Goal: Information Seeking & Learning: Learn about a topic

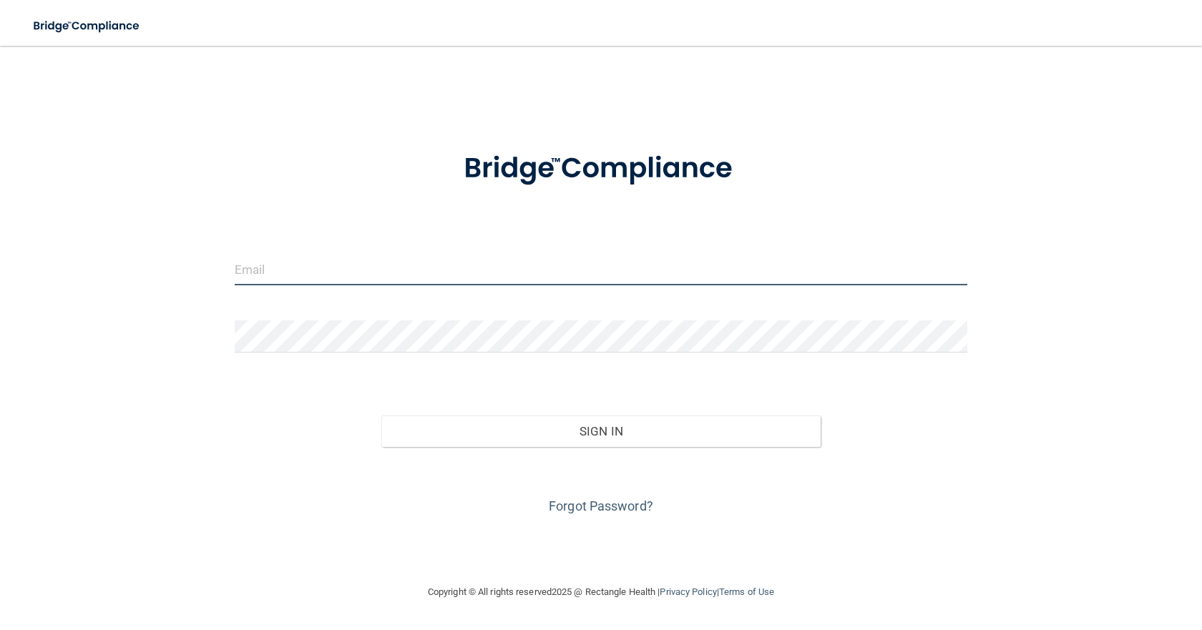
click at [257, 279] on input "email" at bounding box center [601, 269] width 733 height 32
type input "[EMAIL_ADDRESS][DOMAIN_NAME]"
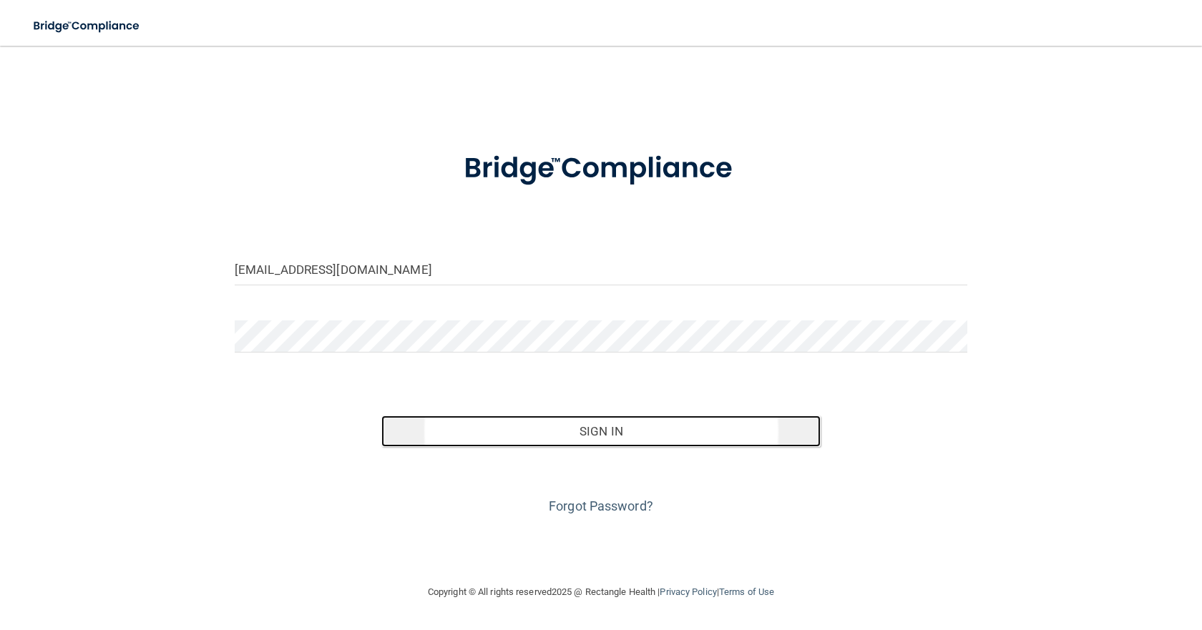
click at [601, 427] on button "Sign In" at bounding box center [600, 431] width 439 height 31
click at [588, 438] on button "Sign In" at bounding box center [600, 431] width 439 height 31
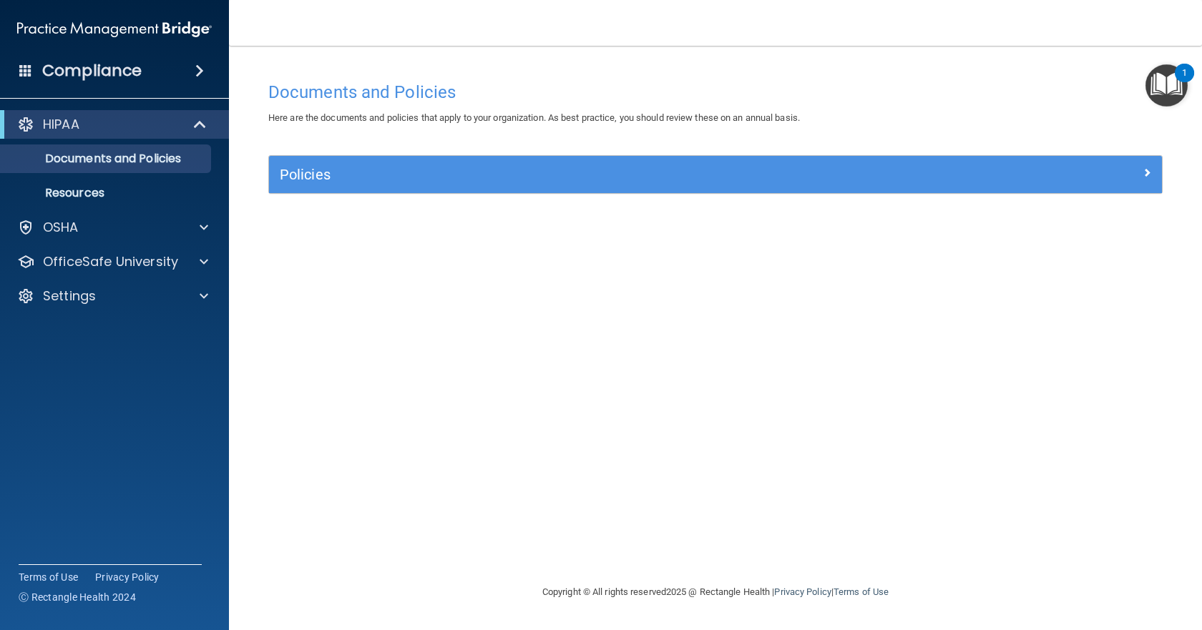
click at [68, 72] on h4 "Compliance" at bounding box center [91, 71] width 99 height 20
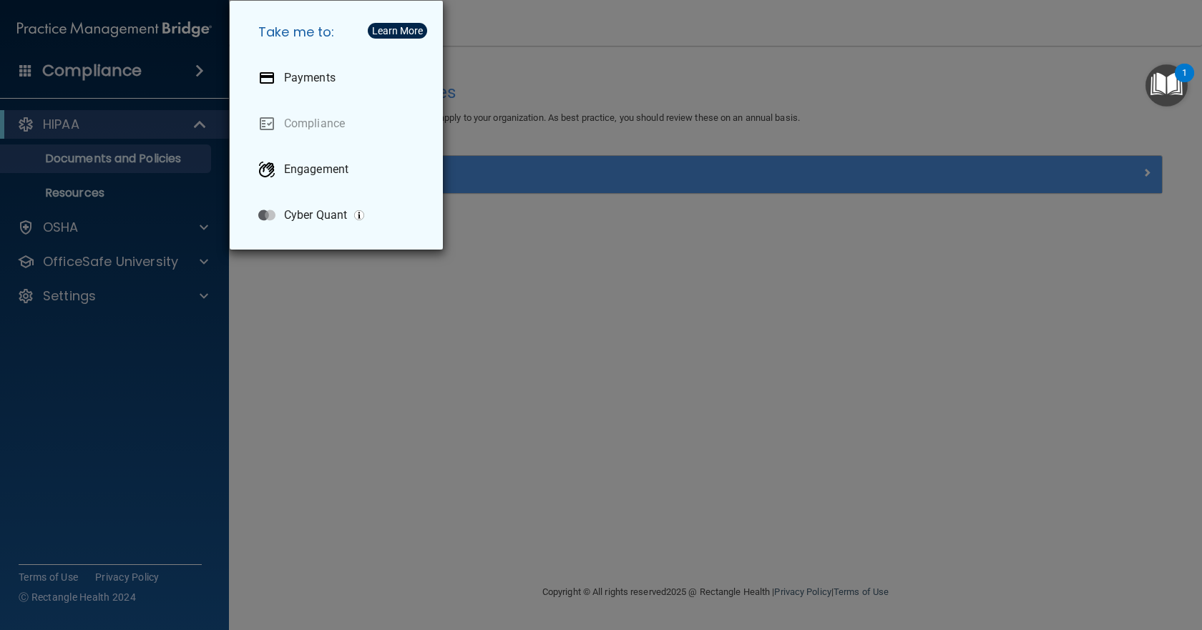
click at [68, 72] on div "Take me to: Payments Compliance Engagement Cyber Quant" at bounding box center [601, 315] width 1202 height 630
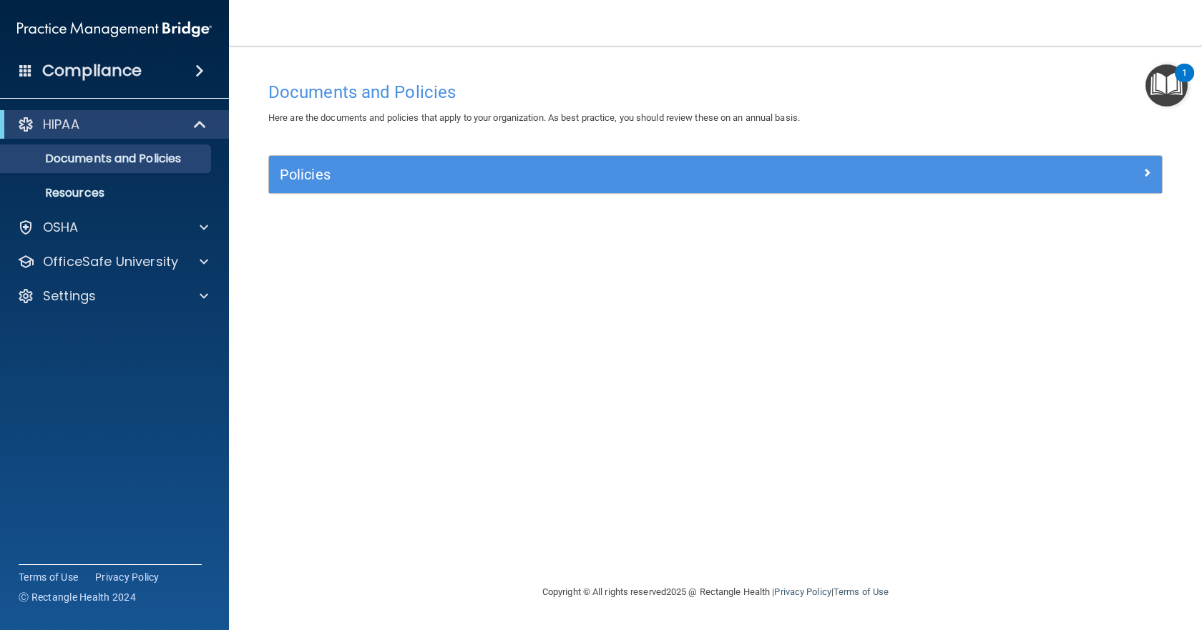
click at [60, 351] on accordion "HIPAA Documents and Policies Report an Incident Business Associates Emergency P…" at bounding box center [115, 274] width 230 height 341
click at [58, 271] on div "OfficeSafe University" at bounding box center [115, 262] width 230 height 29
click at [58, 262] on p "OfficeSafe University" at bounding box center [110, 261] width 135 height 17
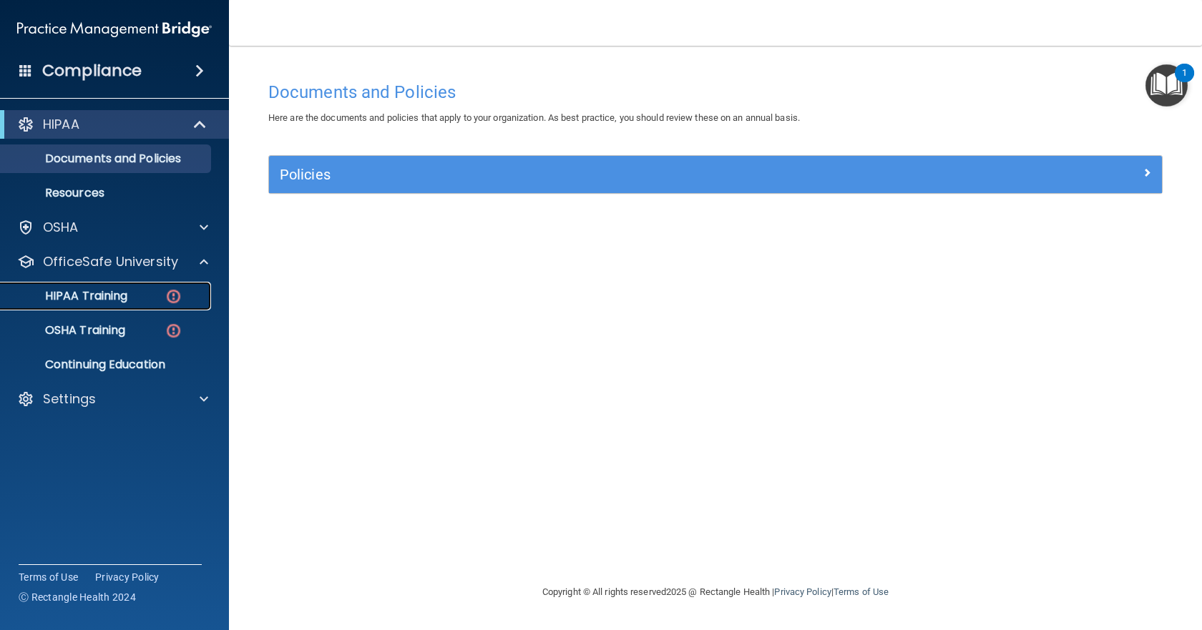
click at [59, 300] on p "HIPAA Training" at bounding box center [68, 296] width 118 height 14
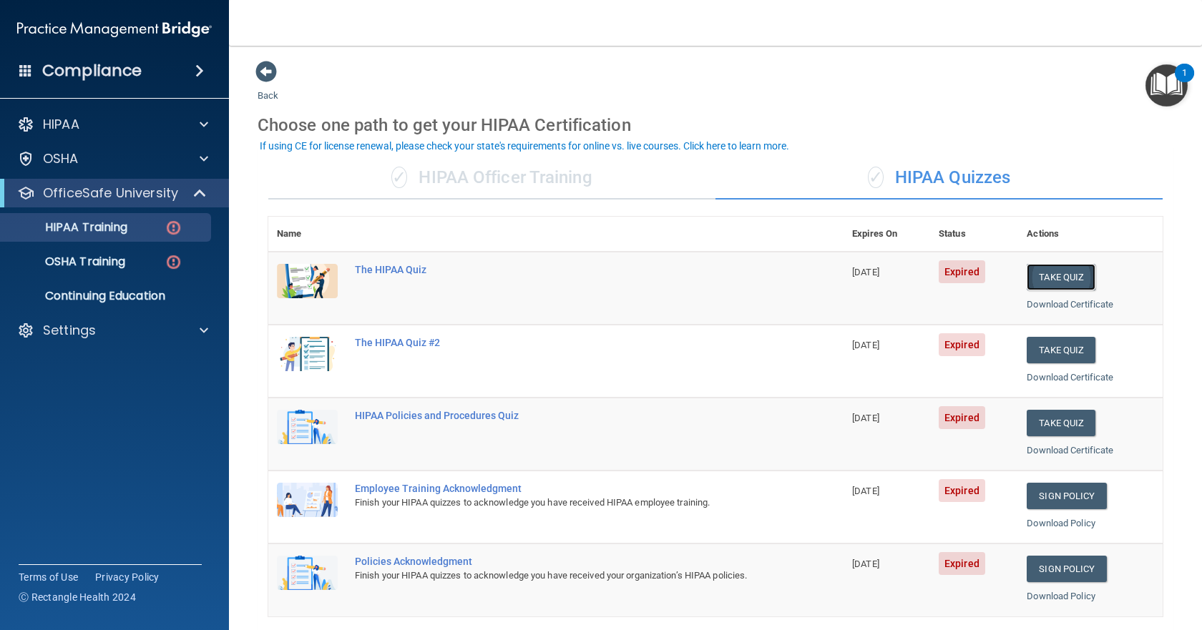
click at [1063, 271] on button "Take Quiz" at bounding box center [1061, 277] width 69 height 26
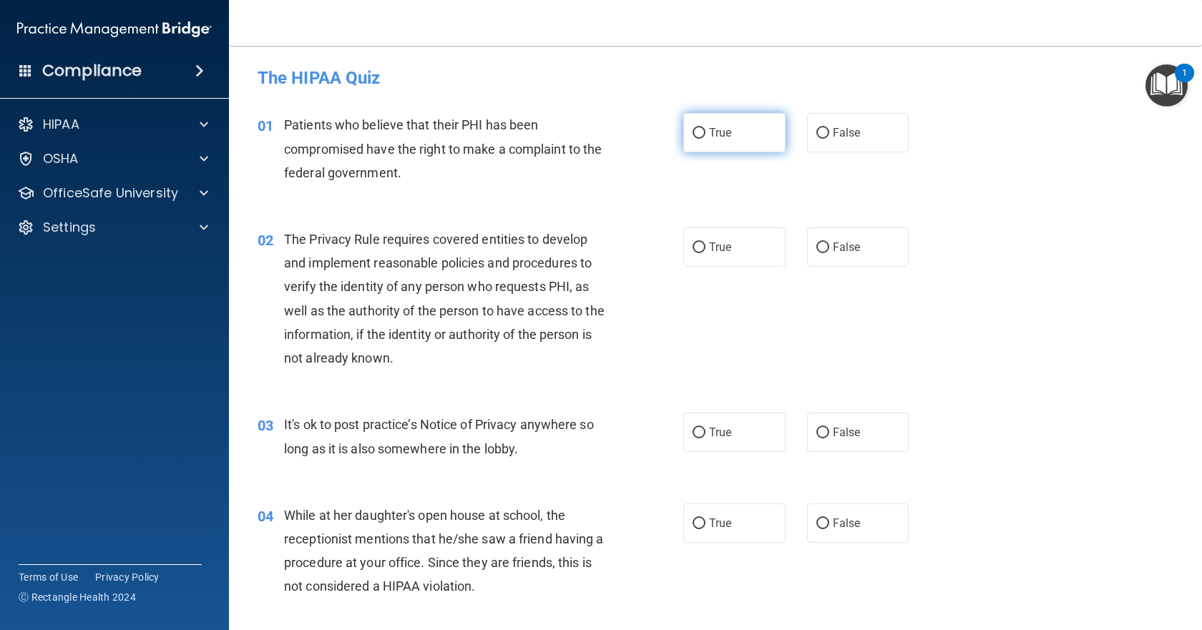
click at [686, 129] on label "True" at bounding box center [734, 132] width 102 height 39
click at [693, 129] on input "True" at bounding box center [699, 133] width 13 height 11
radio input "true"
click at [693, 253] on input "True" at bounding box center [699, 248] width 13 height 11
radio input "true"
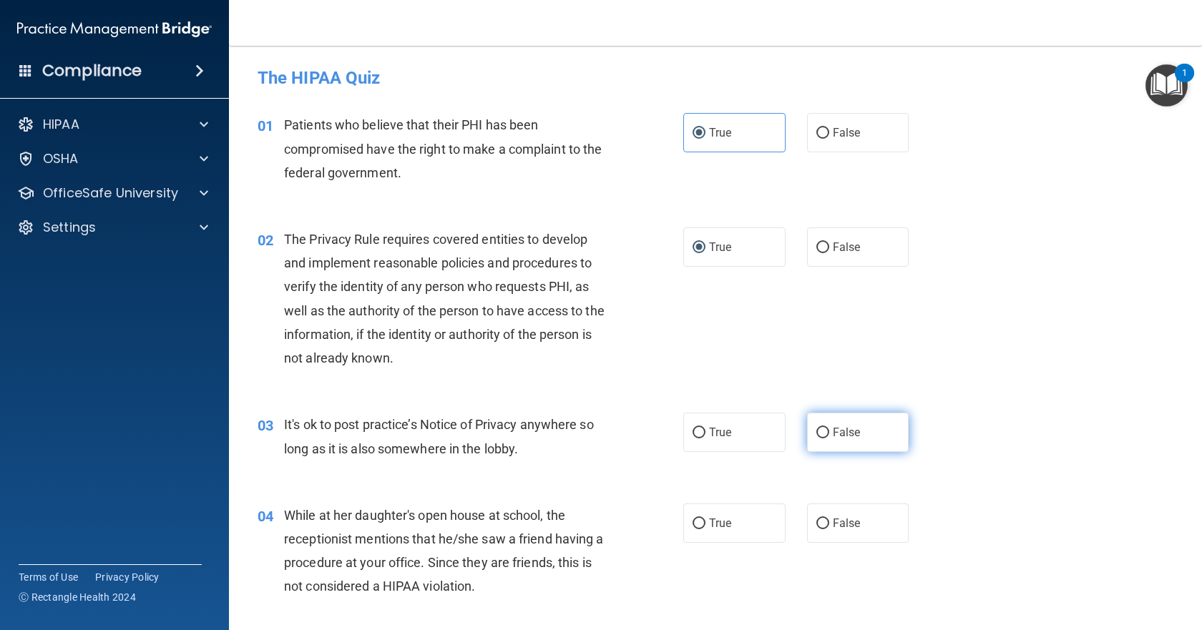
click at [820, 437] on input "False" at bounding box center [823, 433] width 13 height 11
radio input "true"
click at [817, 519] on input "False" at bounding box center [823, 524] width 13 height 11
radio input "true"
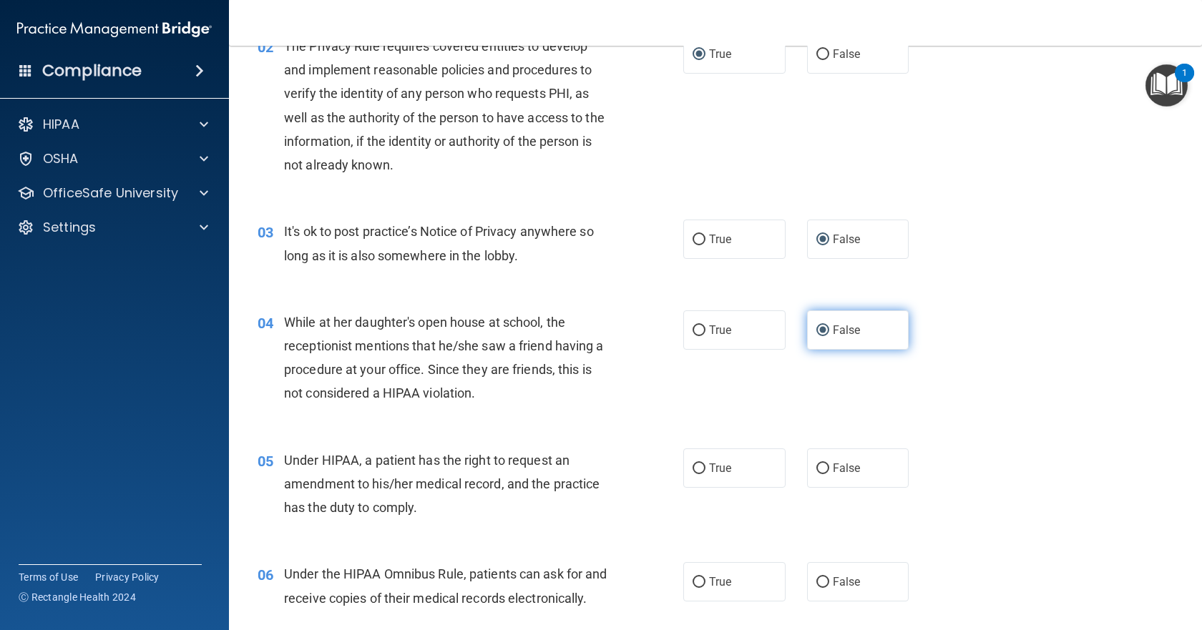
scroll to position [215, 0]
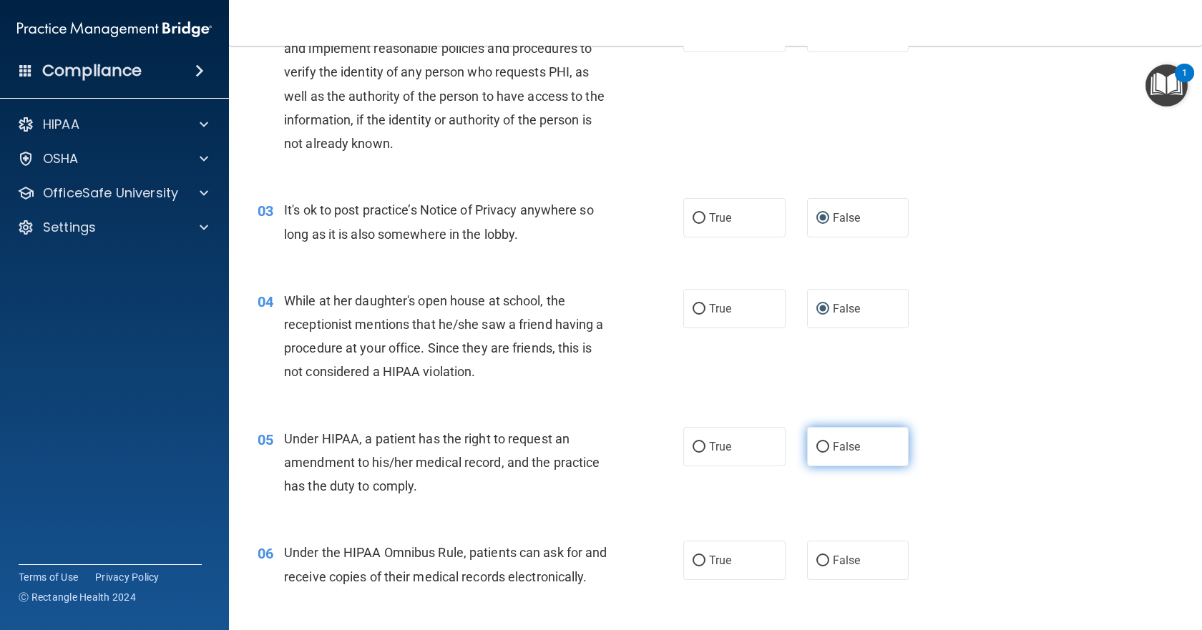
click at [820, 452] on input "False" at bounding box center [823, 447] width 13 height 11
radio input "true"
click at [698, 562] on input "True" at bounding box center [699, 561] width 13 height 11
radio input "true"
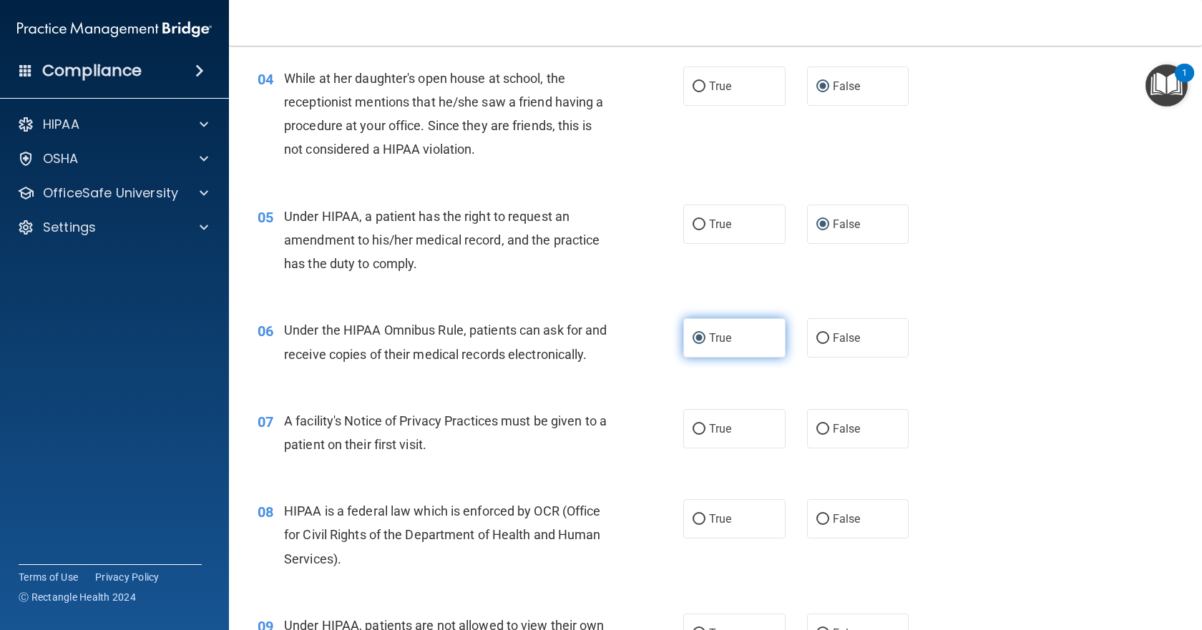
scroll to position [501, 0]
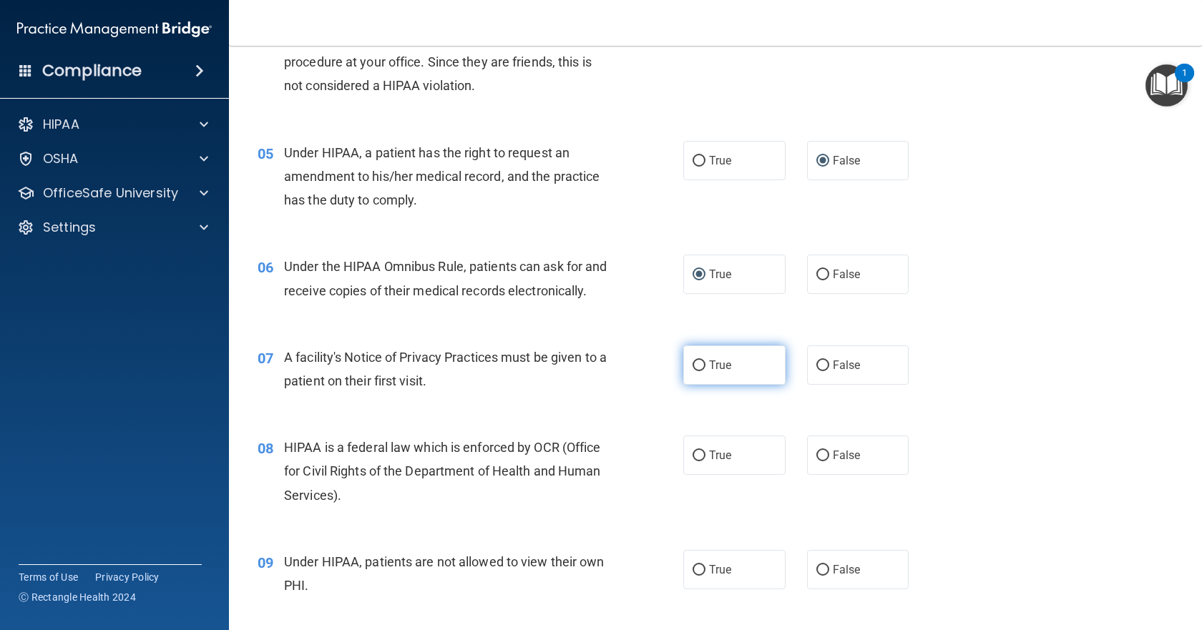
click at [698, 385] on label "True" at bounding box center [734, 365] width 102 height 39
click at [698, 371] on input "True" at bounding box center [699, 366] width 13 height 11
radio input "true"
click at [693, 462] on input "True" at bounding box center [699, 456] width 13 height 11
radio input "true"
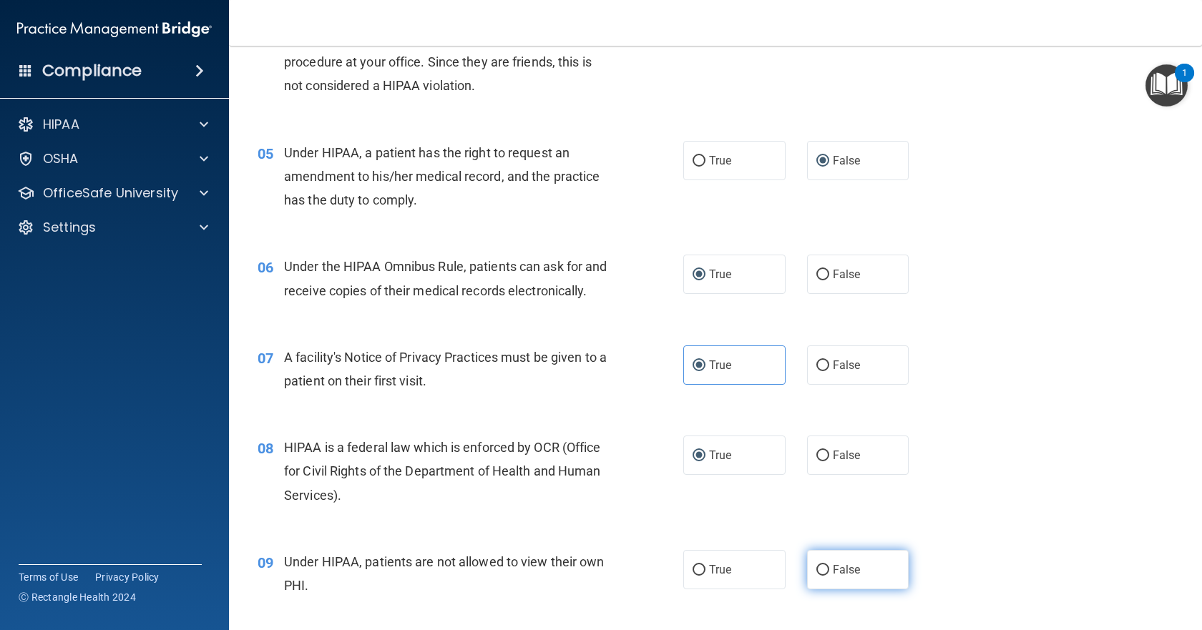
click at [817, 576] on input "False" at bounding box center [823, 570] width 13 height 11
radio input "true"
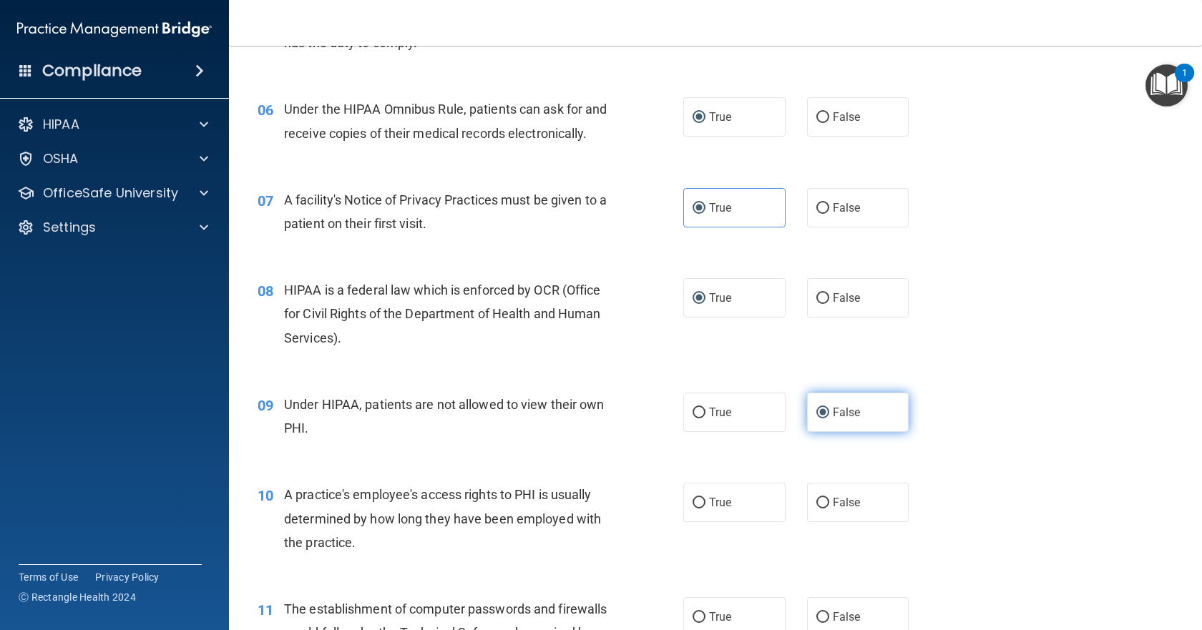
scroll to position [787, 0]
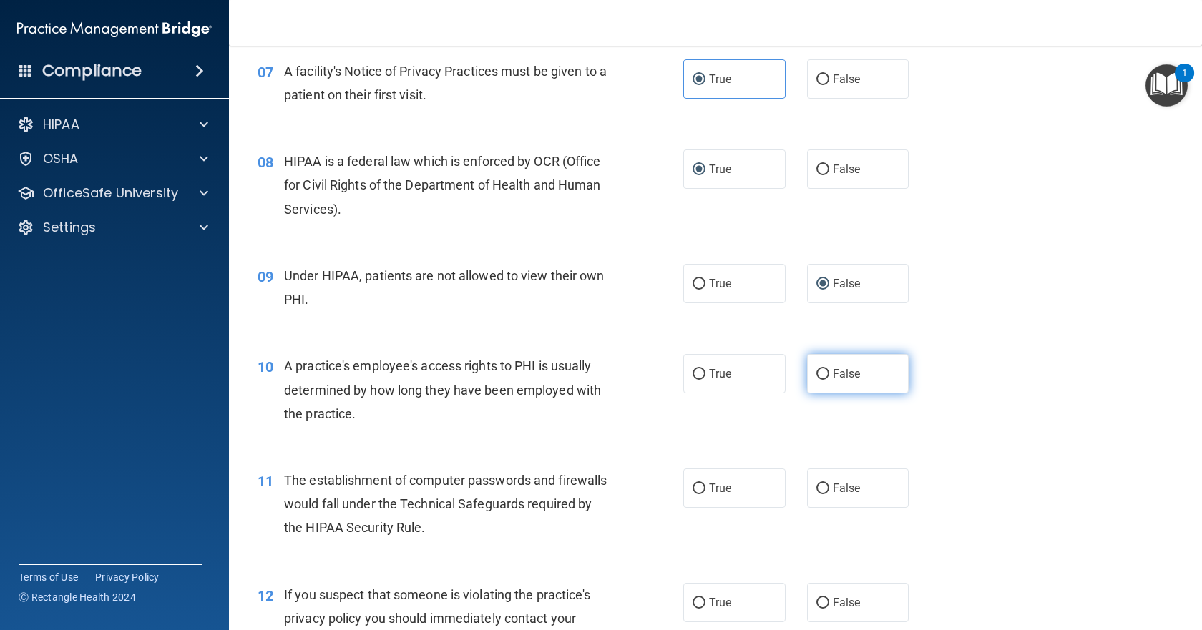
click at [823, 394] on label "False" at bounding box center [858, 373] width 102 height 39
click at [823, 380] on input "False" at bounding box center [823, 374] width 13 height 11
radio input "true"
click at [691, 502] on label "True" at bounding box center [734, 488] width 102 height 39
click at [693, 494] on input "True" at bounding box center [699, 489] width 13 height 11
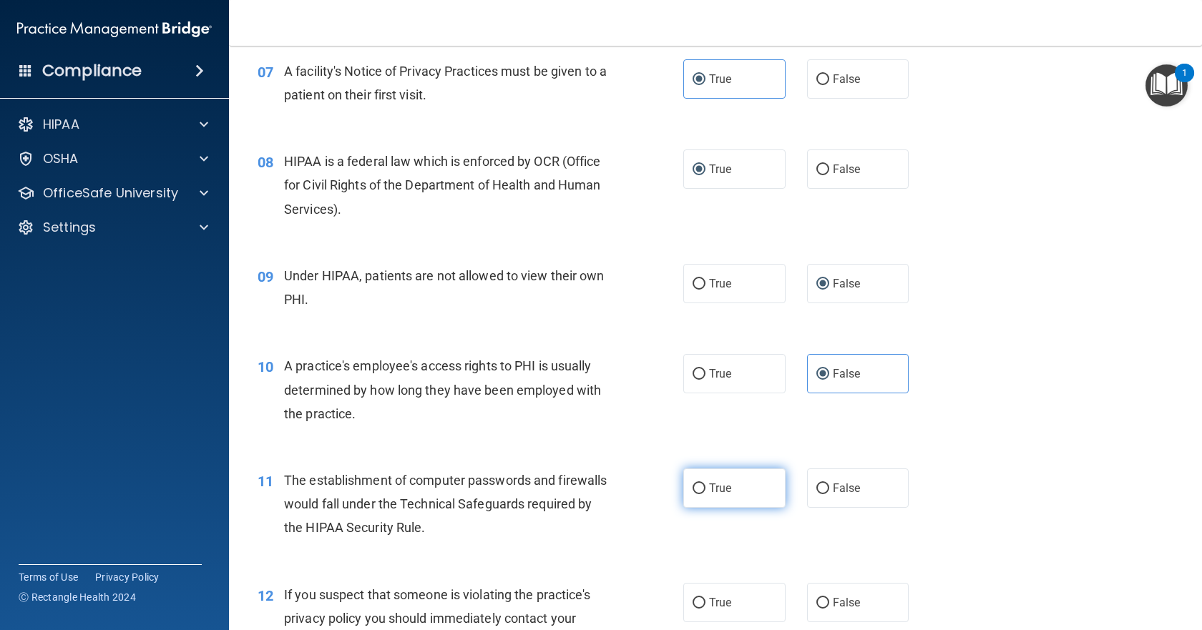
radio input "true"
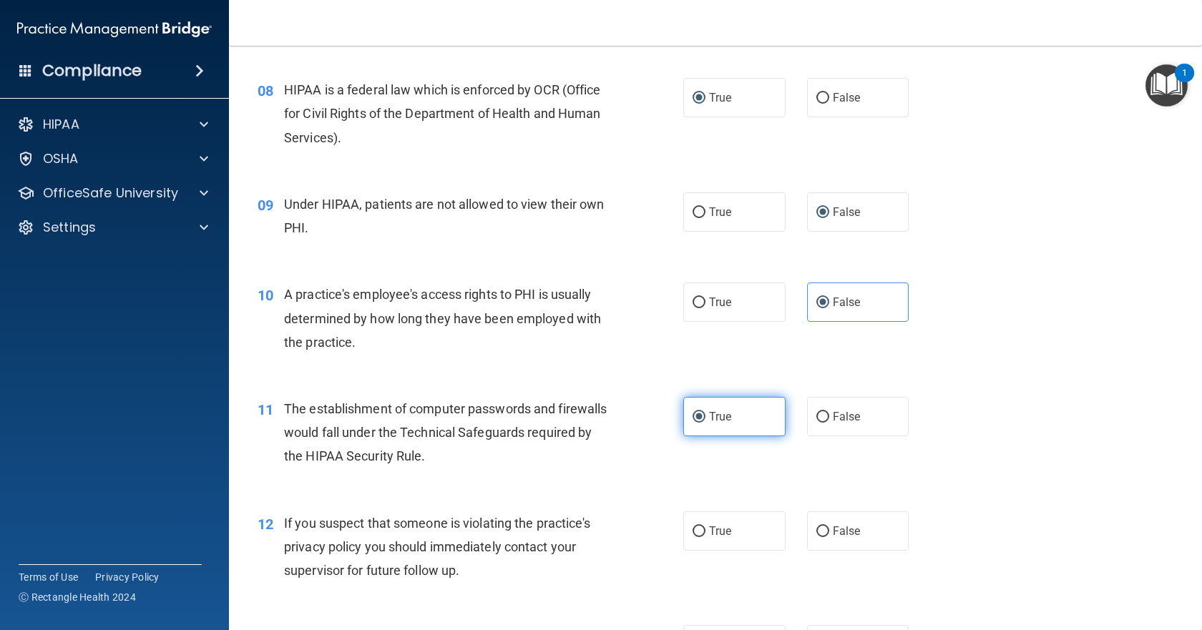
scroll to position [930, 0]
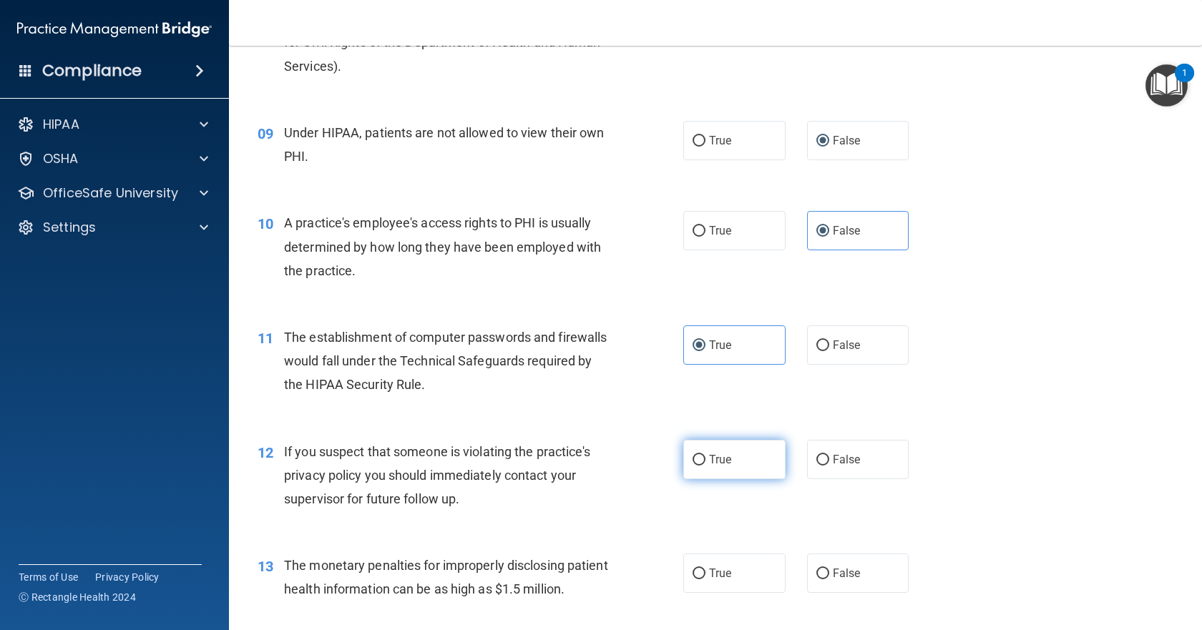
click at [709, 467] on span "True" at bounding box center [720, 460] width 22 height 14
click at [705, 466] on input "True" at bounding box center [699, 460] width 13 height 11
radio input "true"
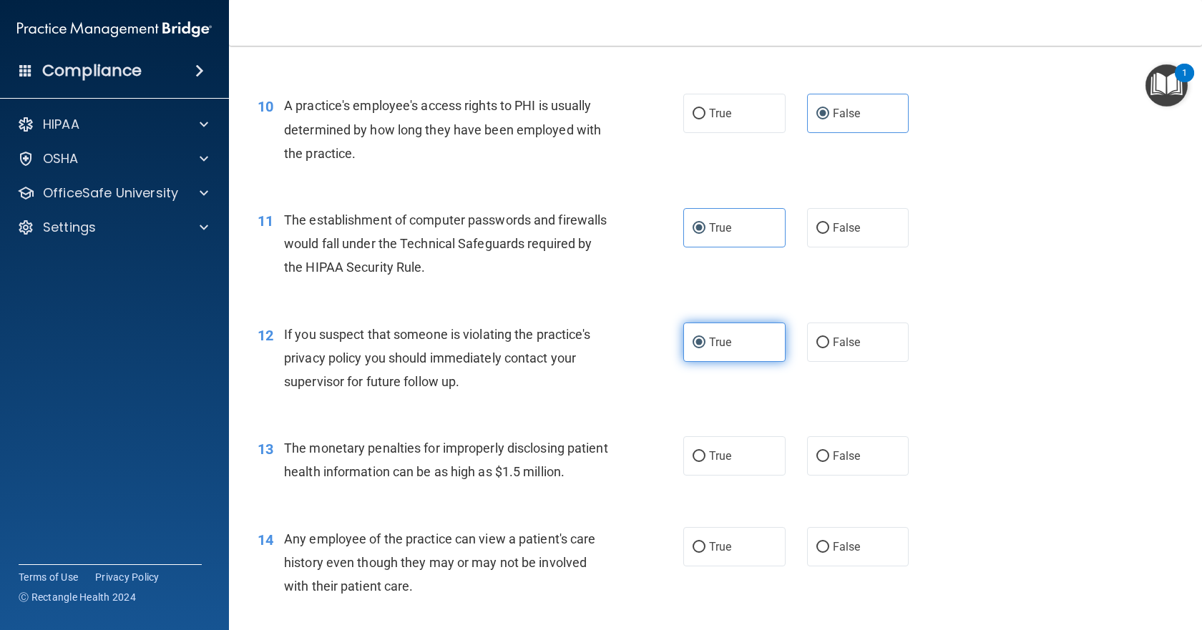
scroll to position [1073, 0]
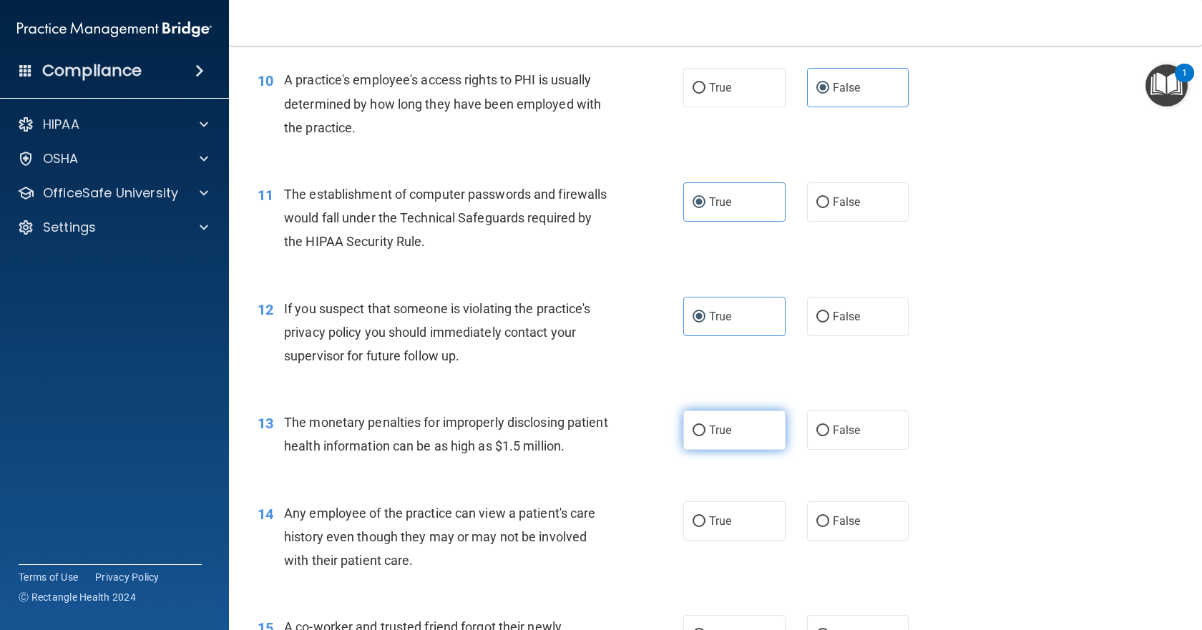
click at [693, 437] on input "True" at bounding box center [699, 431] width 13 height 11
radio input "true"
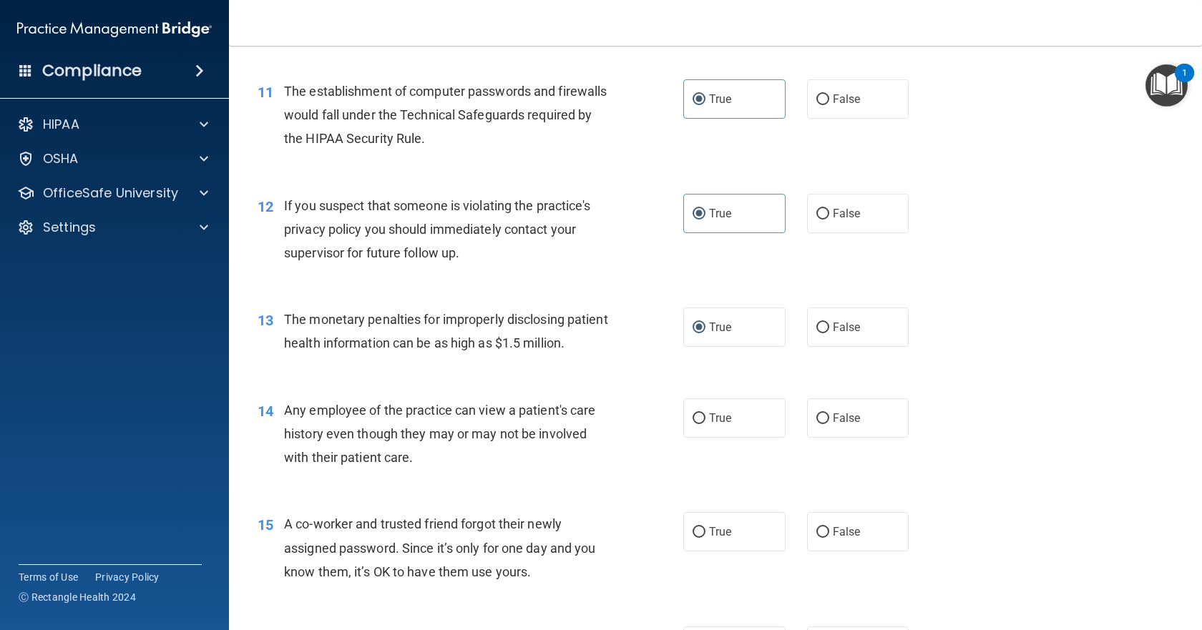
scroll to position [1217, 0]
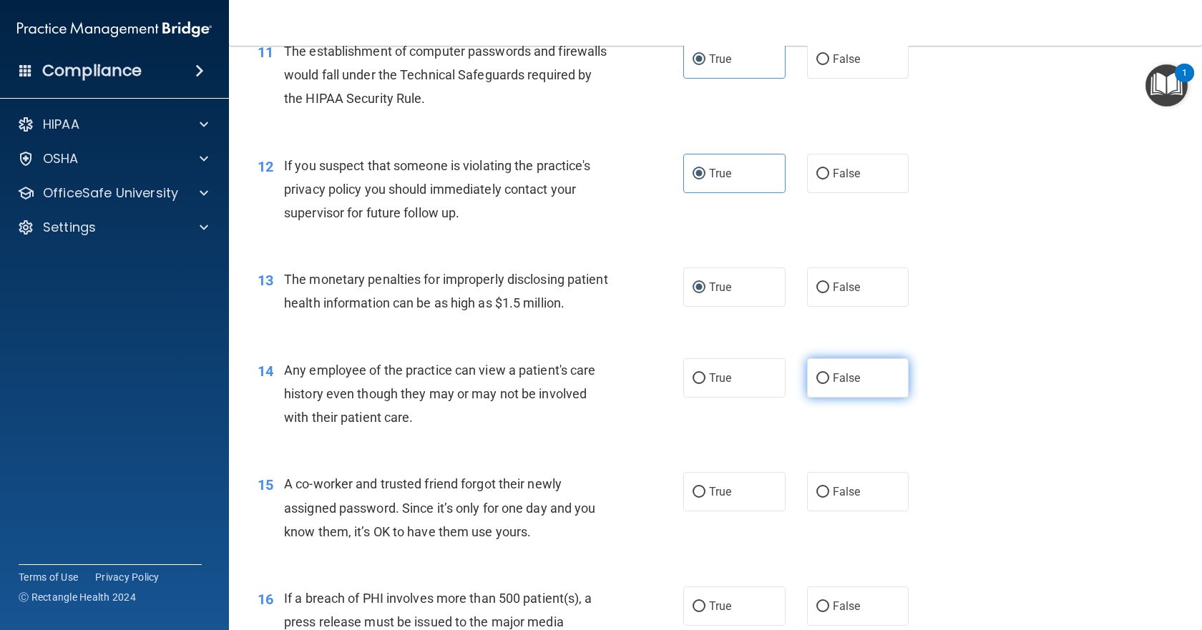
click at [817, 384] on input "False" at bounding box center [823, 379] width 13 height 11
radio input "true"
click at [817, 498] on input "False" at bounding box center [823, 492] width 13 height 11
radio input "true"
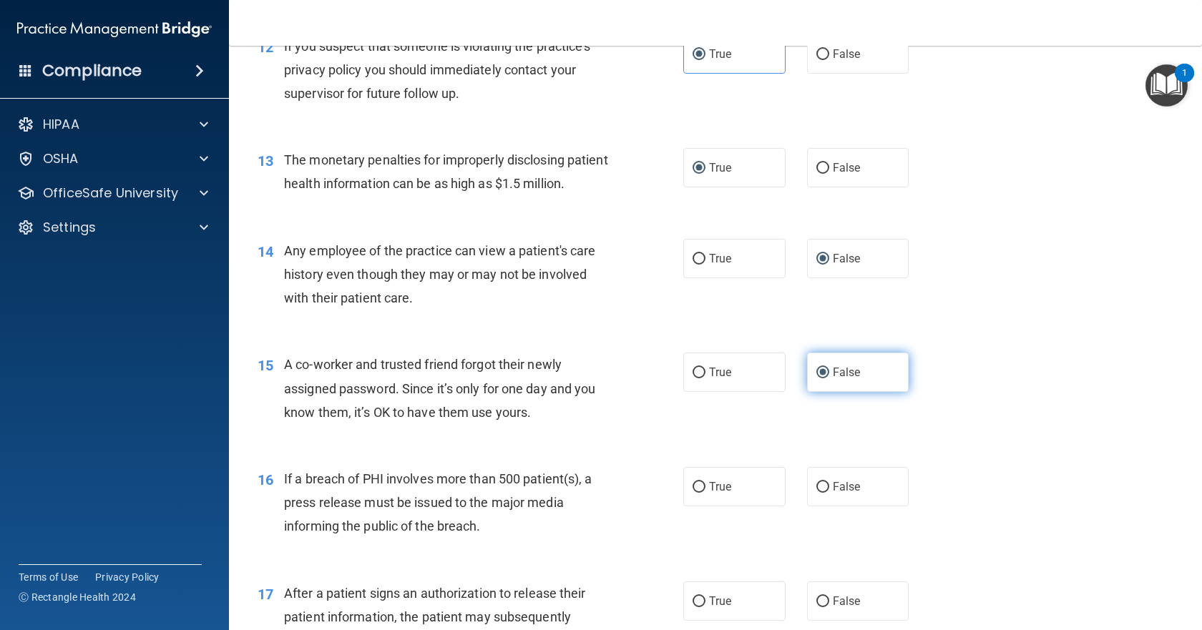
scroll to position [1360, 0]
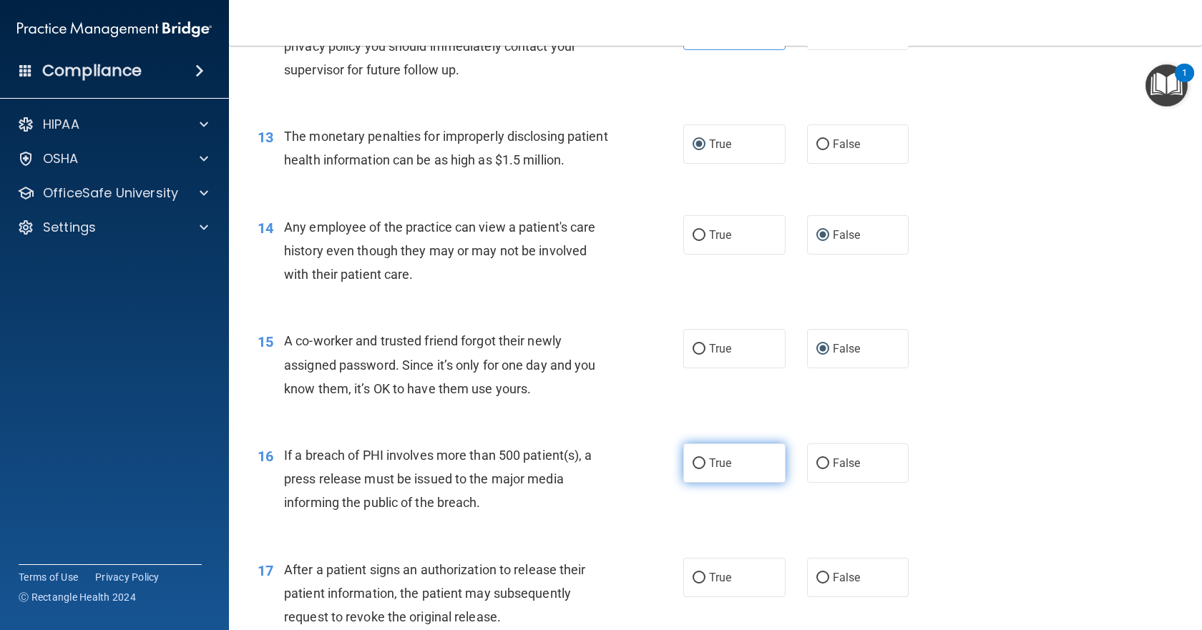
click at [693, 469] on input "True" at bounding box center [699, 464] width 13 height 11
radio input "true"
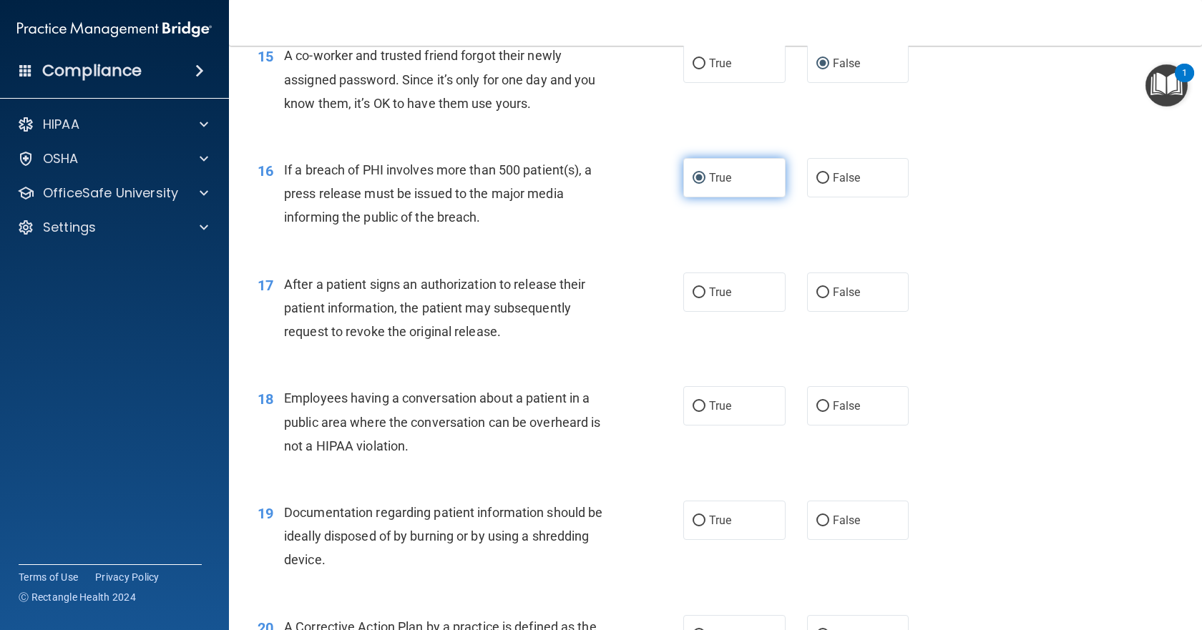
scroll to position [1646, 0]
click at [693, 298] on input "True" at bounding box center [699, 292] width 13 height 11
radio input "true"
click at [817, 411] on input "False" at bounding box center [823, 406] width 13 height 11
radio input "true"
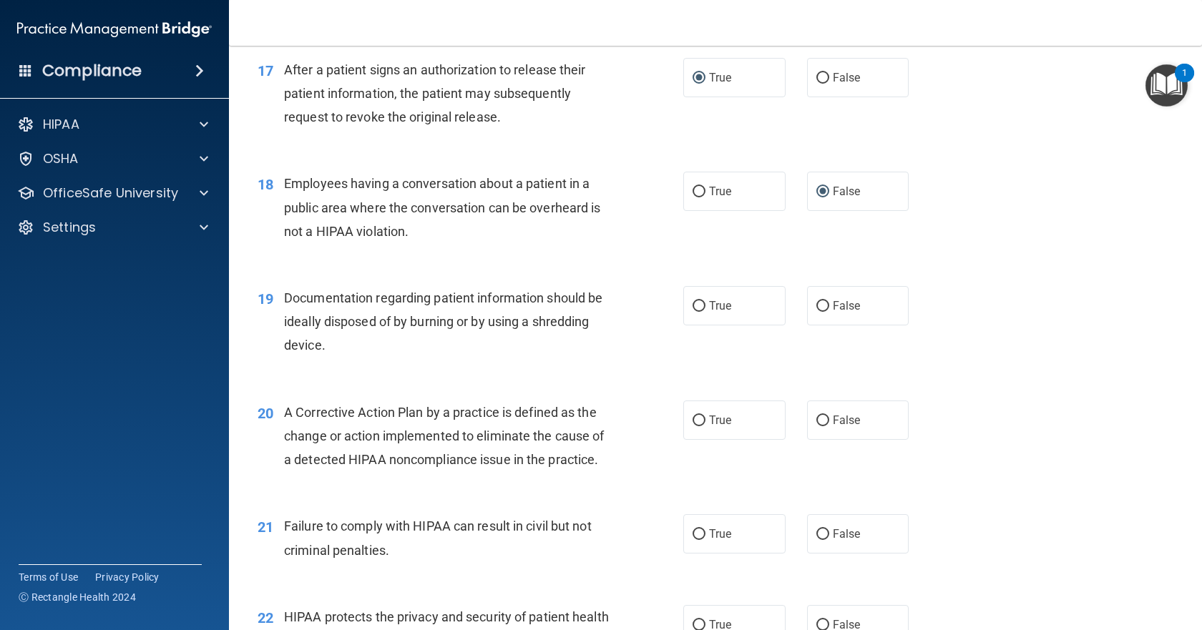
scroll to position [1861, 0]
click at [693, 311] on input "True" at bounding box center [699, 306] width 13 height 11
radio input "true"
click at [701, 439] on label "True" at bounding box center [734, 419] width 102 height 39
click at [701, 426] on input "True" at bounding box center [699, 420] width 13 height 11
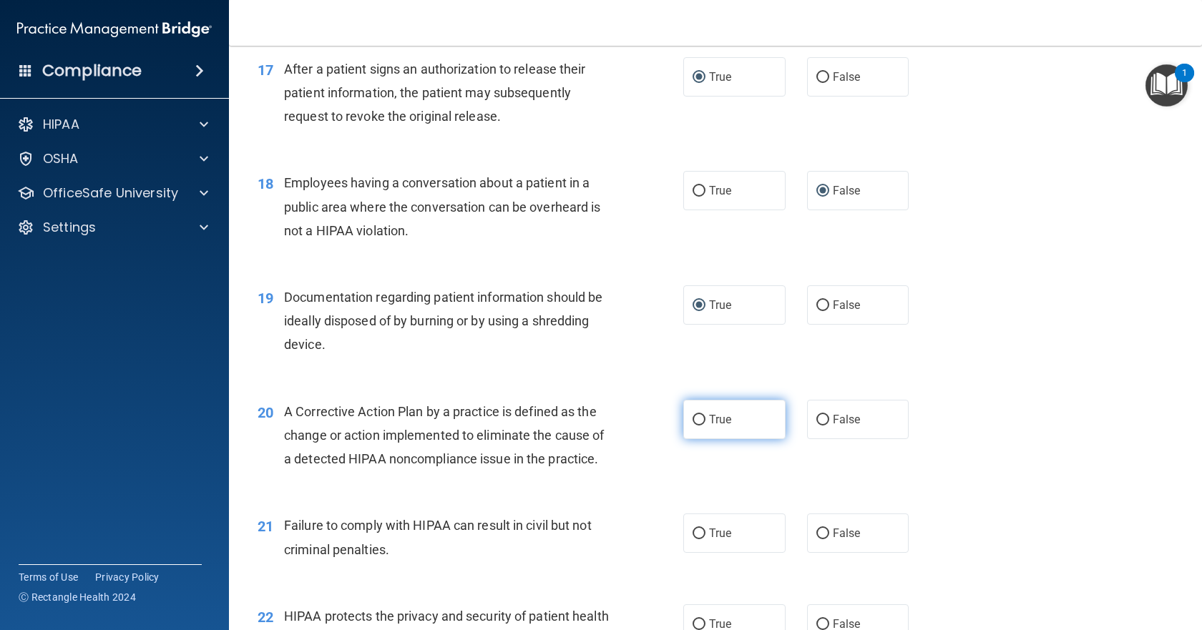
radio input "true"
click at [817, 540] on input "False" at bounding box center [823, 534] width 13 height 11
radio input "true"
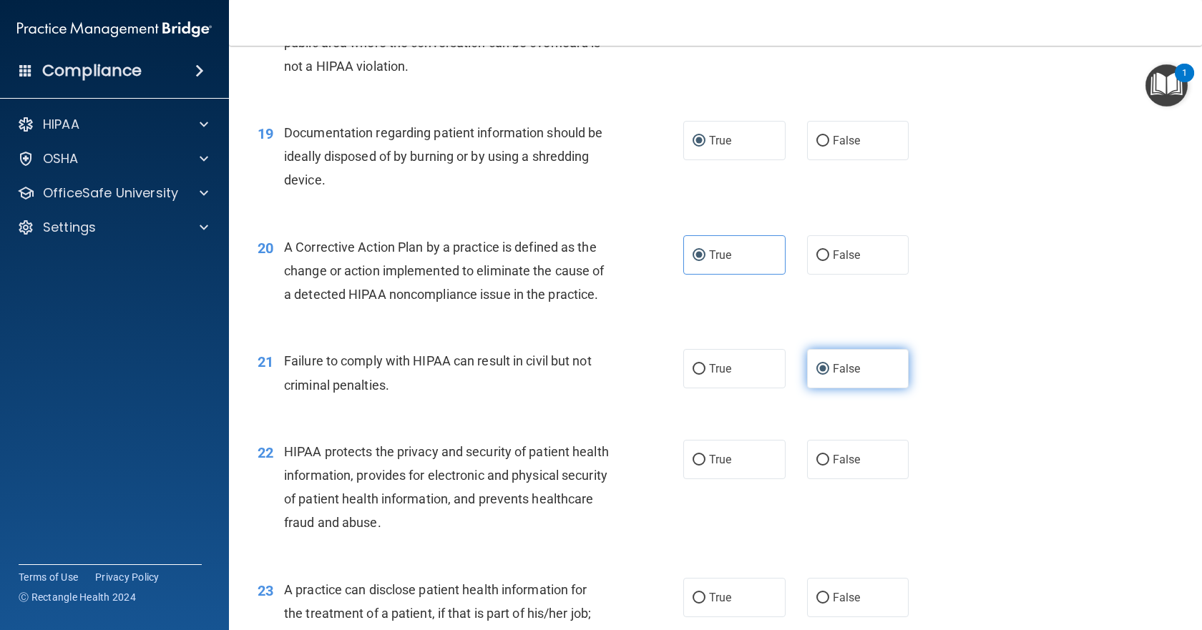
scroll to position [2075, 0]
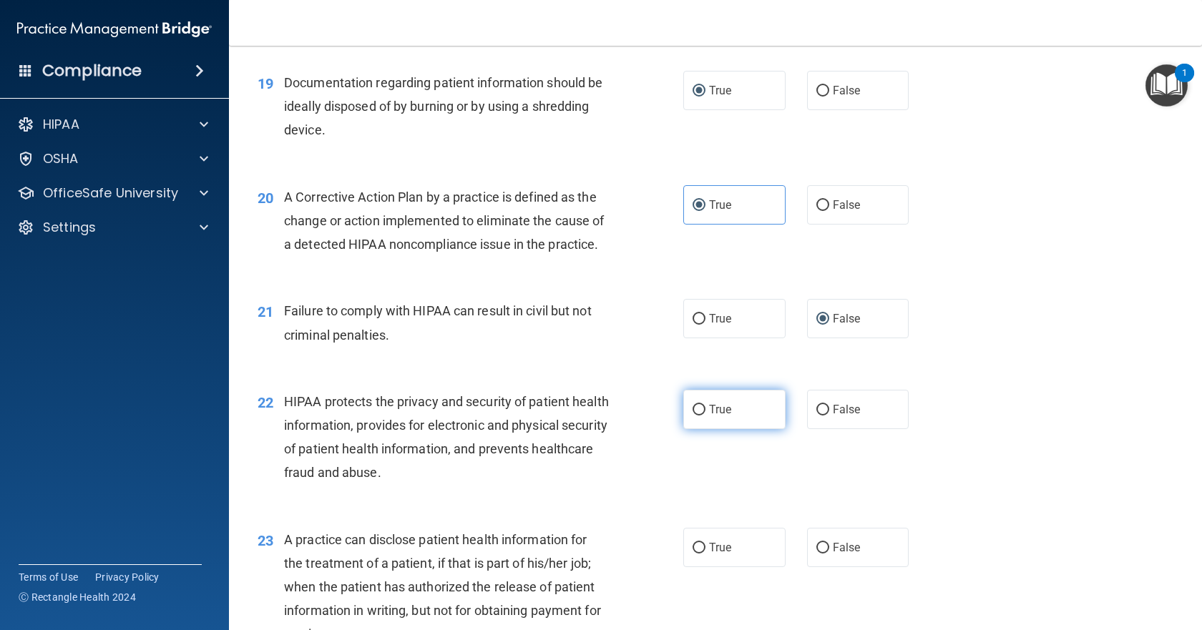
click at [695, 416] on input "True" at bounding box center [699, 410] width 13 height 11
radio input "true"
click at [817, 554] on input "False" at bounding box center [823, 548] width 13 height 11
radio input "true"
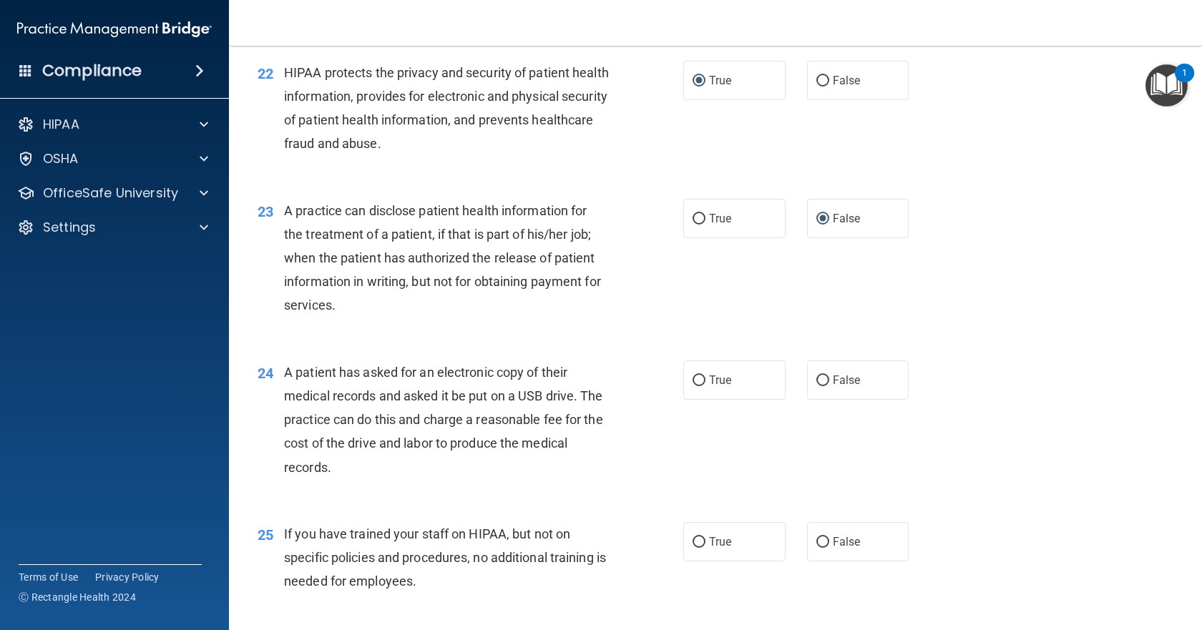
scroll to position [2433, 0]
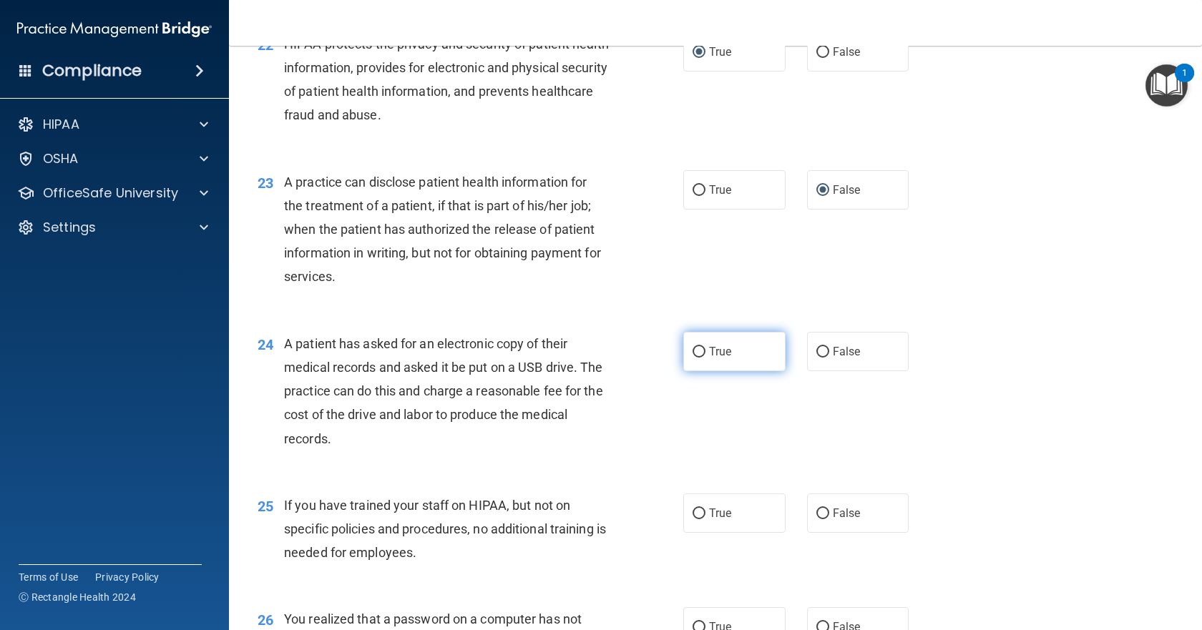
click at [693, 358] on input "True" at bounding box center [699, 352] width 13 height 11
radio input "true"
click at [817, 520] on input "False" at bounding box center [823, 514] width 13 height 11
radio input "true"
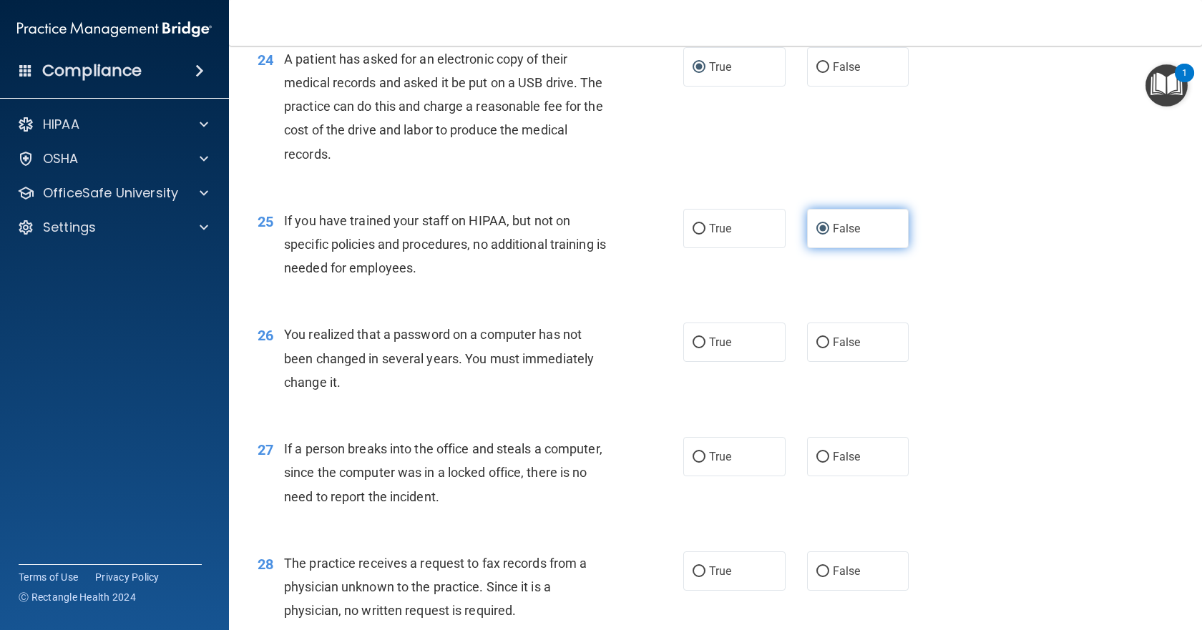
scroll to position [2719, 0]
click at [697, 347] on input "True" at bounding box center [699, 341] width 13 height 11
radio input "true"
click at [825, 475] on label "False" at bounding box center [858, 455] width 102 height 39
click at [825, 462] on input "False" at bounding box center [823, 456] width 13 height 11
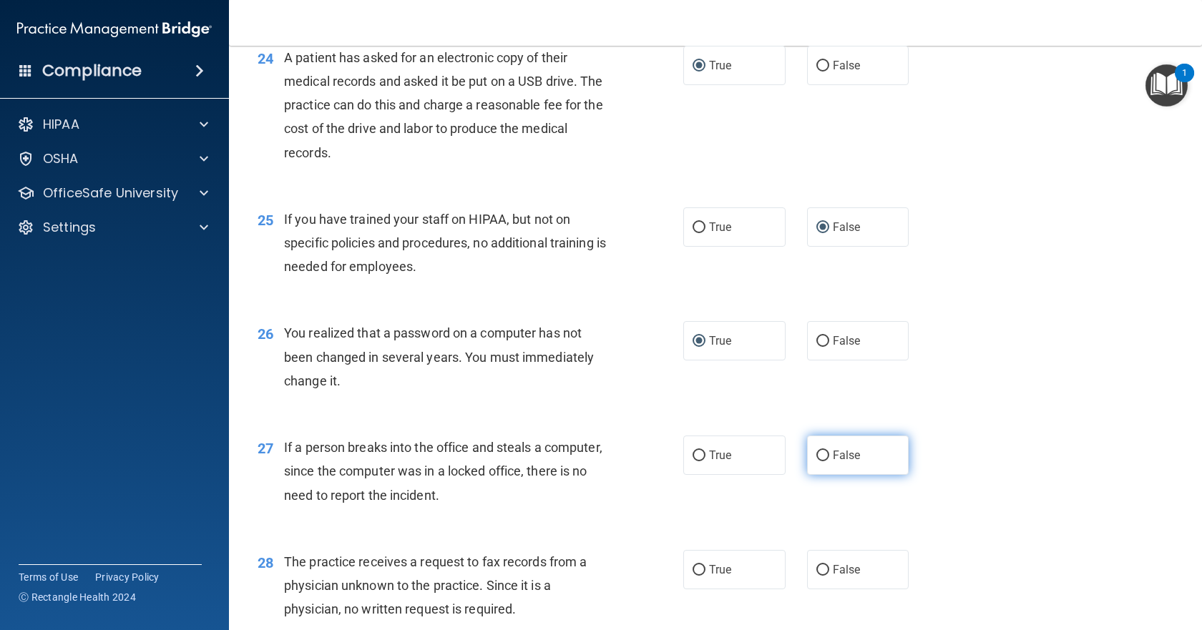
radio input "true"
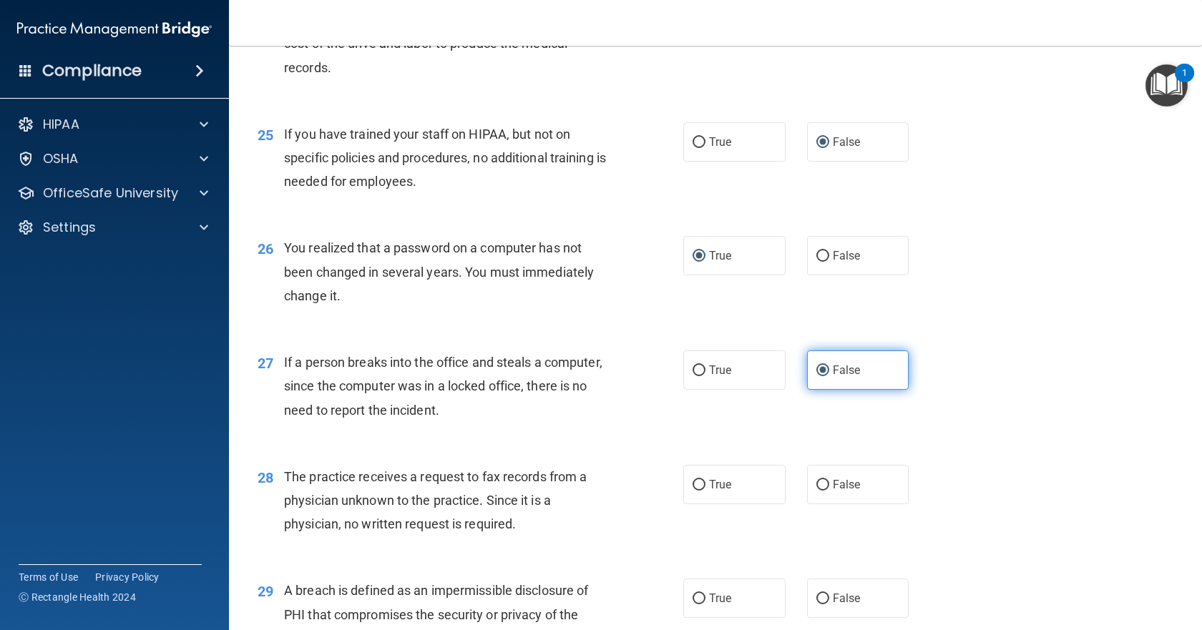
scroll to position [3006, 0]
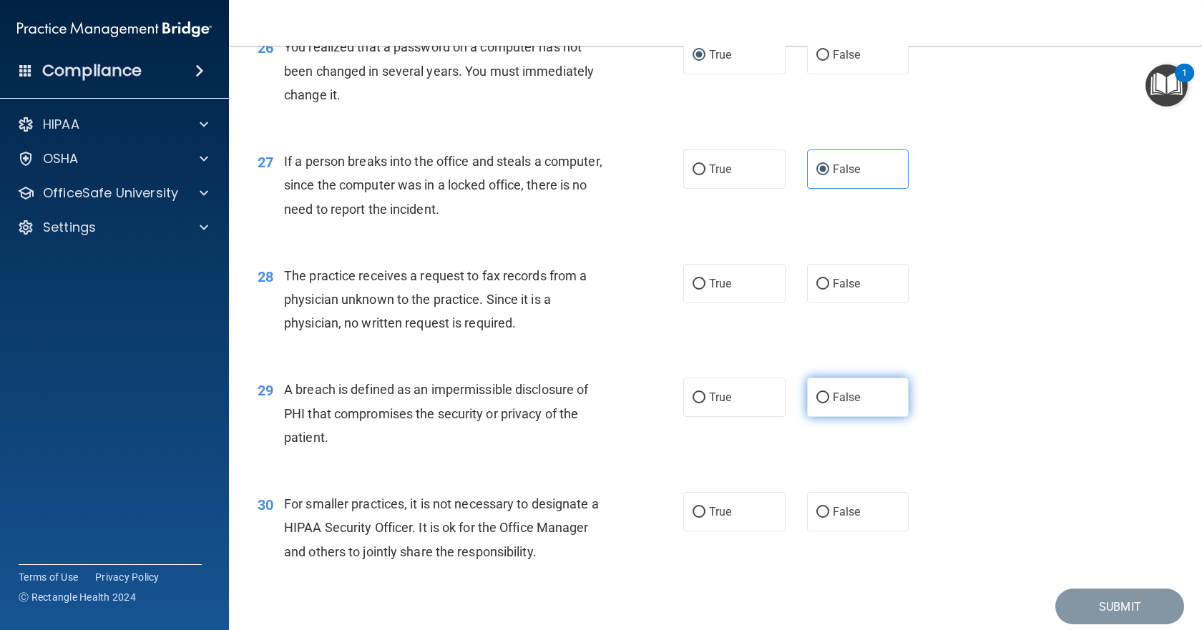
click at [817, 404] on input "False" at bounding box center [823, 398] width 13 height 11
radio input "true"
click at [693, 518] on input "True" at bounding box center [699, 512] width 13 height 11
radio input "true"
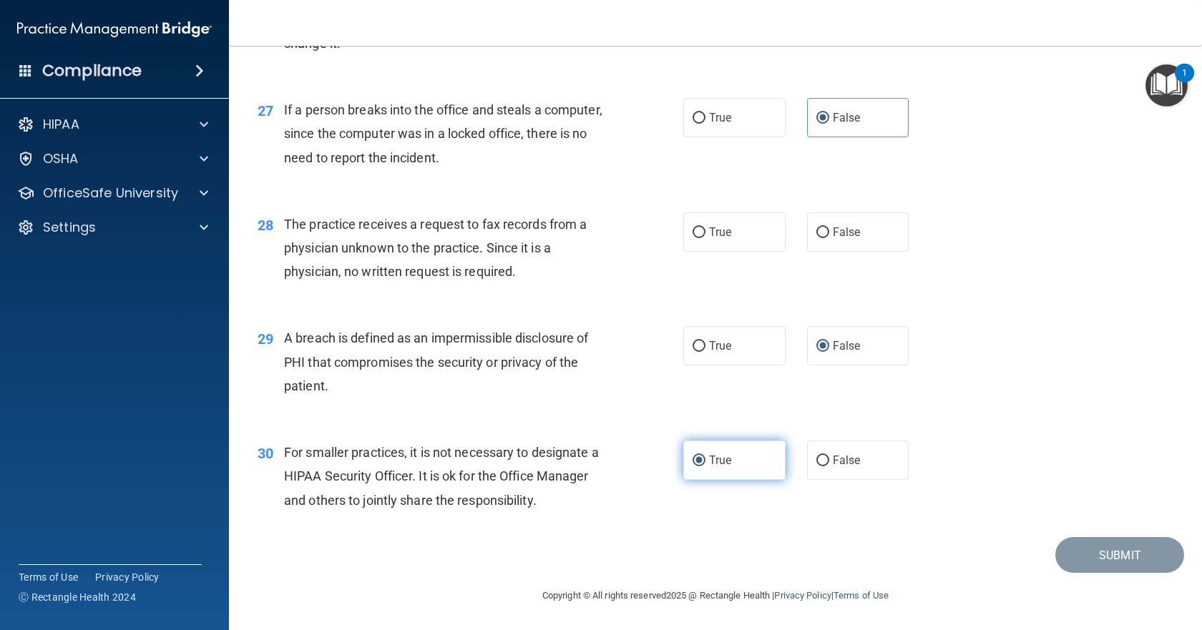
scroll to position [3129, 0]
click at [817, 228] on input "False" at bounding box center [823, 233] width 13 height 11
radio input "true"
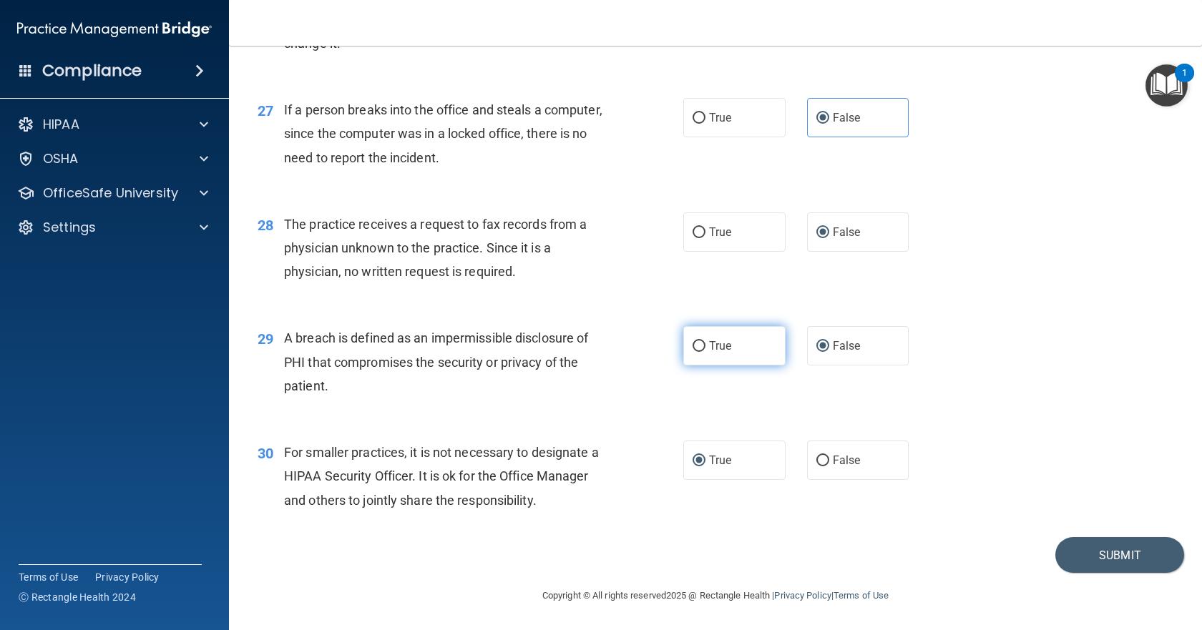
click at [696, 345] on input "True" at bounding box center [699, 346] width 13 height 11
radio input "true"
radio input "false"
click at [818, 459] on input "False" at bounding box center [823, 461] width 13 height 11
radio input "true"
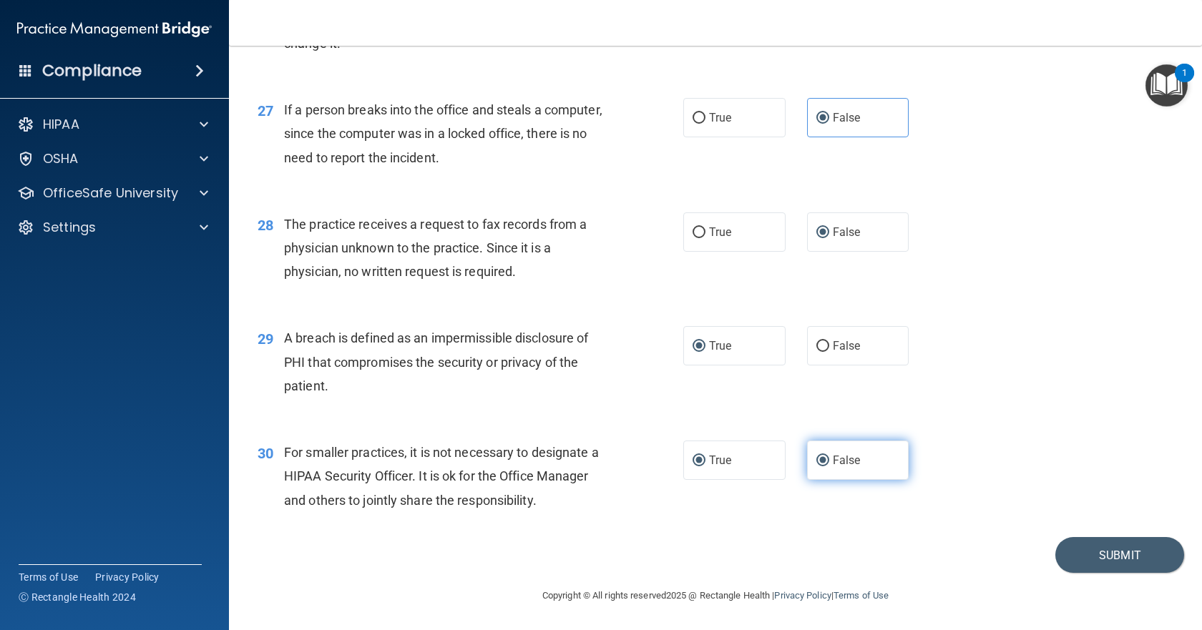
radio input "false"
click at [1105, 552] on button "Submit" at bounding box center [1120, 555] width 129 height 36
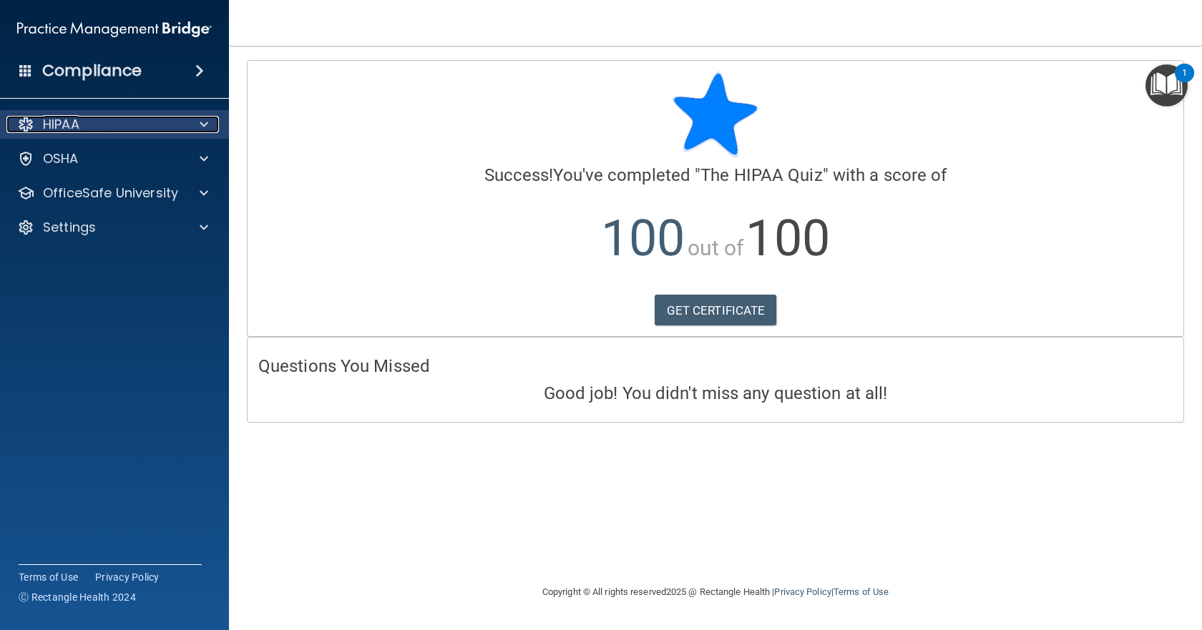
click at [195, 128] on div at bounding box center [202, 124] width 36 height 17
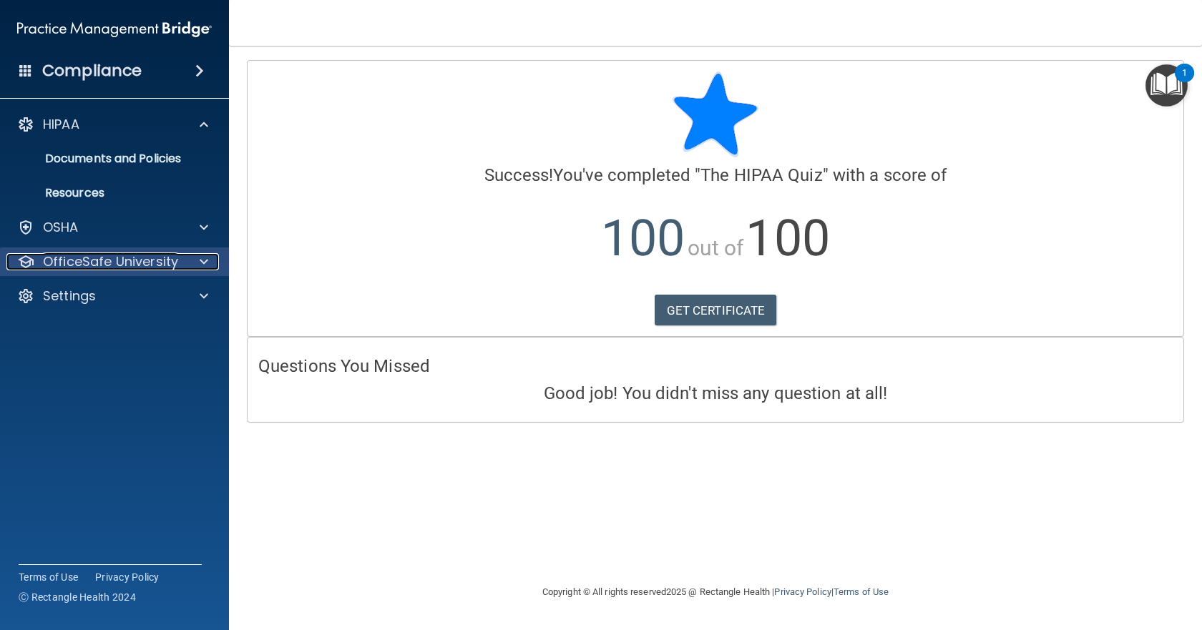
click at [198, 255] on div at bounding box center [202, 261] width 36 height 17
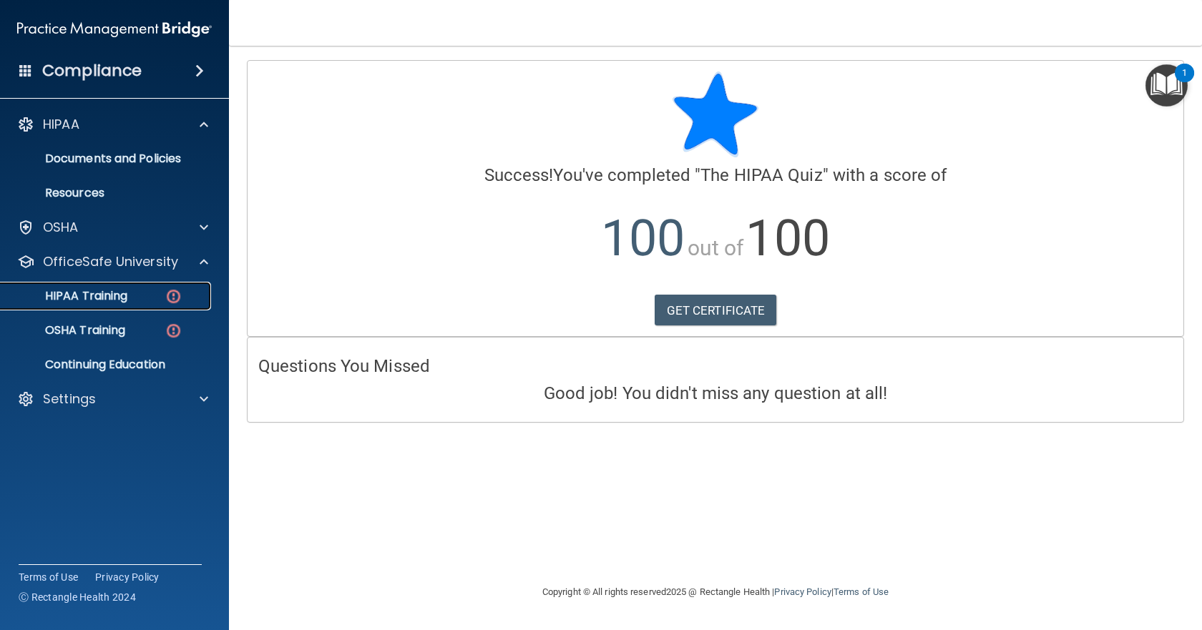
click at [132, 304] on link "HIPAA Training" at bounding box center [98, 296] width 225 height 29
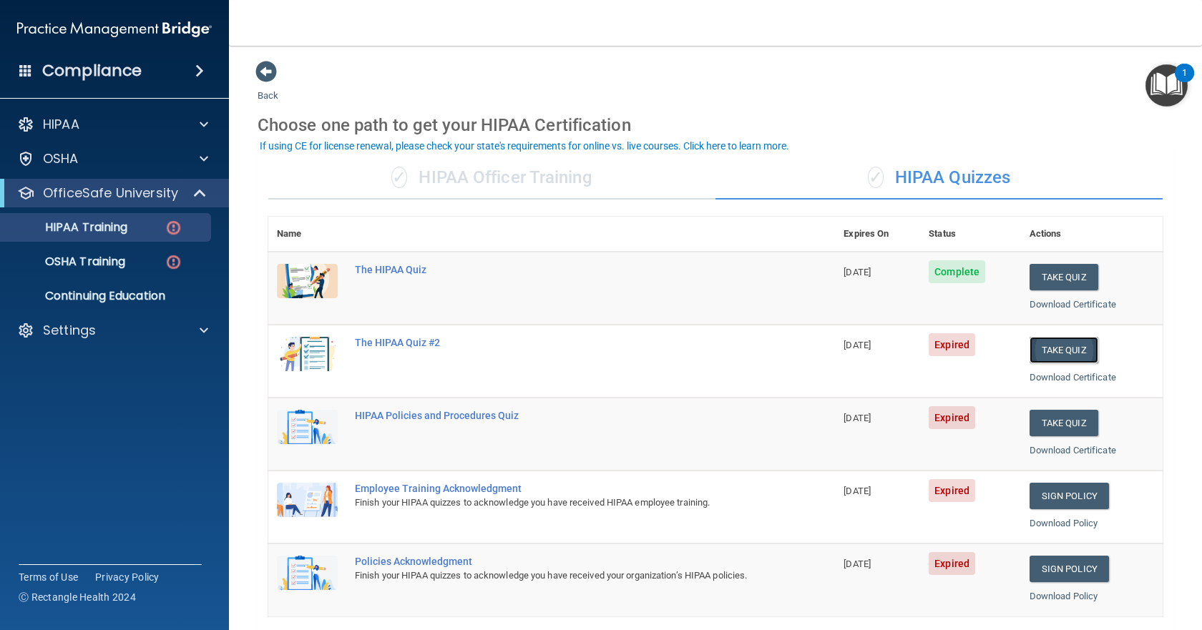
click at [1041, 346] on button "Take Quiz" at bounding box center [1064, 350] width 69 height 26
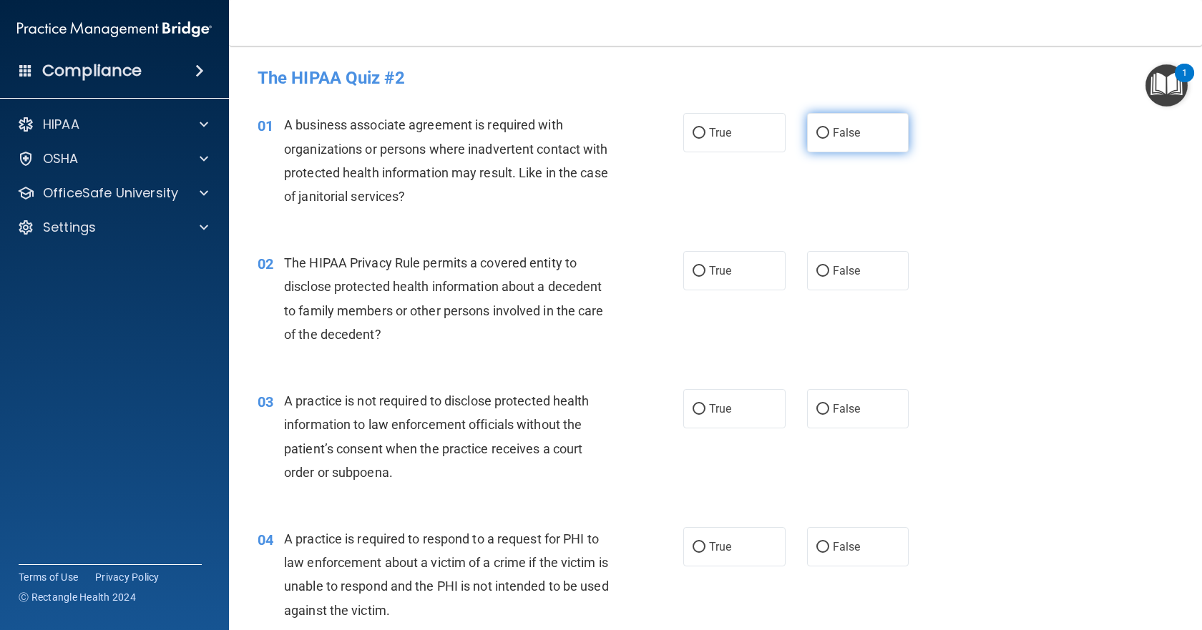
click at [818, 128] on input "False" at bounding box center [823, 133] width 13 height 11
radio input "true"
click at [693, 276] on input "True" at bounding box center [699, 271] width 13 height 11
radio input "true"
click at [820, 412] on input "False" at bounding box center [823, 409] width 13 height 11
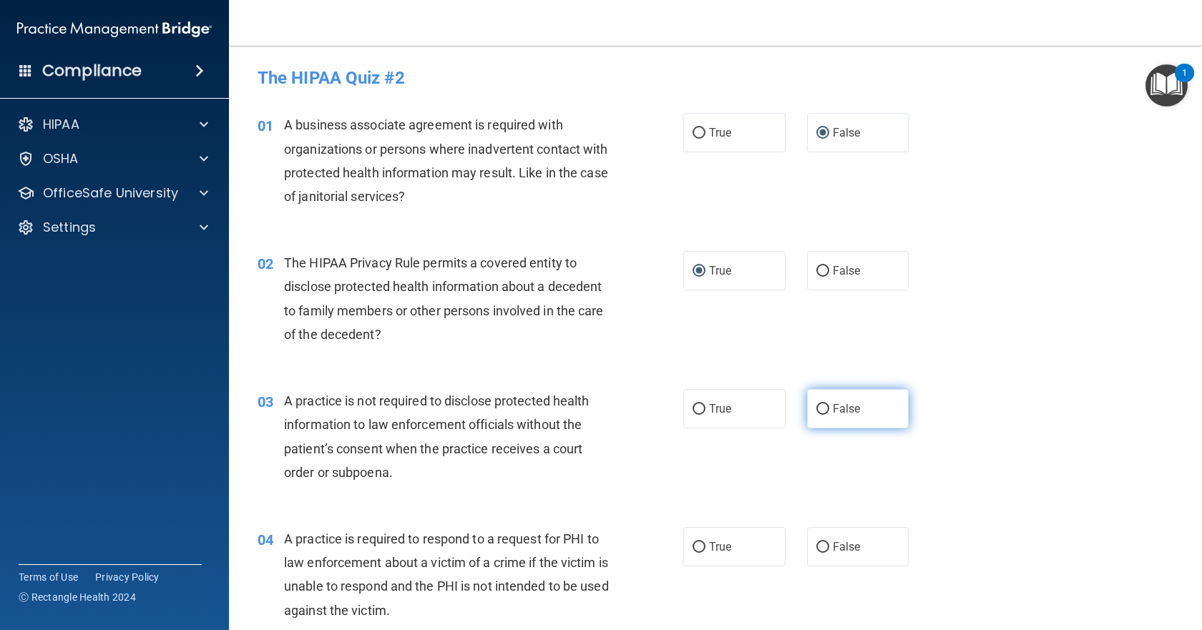
radio input "true"
click at [693, 547] on input "True" at bounding box center [699, 547] width 13 height 11
radio input "true"
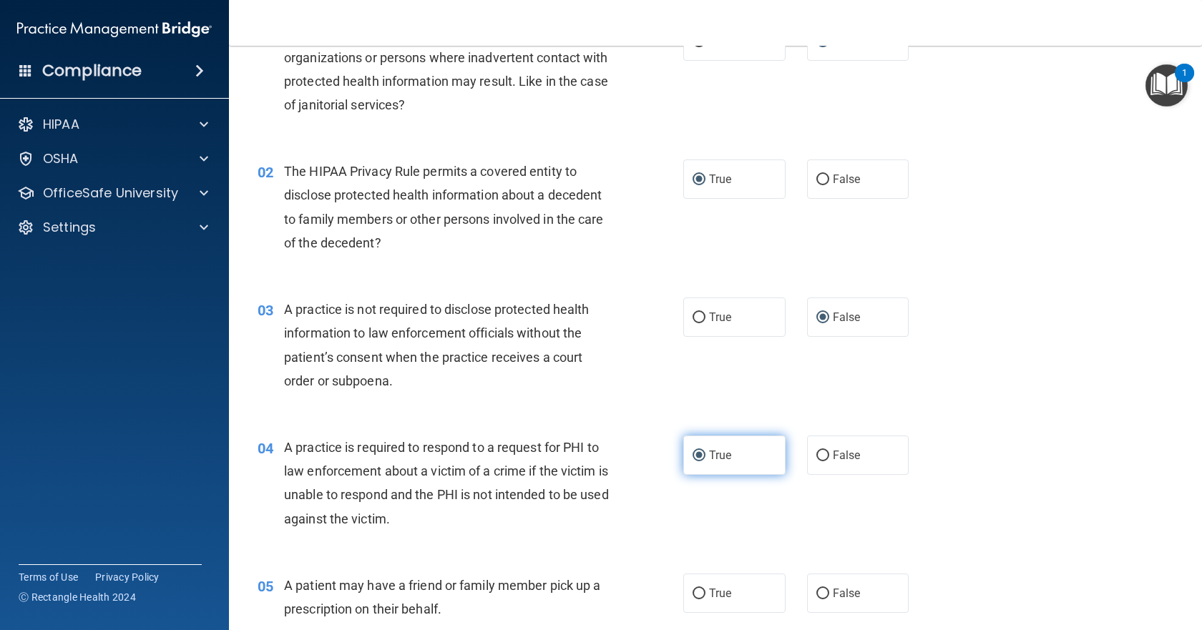
scroll to position [215, 0]
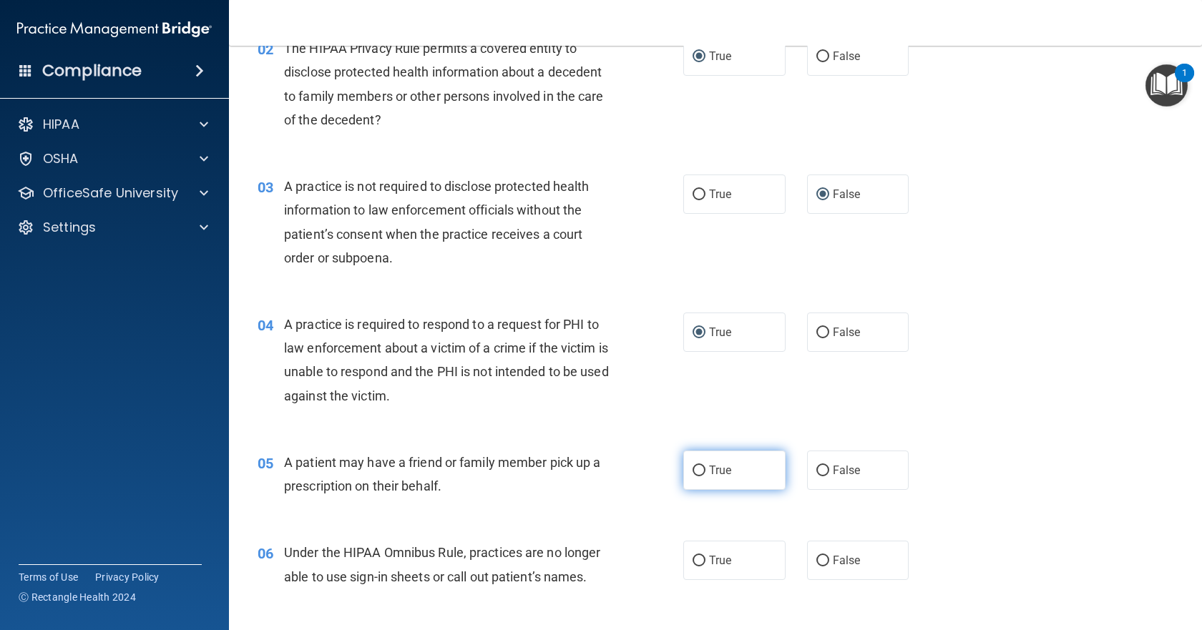
click at [693, 478] on label "True" at bounding box center [734, 470] width 102 height 39
click at [693, 477] on input "True" at bounding box center [699, 471] width 13 height 11
radio input "true"
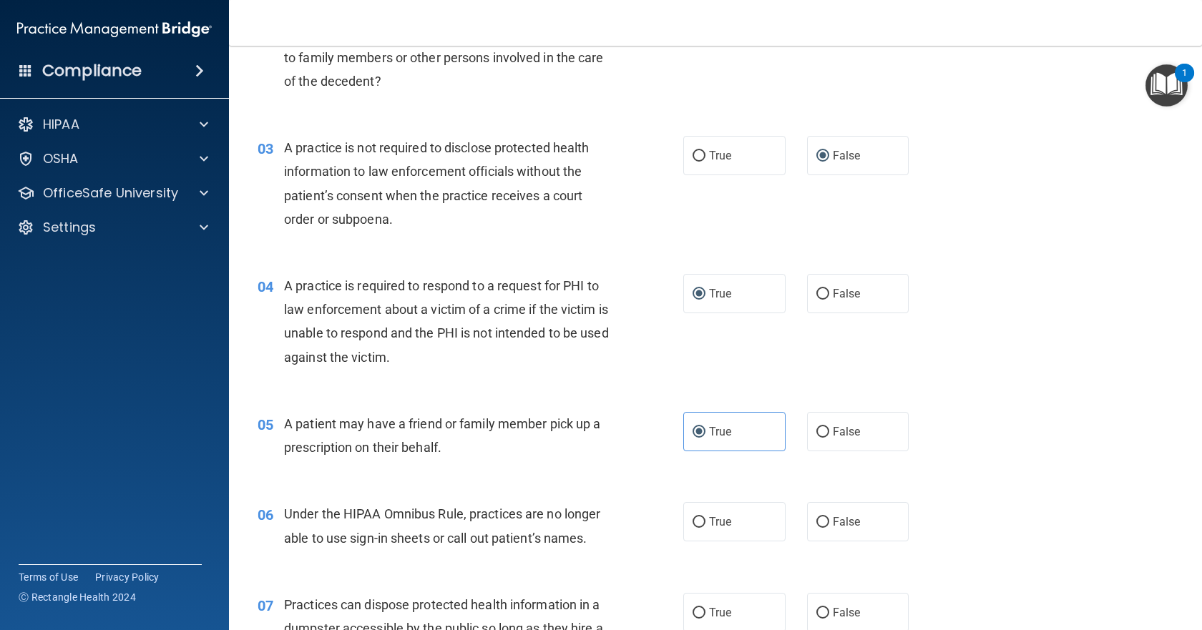
scroll to position [286, 0]
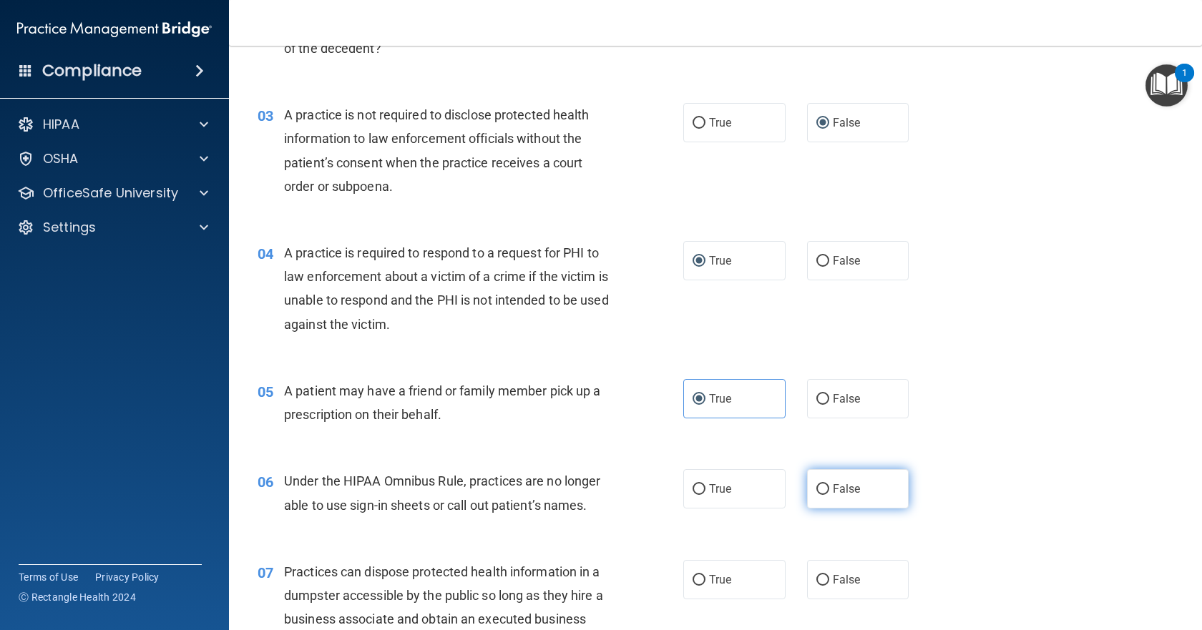
click at [817, 489] on input "False" at bounding box center [823, 489] width 13 height 11
radio input "true"
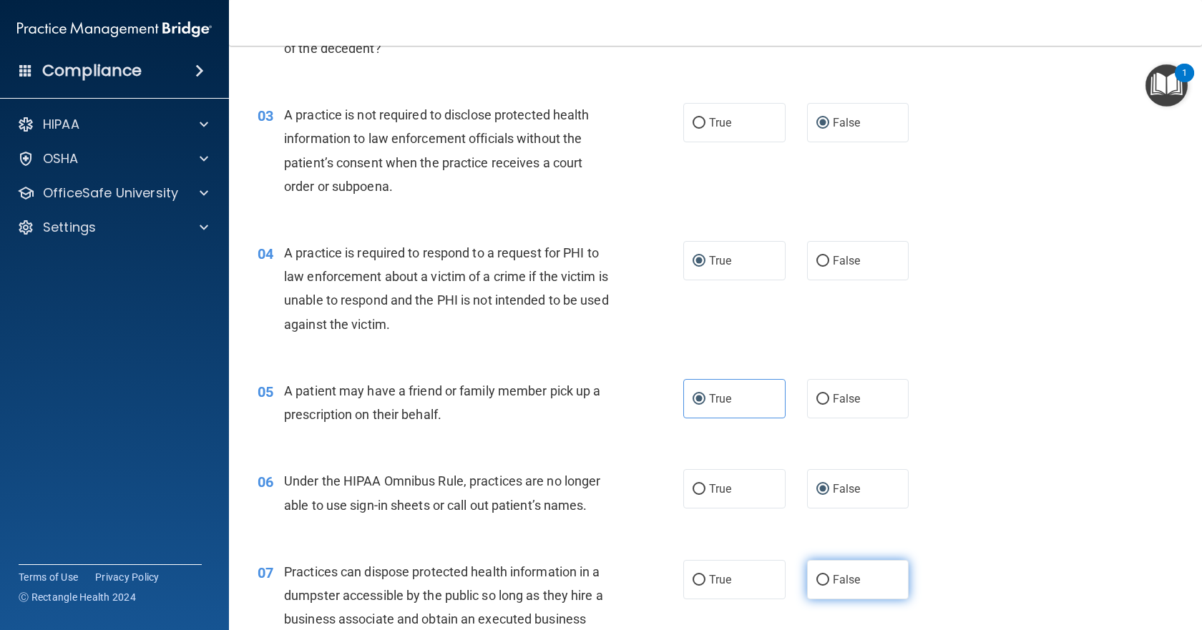
click at [817, 575] on input "False" at bounding box center [823, 580] width 13 height 11
radio input "true"
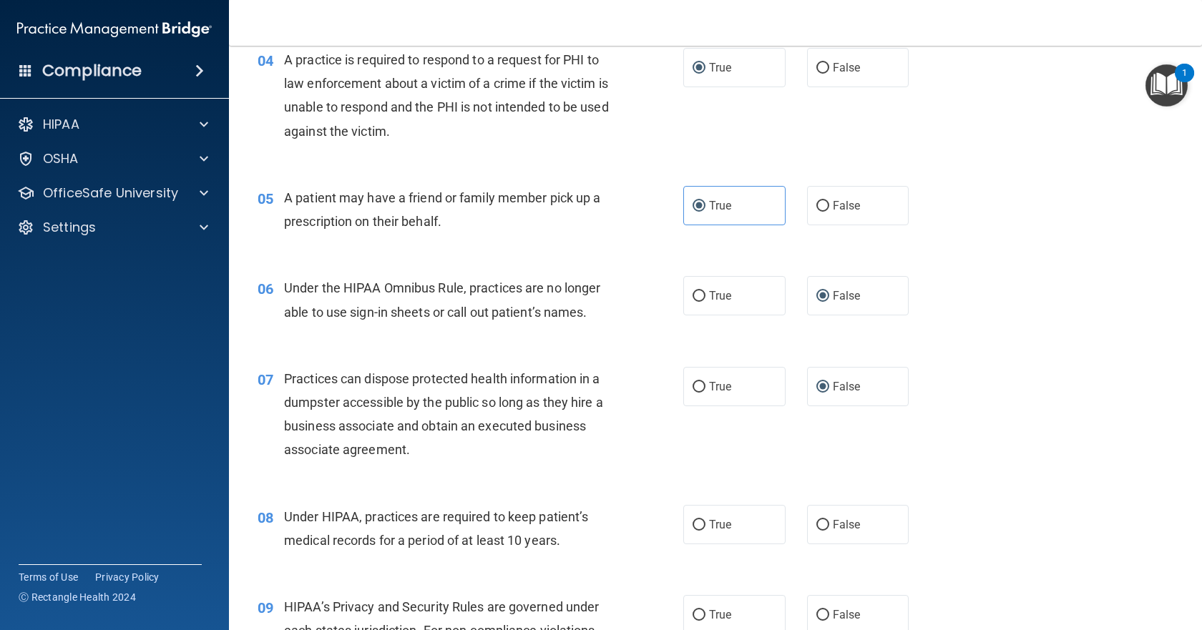
scroll to position [501, 0]
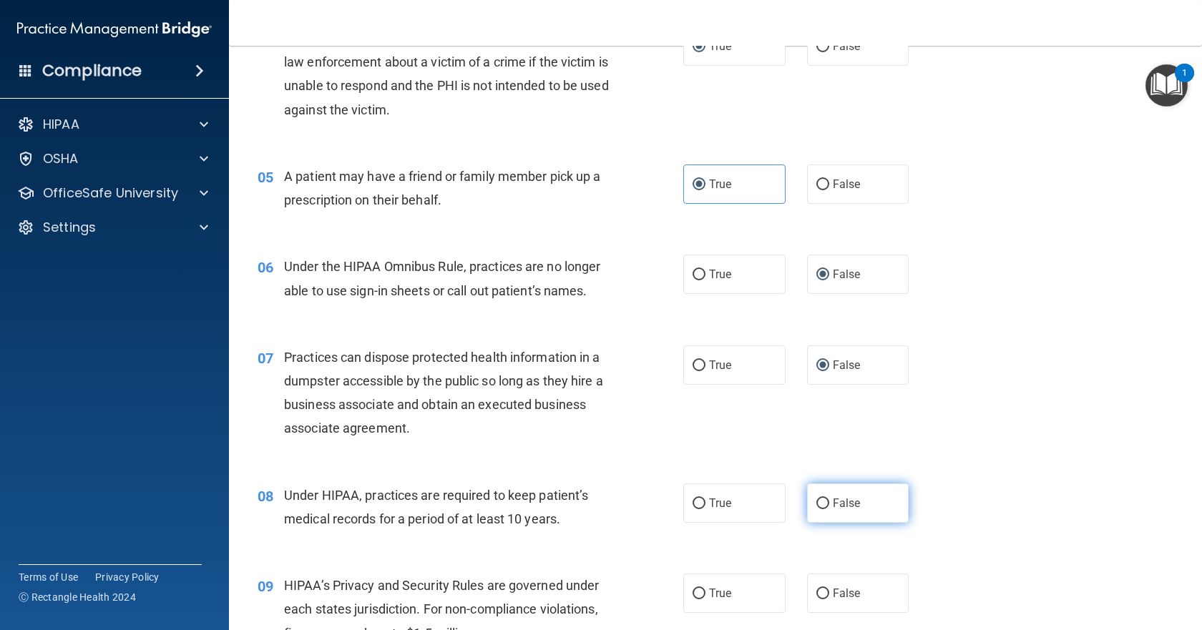
click at [821, 507] on input "False" at bounding box center [823, 504] width 13 height 11
radio input "true"
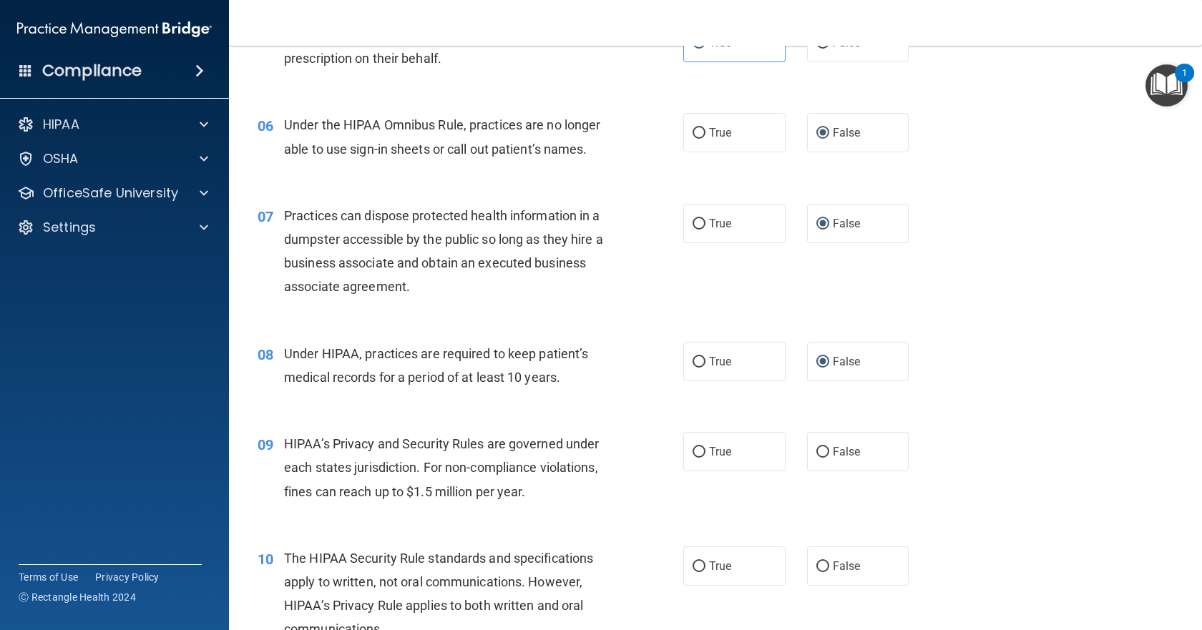
scroll to position [644, 0]
click at [817, 454] on input "False" at bounding box center [823, 451] width 13 height 11
radio input "true"
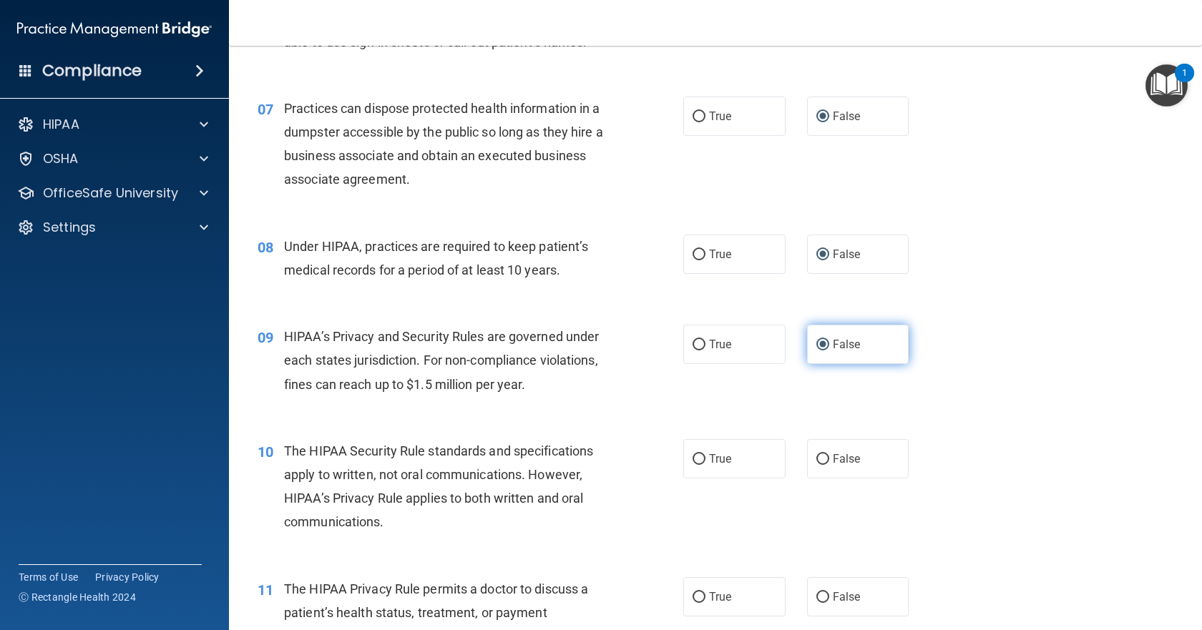
scroll to position [787, 0]
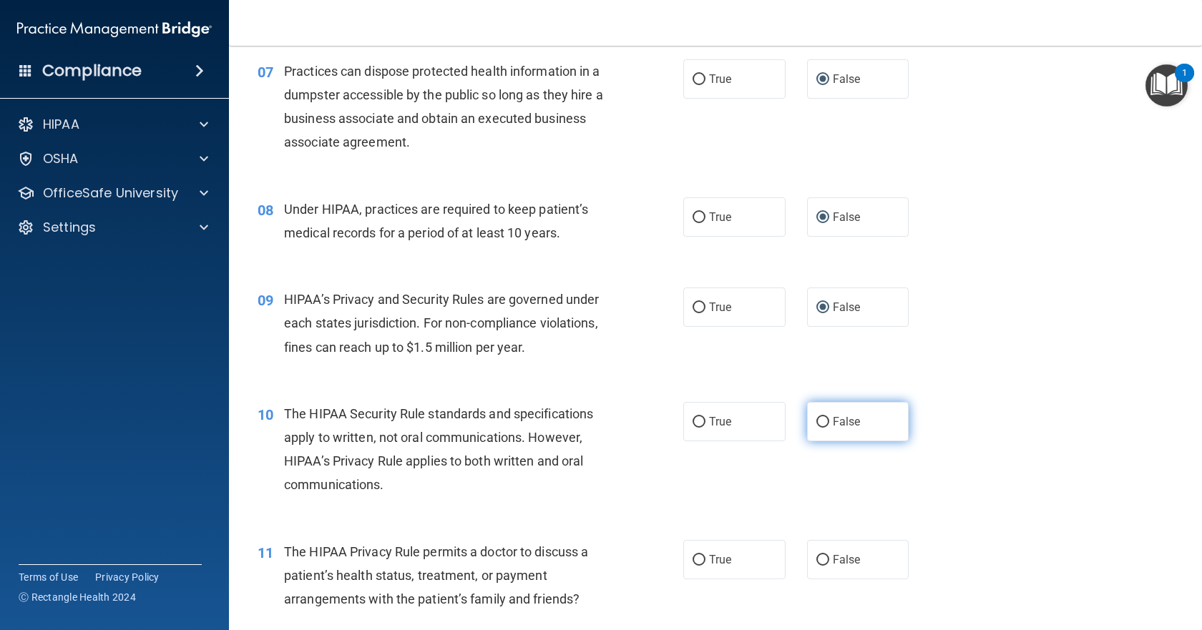
click at [817, 427] on input "False" at bounding box center [823, 422] width 13 height 11
radio input "true"
click at [696, 559] on input "True" at bounding box center [699, 560] width 13 height 11
radio input "true"
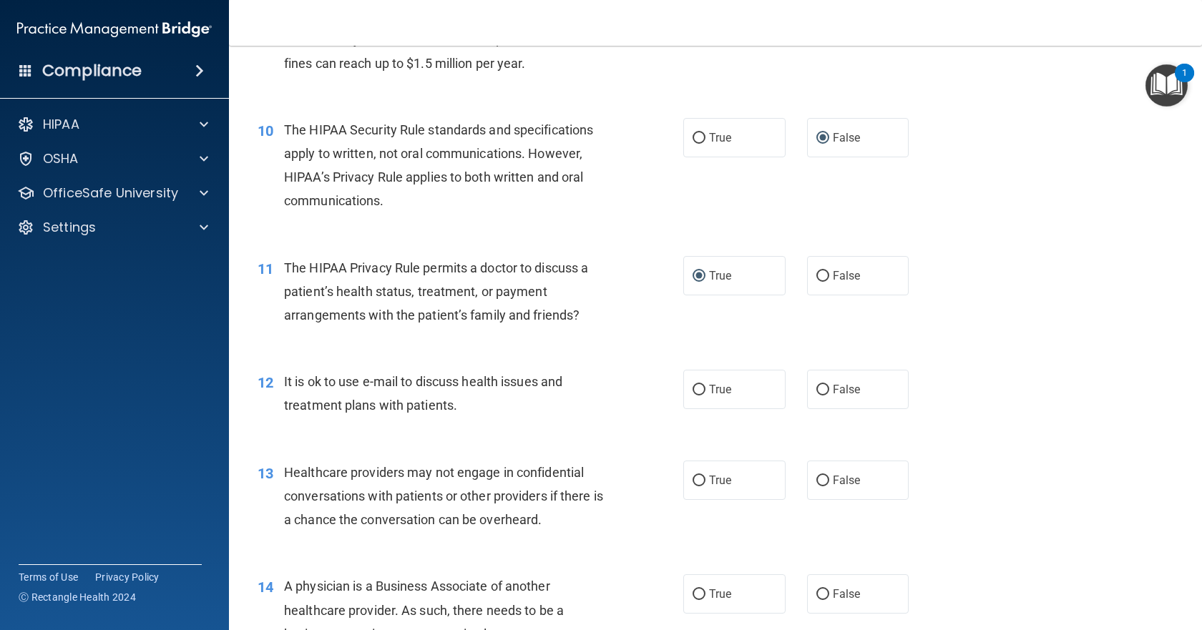
scroll to position [1073, 0]
click at [693, 393] on input "True" at bounding box center [699, 388] width 13 height 11
radio input "true"
click at [817, 479] on input "False" at bounding box center [823, 479] width 13 height 11
radio input "true"
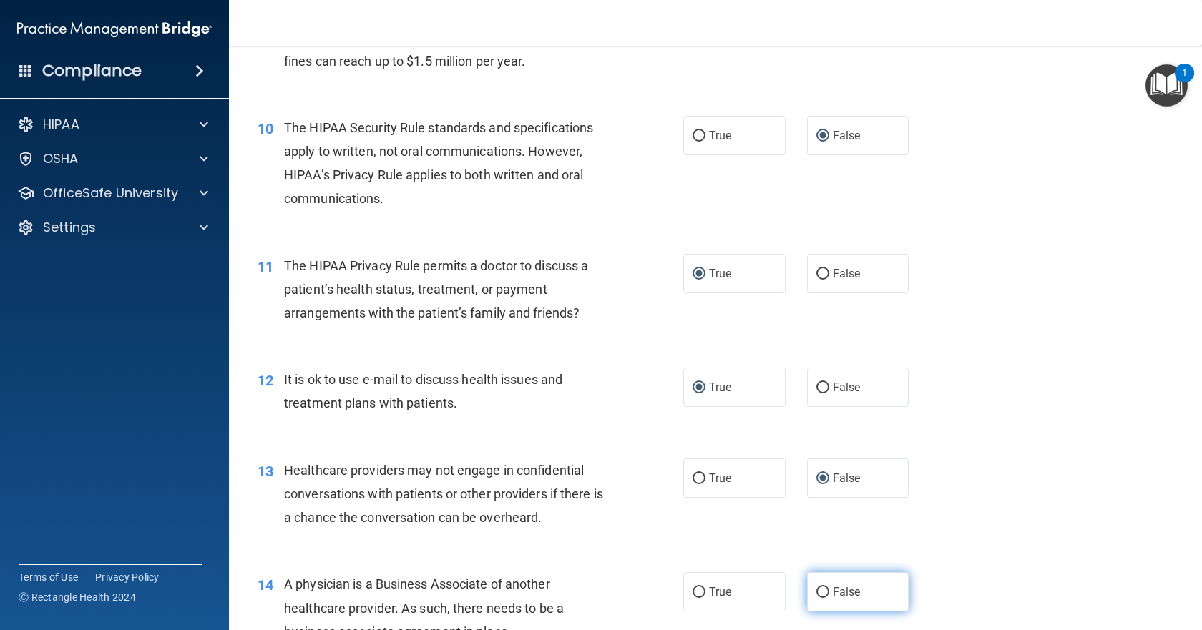
click at [821, 590] on input "False" at bounding box center [823, 593] width 13 height 11
radio input "true"
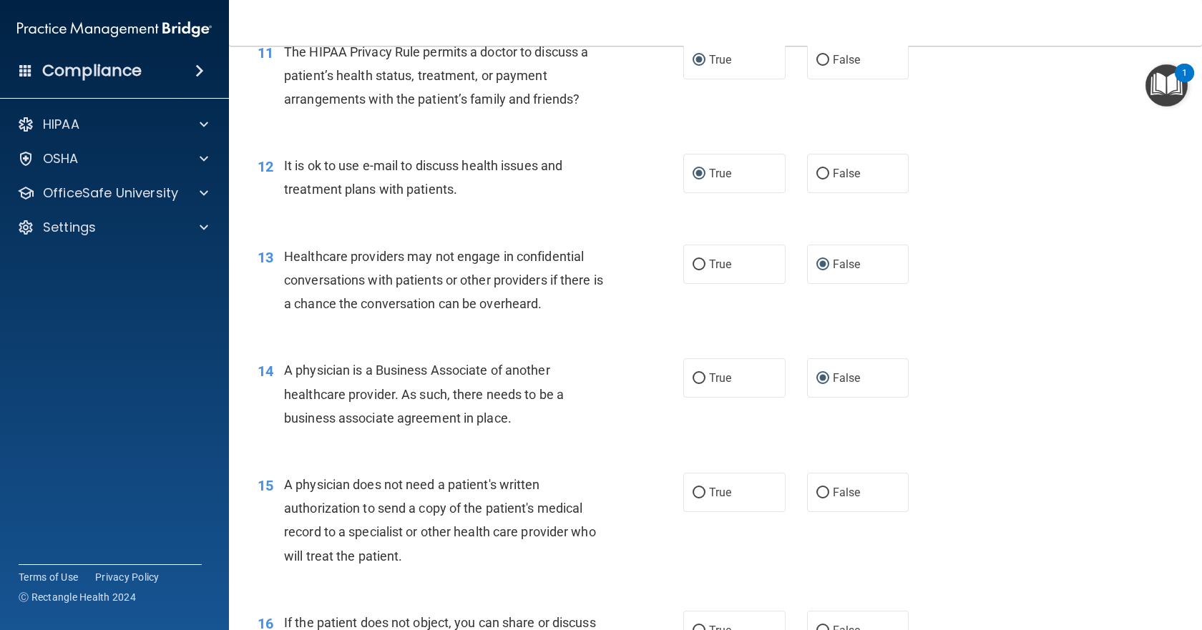
scroll to position [1288, 0]
click at [693, 495] on input "True" at bounding box center [699, 492] width 13 height 11
radio input "true"
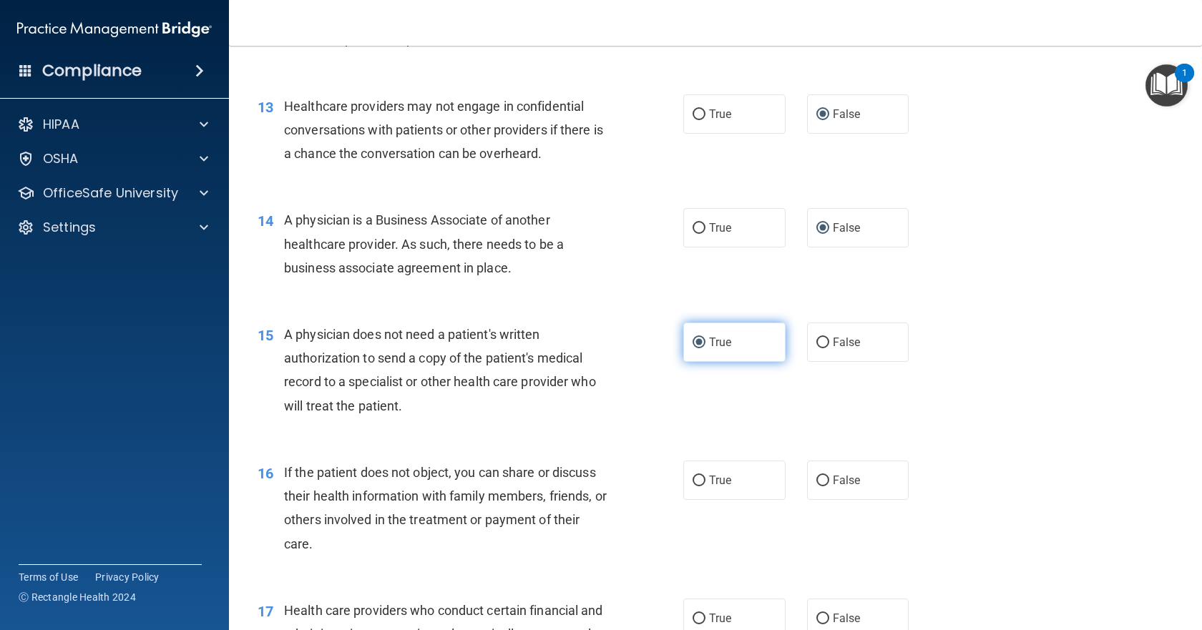
scroll to position [1574, 0]
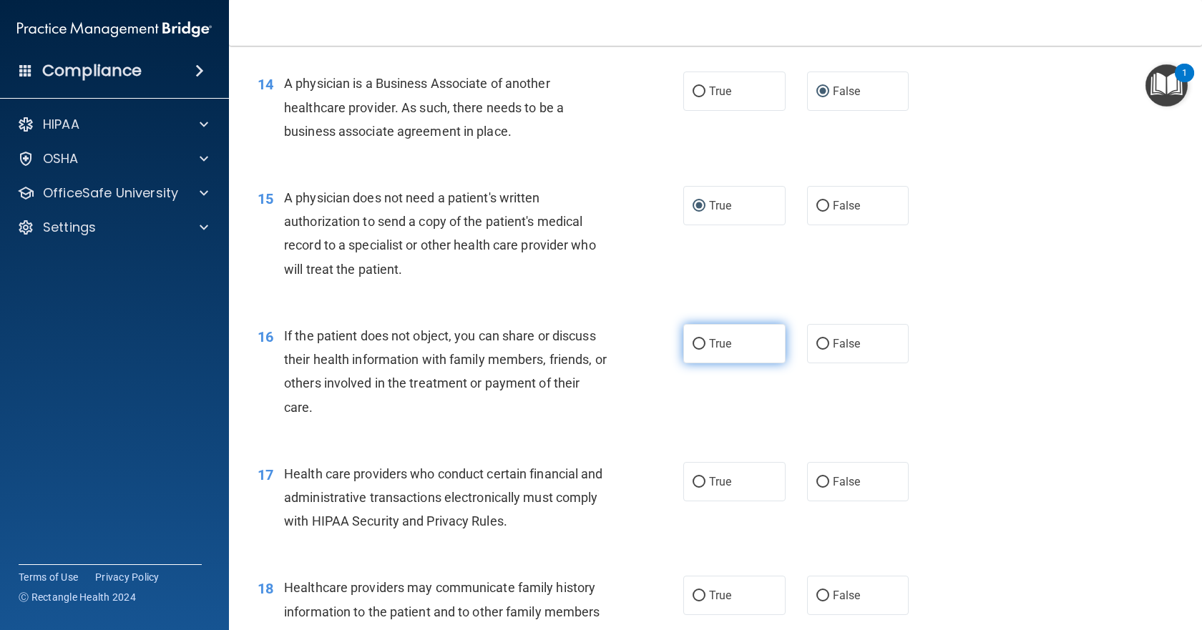
click at [693, 345] on input "True" at bounding box center [699, 344] width 13 height 11
radio input "true"
click at [693, 484] on input "True" at bounding box center [699, 482] width 13 height 11
radio input "true"
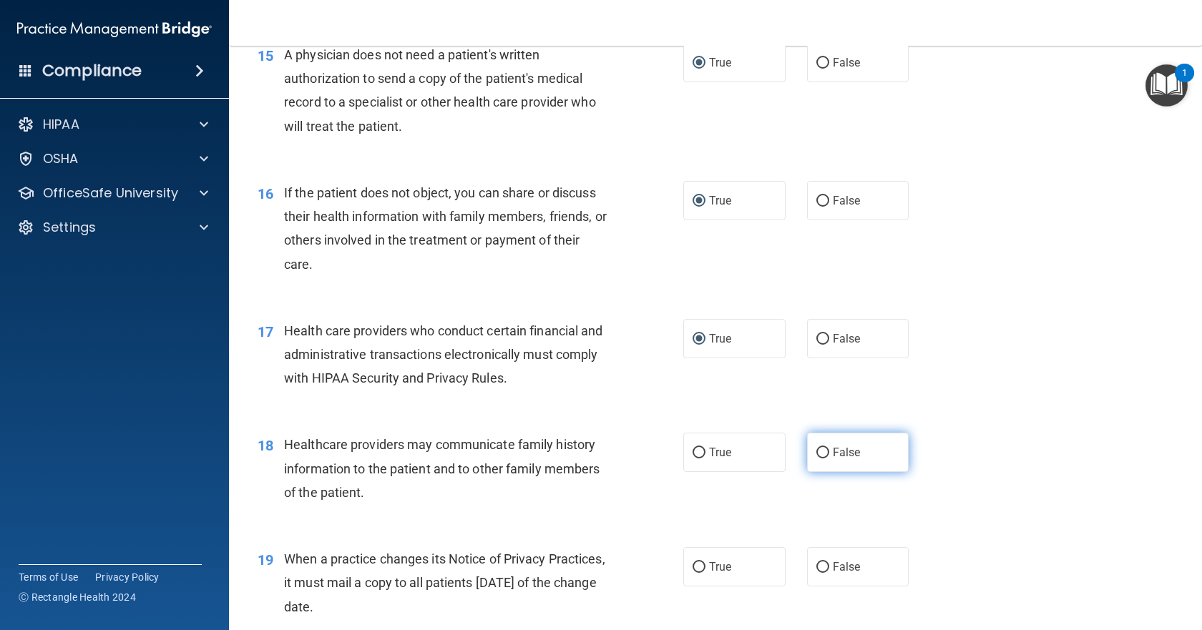
click at [822, 452] on input "False" at bounding box center [823, 453] width 13 height 11
radio input "true"
click at [818, 562] on input "False" at bounding box center [823, 567] width 13 height 11
radio input "true"
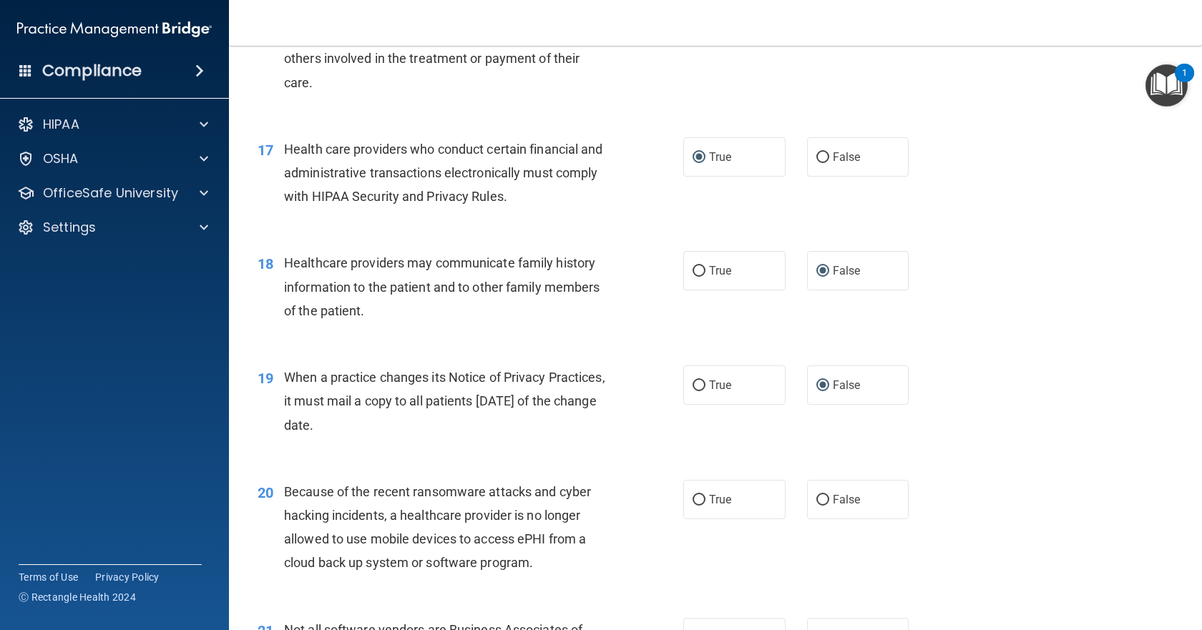
scroll to position [1932, 0]
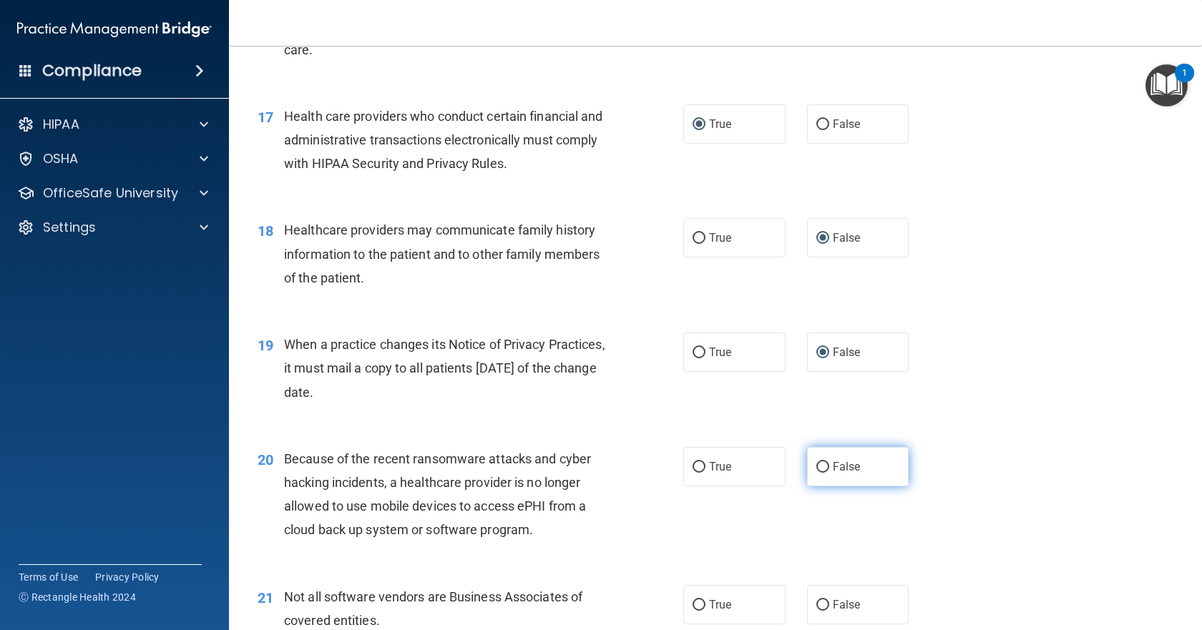
click at [820, 467] on input "False" at bounding box center [823, 467] width 13 height 11
radio input "true"
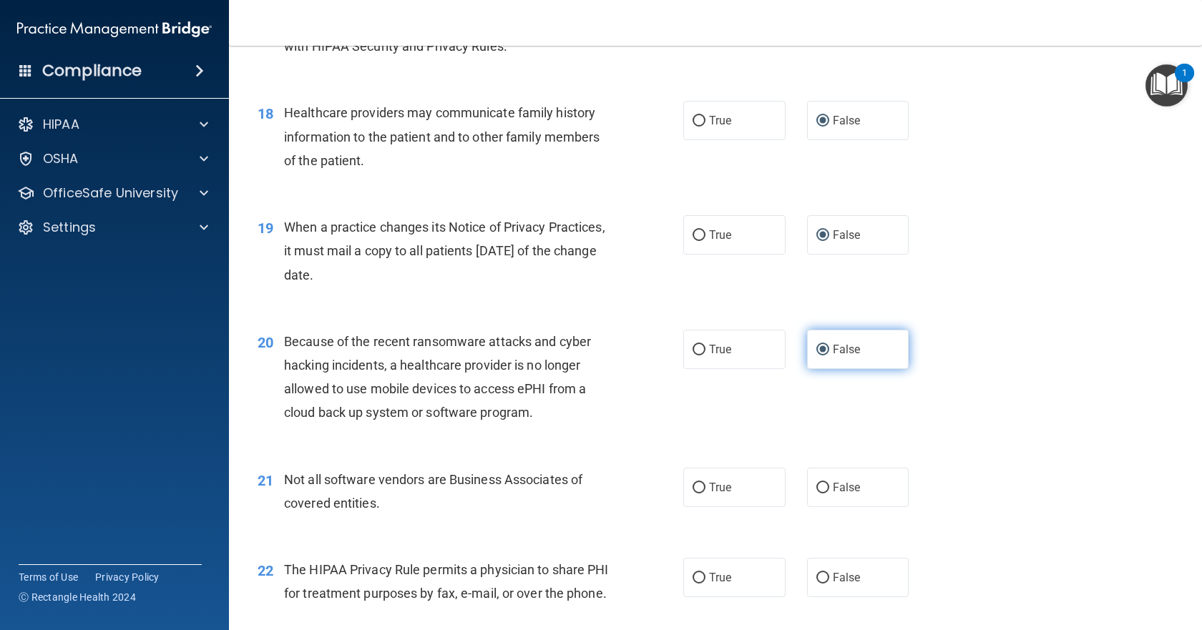
scroll to position [2075, 0]
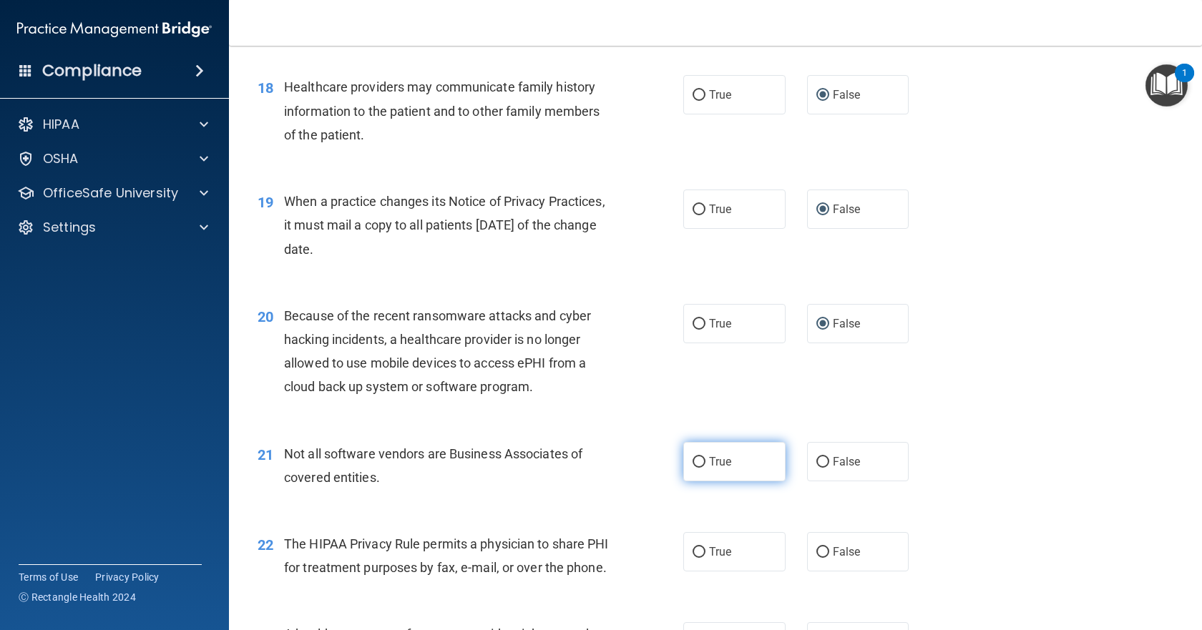
click at [695, 463] on input "True" at bounding box center [699, 462] width 13 height 11
radio input "true"
click at [693, 555] on input "True" at bounding box center [699, 552] width 13 height 11
radio input "true"
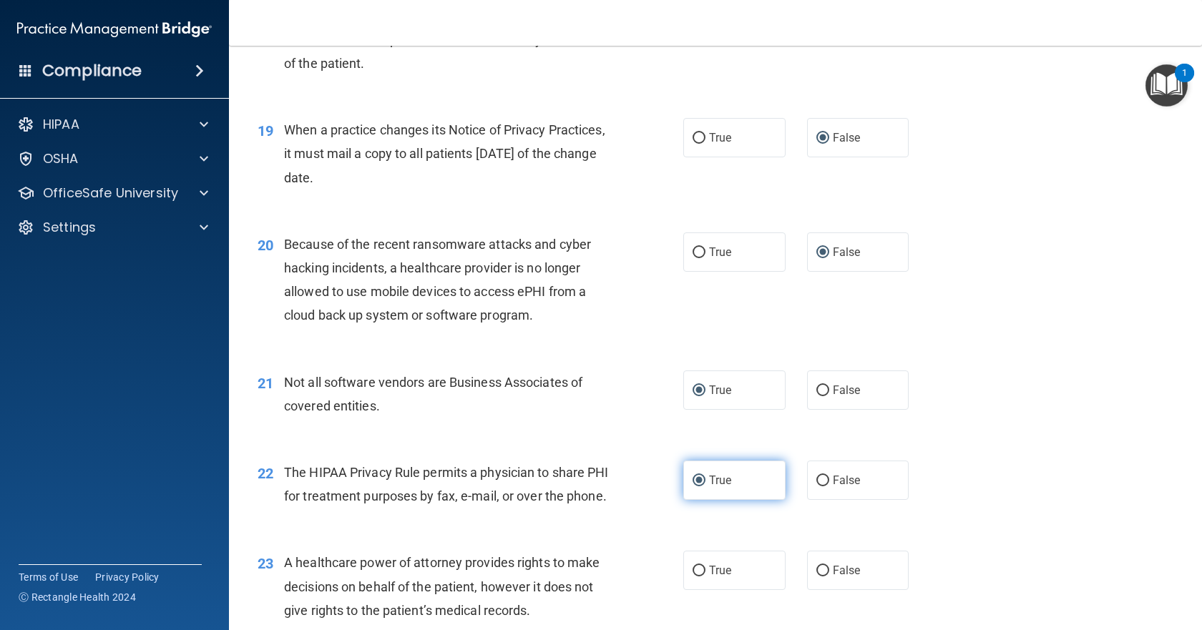
scroll to position [2218, 0]
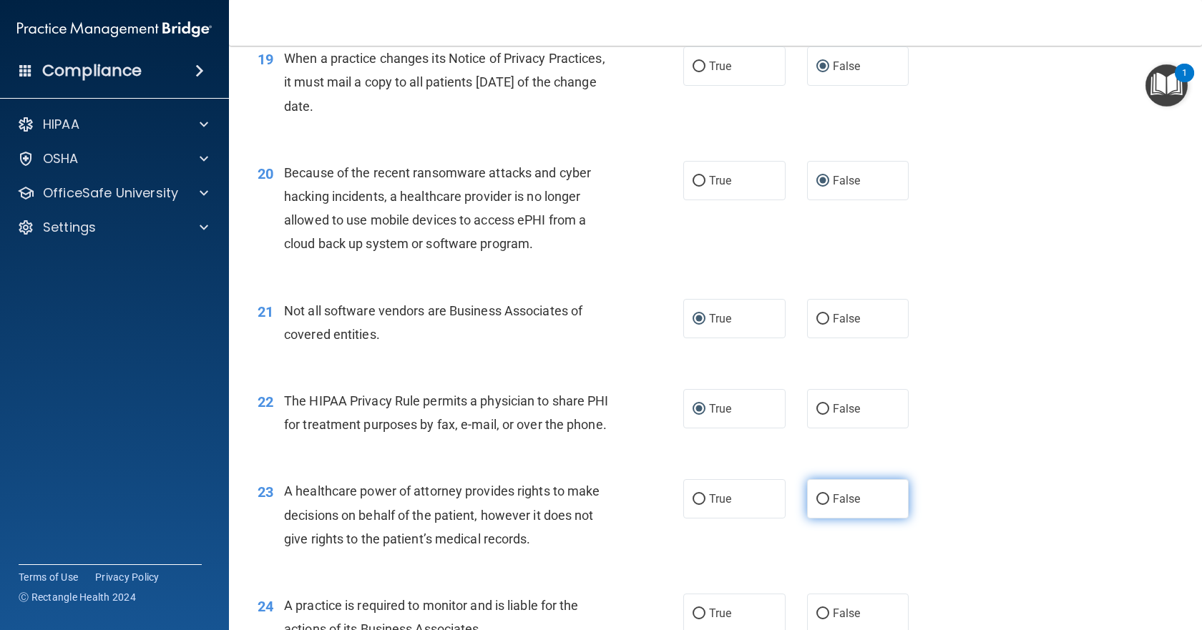
click at [817, 505] on input "False" at bounding box center [823, 499] width 13 height 11
radio input "true"
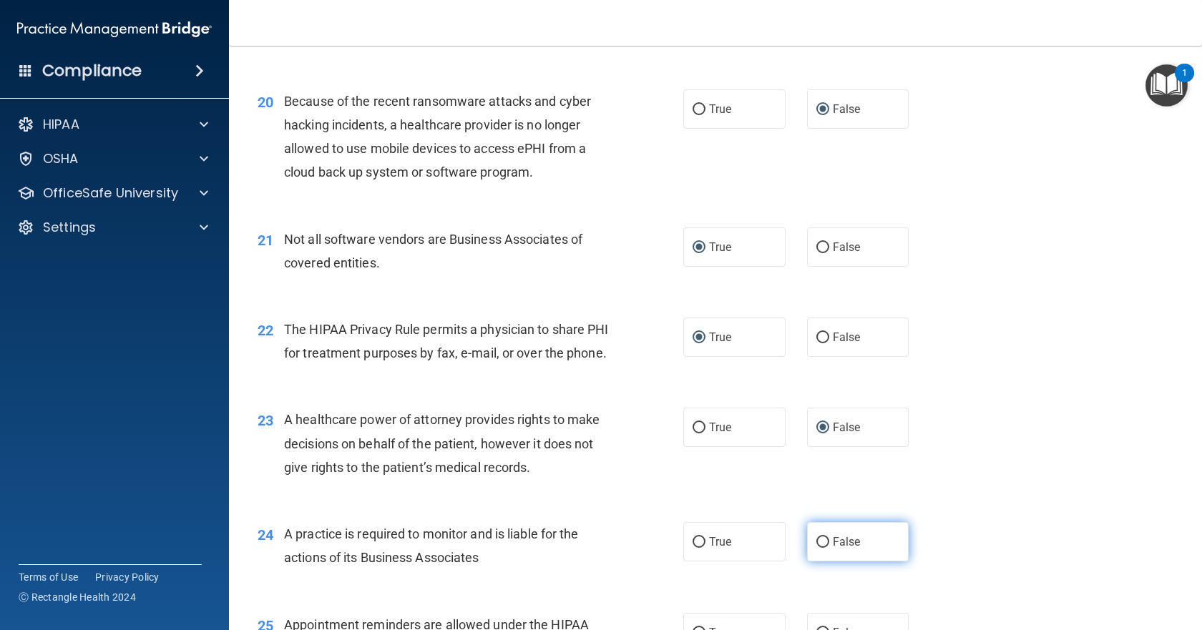
click at [817, 548] on input "False" at bounding box center [823, 542] width 13 height 11
radio input "true"
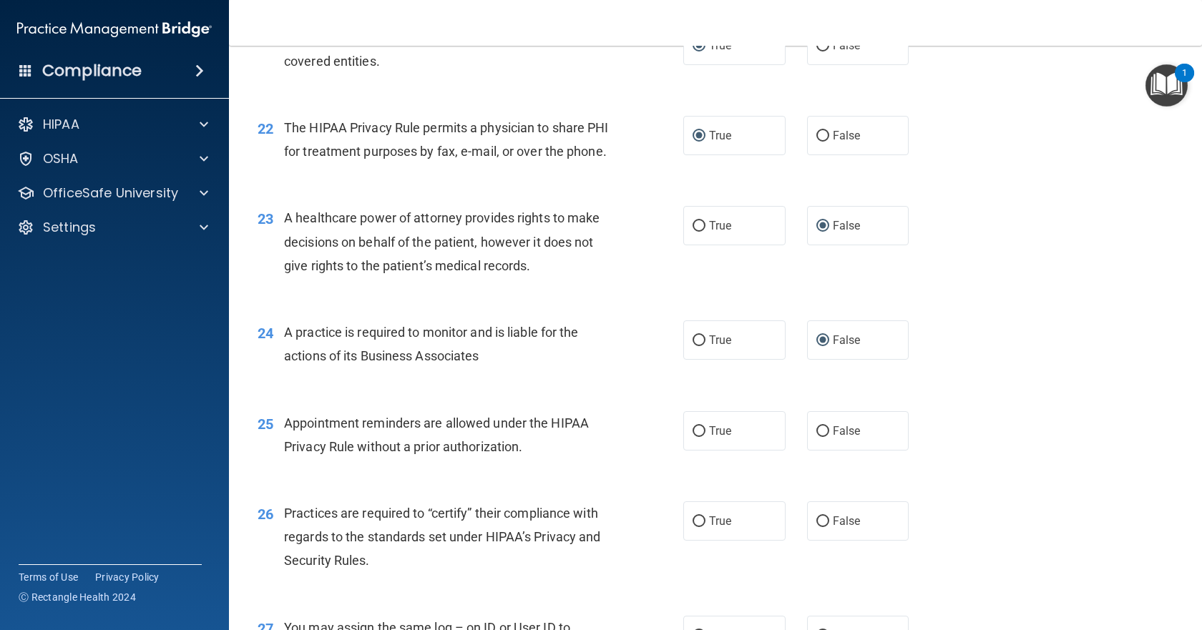
scroll to position [2505, 0]
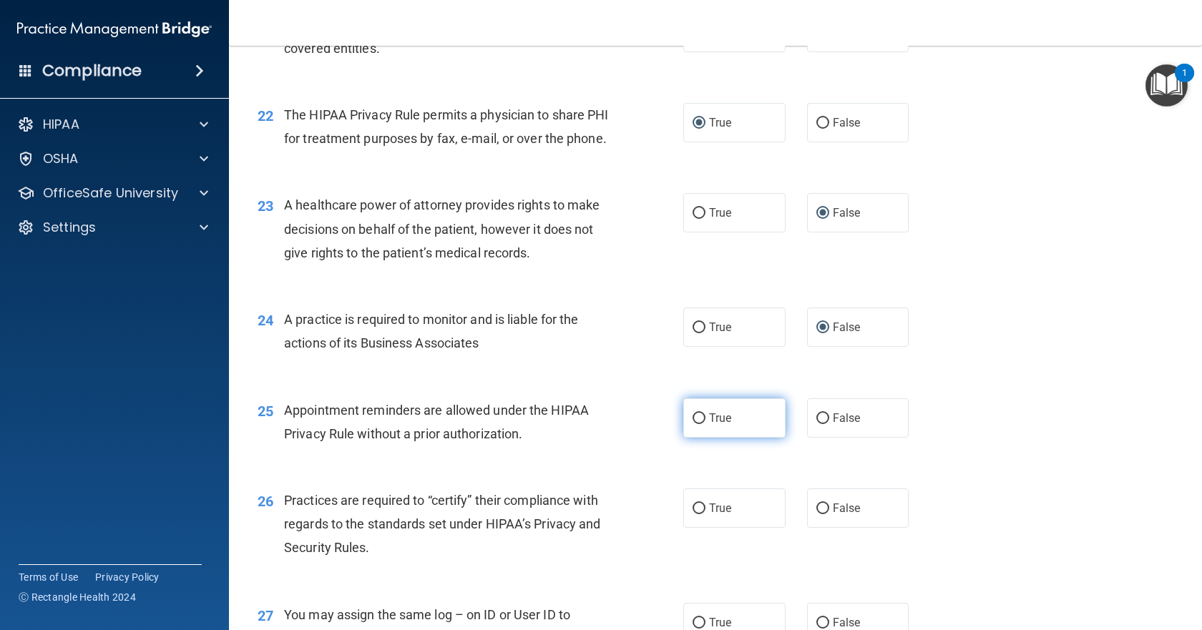
click at [696, 424] on input "True" at bounding box center [699, 419] width 13 height 11
radio input "true"
click at [817, 515] on input "False" at bounding box center [823, 509] width 13 height 11
radio input "true"
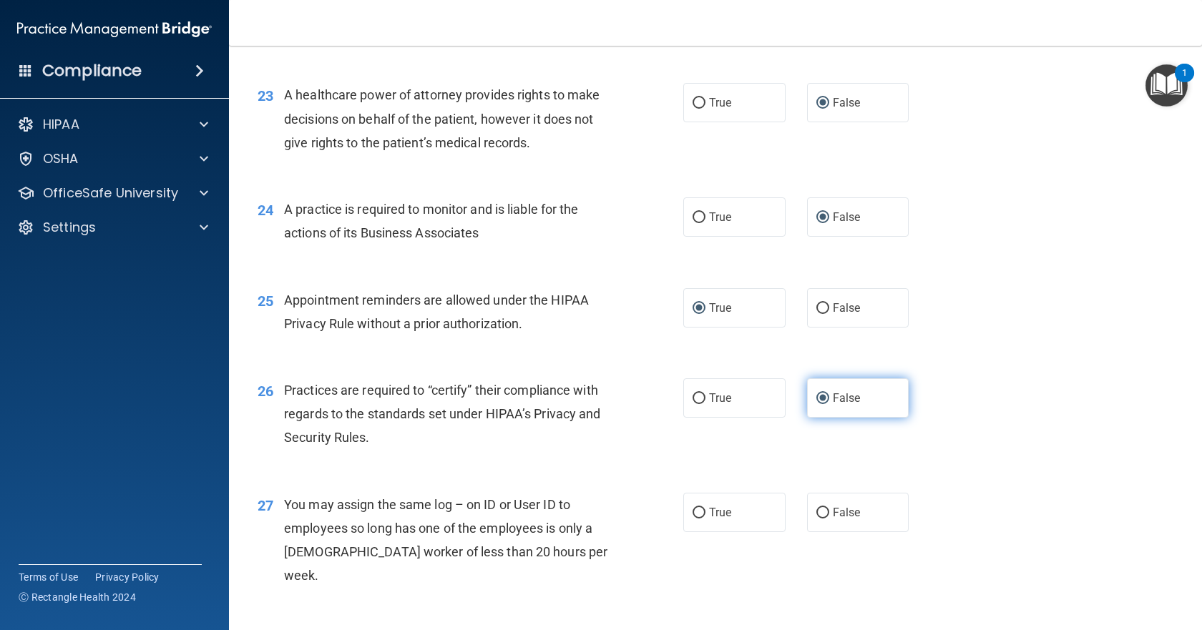
scroll to position [2648, 0]
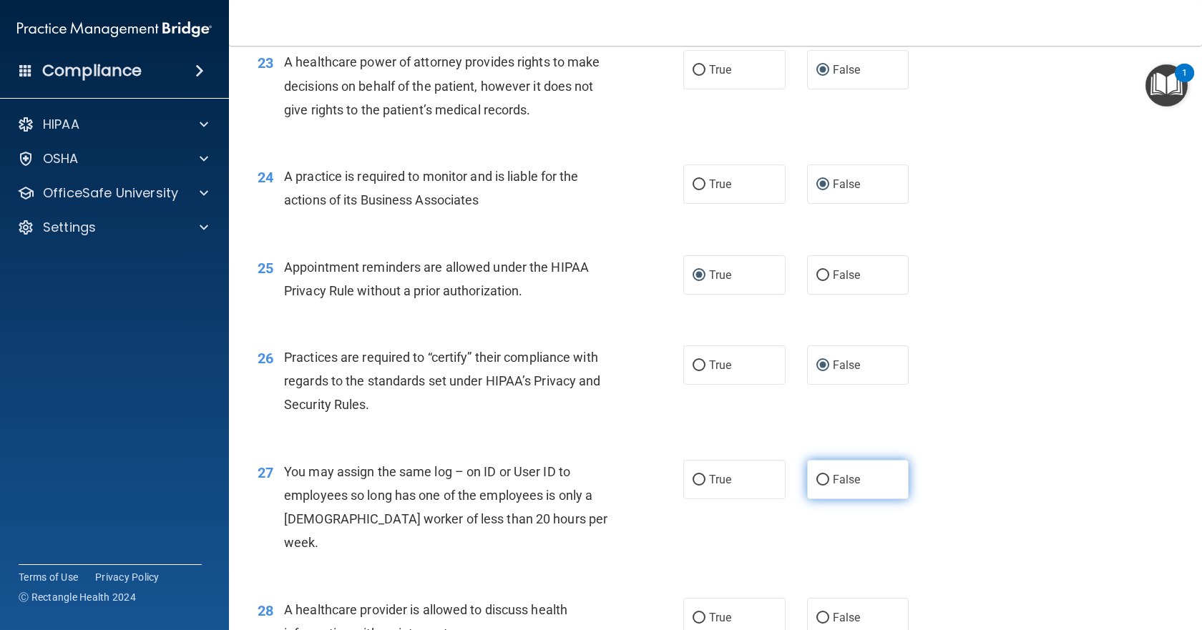
click at [817, 486] on input "False" at bounding box center [823, 480] width 13 height 11
radio input "true"
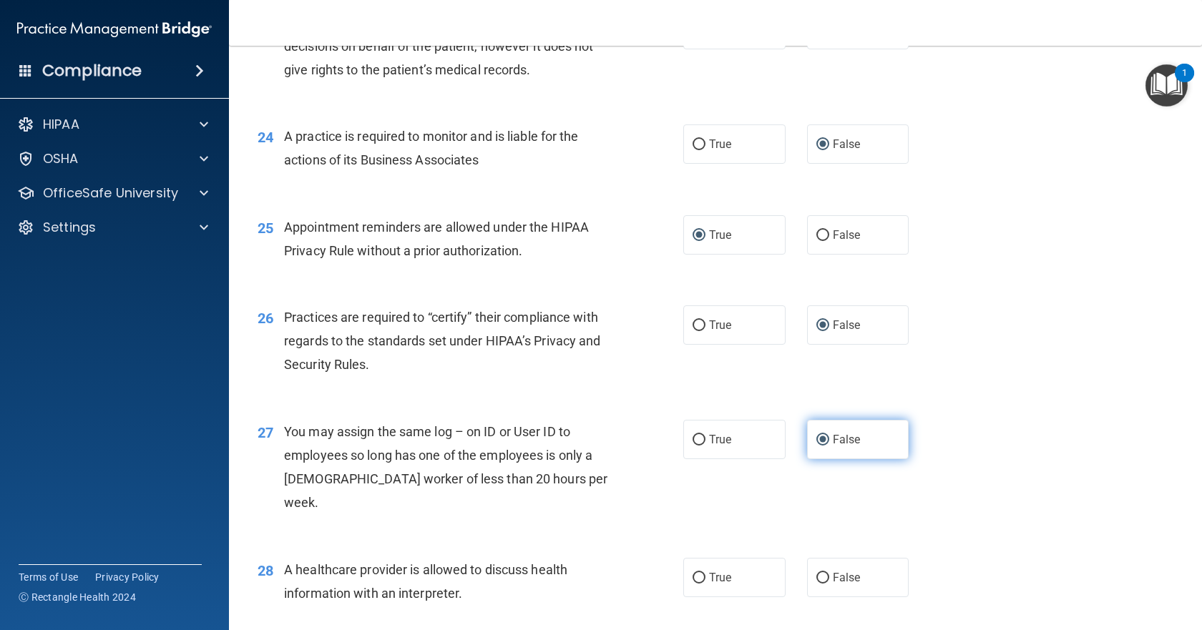
scroll to position [2719, 0]
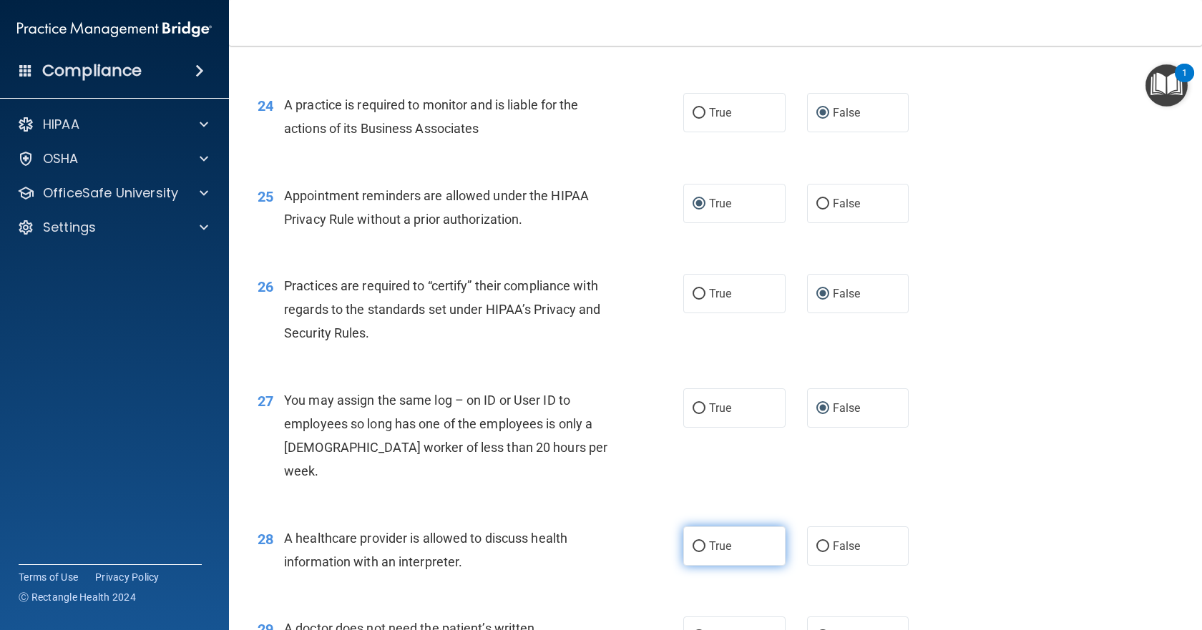
click at [693, 545] on input "True" at bounding box center [699, 547] width 13 height 11
radio input "true"
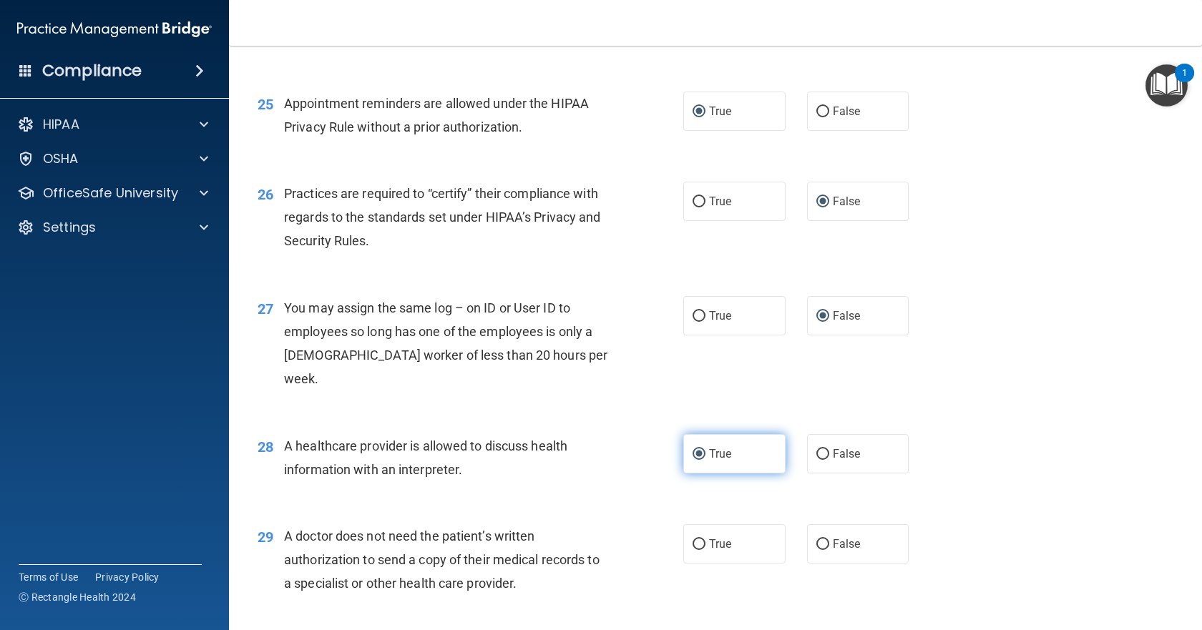
scroll to position [2862, 0]
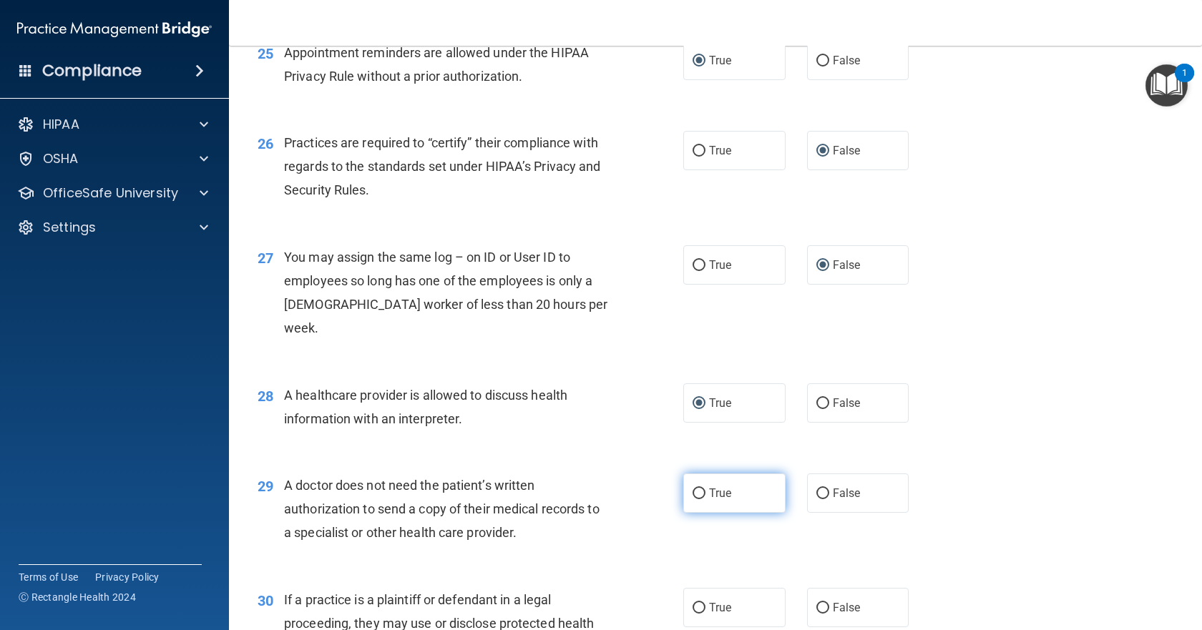
click at [693, 489] on input "True" at bounding box center [699, 494] width 13 height 11
radio input "true"
click at [693, 489] on input "True" at bounding box center [699, 494] width 13 height 11
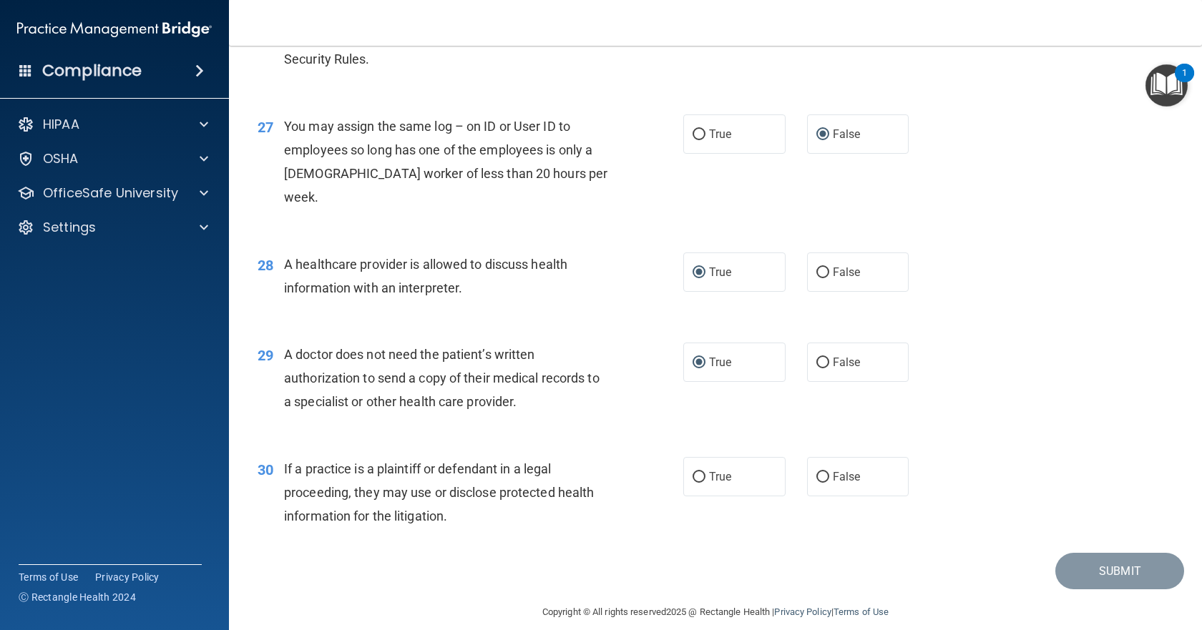
scroll to position [3010, 0]
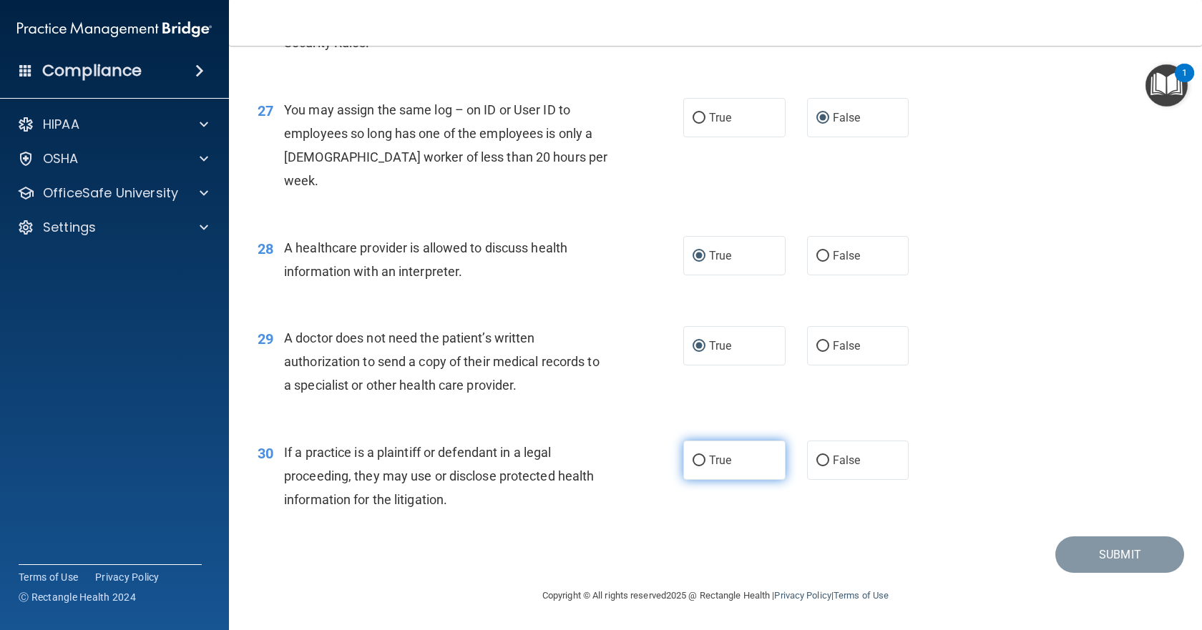
click at [696, 457] on input "True" at bounding box center [699, 461] width 13 height 11
radio input "true"
click at [1101, 550] on button "Submit" at bounding box center [1120, 555] width 129 height 36
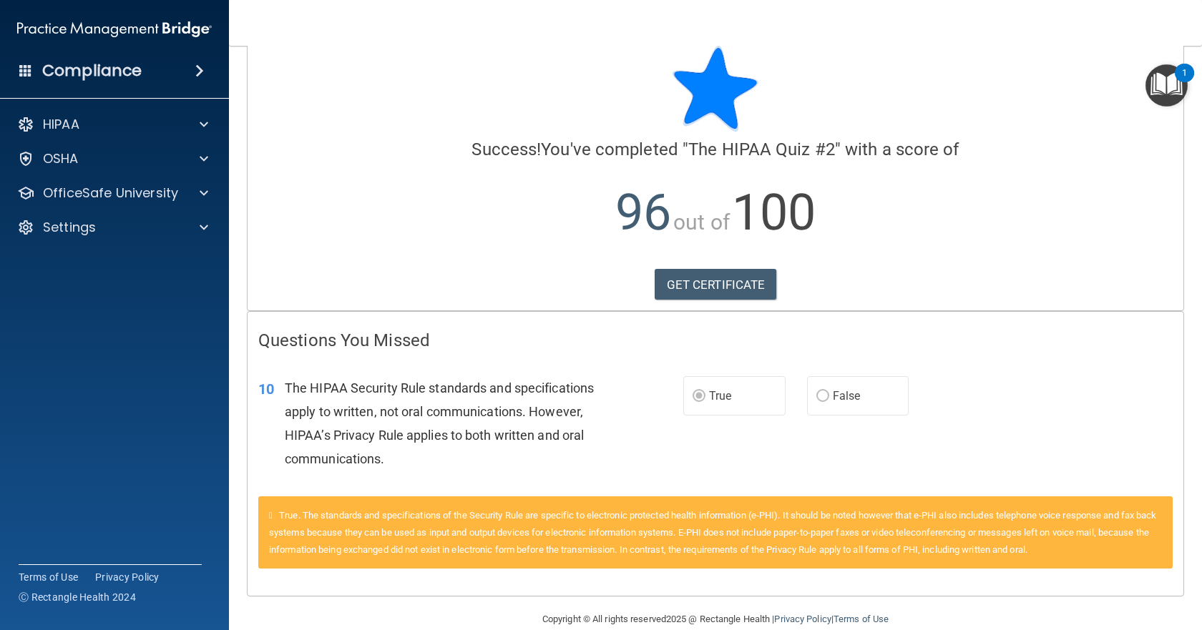
scroll to position [49, 0]
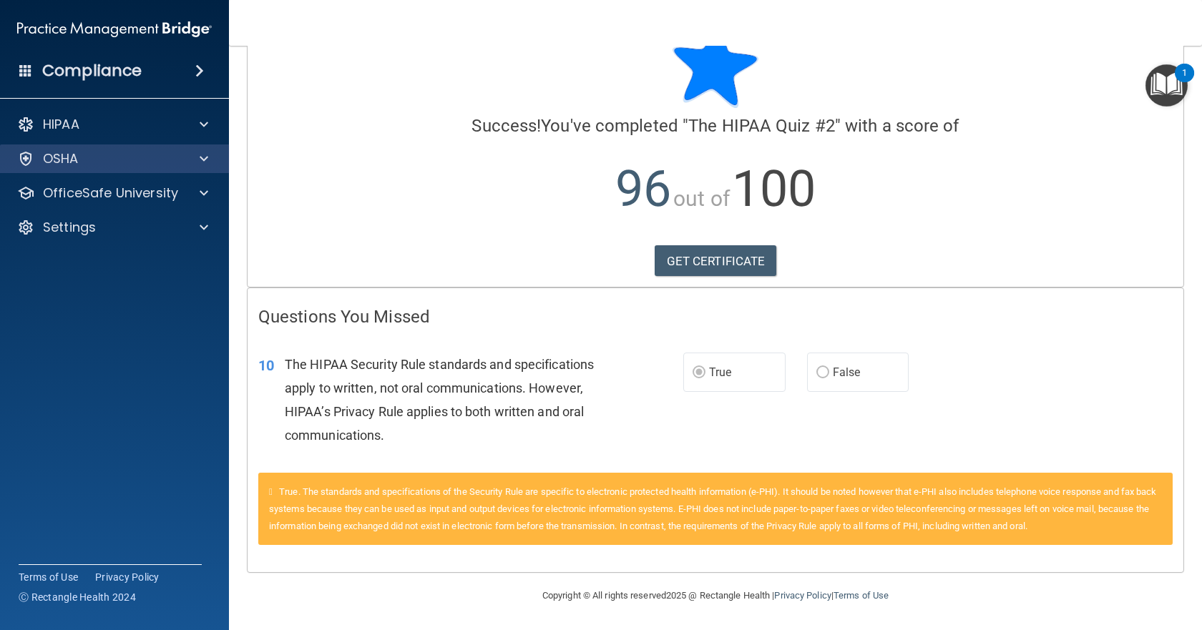
click at [94, 171] on div "OSHA" at bounding box center [115, 159] width 230 height 29
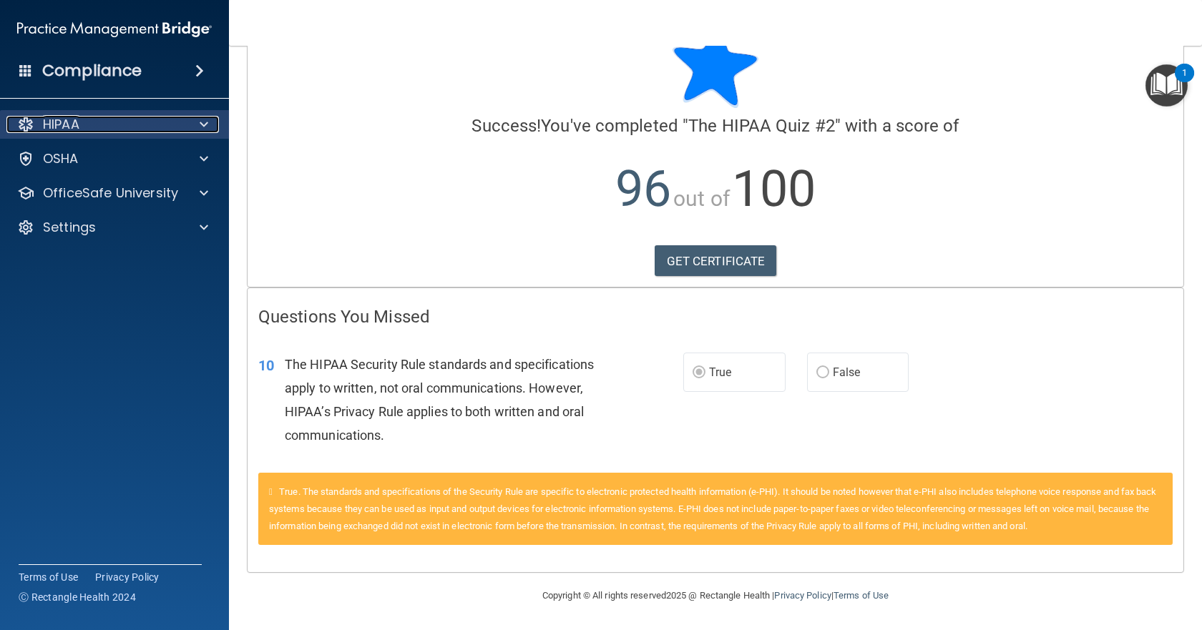
click at [142, 132] on div "HIPAA" at bounding box center [94, 124] width 177 height 17
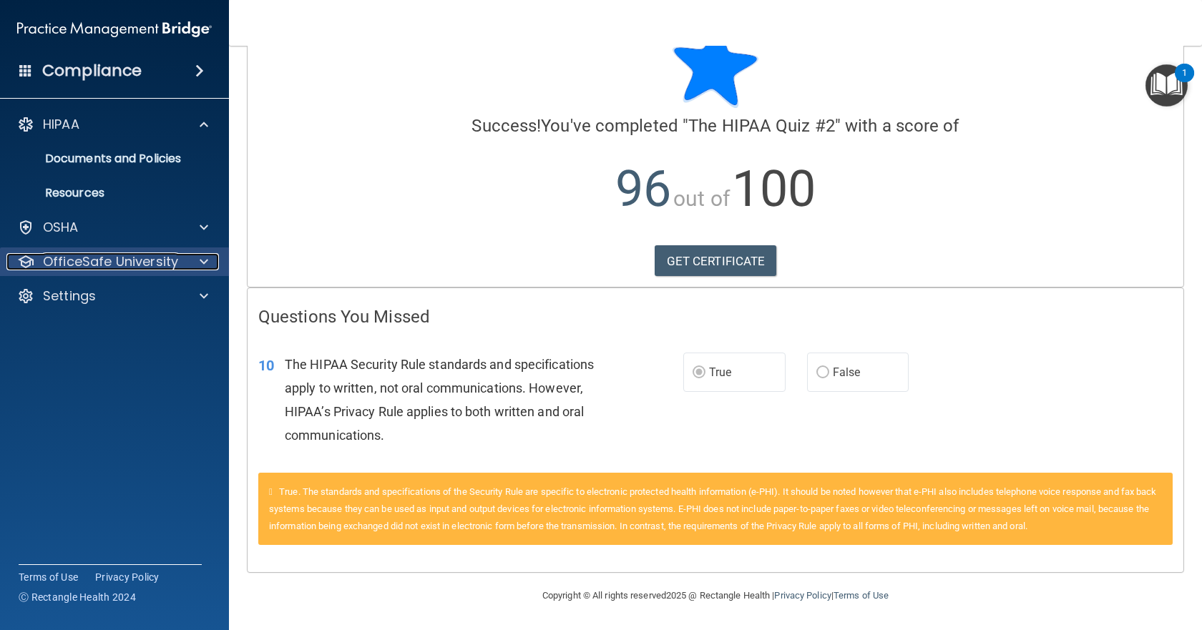
click at [130, 259] on p "OfficeSafe University" at bounding box center [110, 261] width 135 height 17
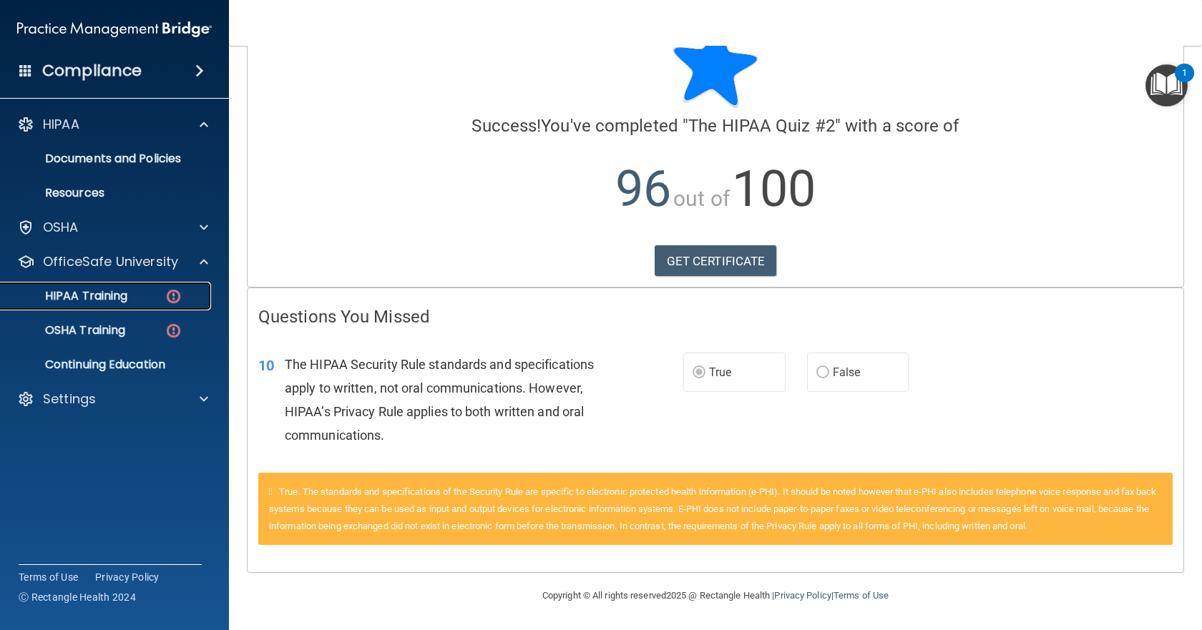
click at [102, 296] on p "HIPAA Training" at bounding box center [68, 296] width 118 height 14
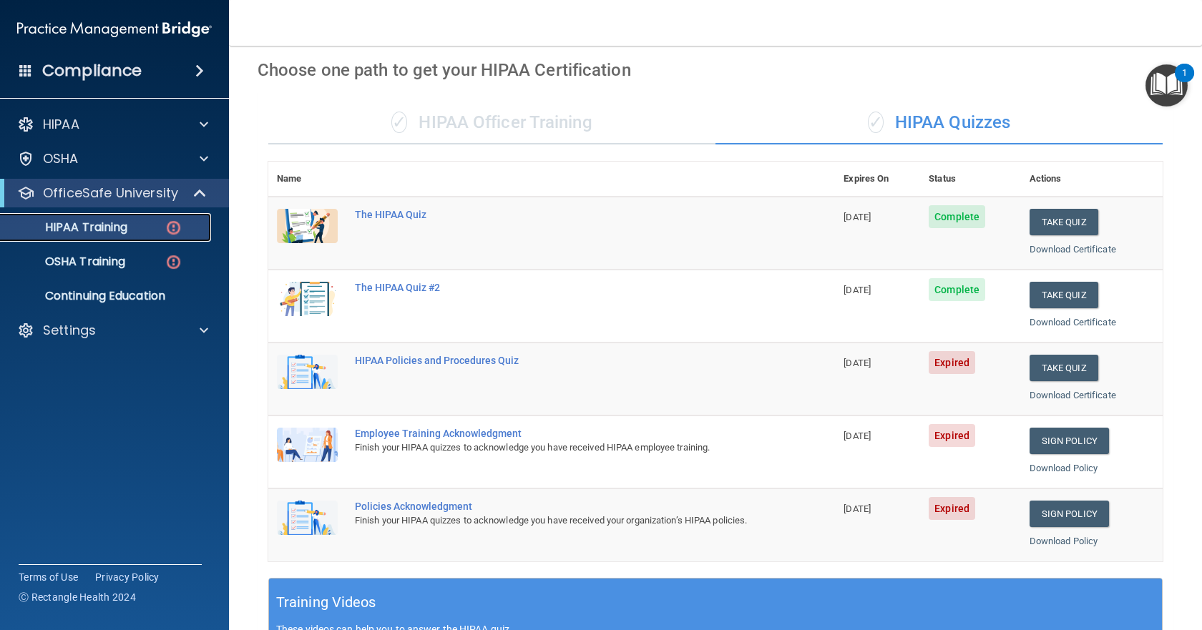
scroll to position [18, 0]
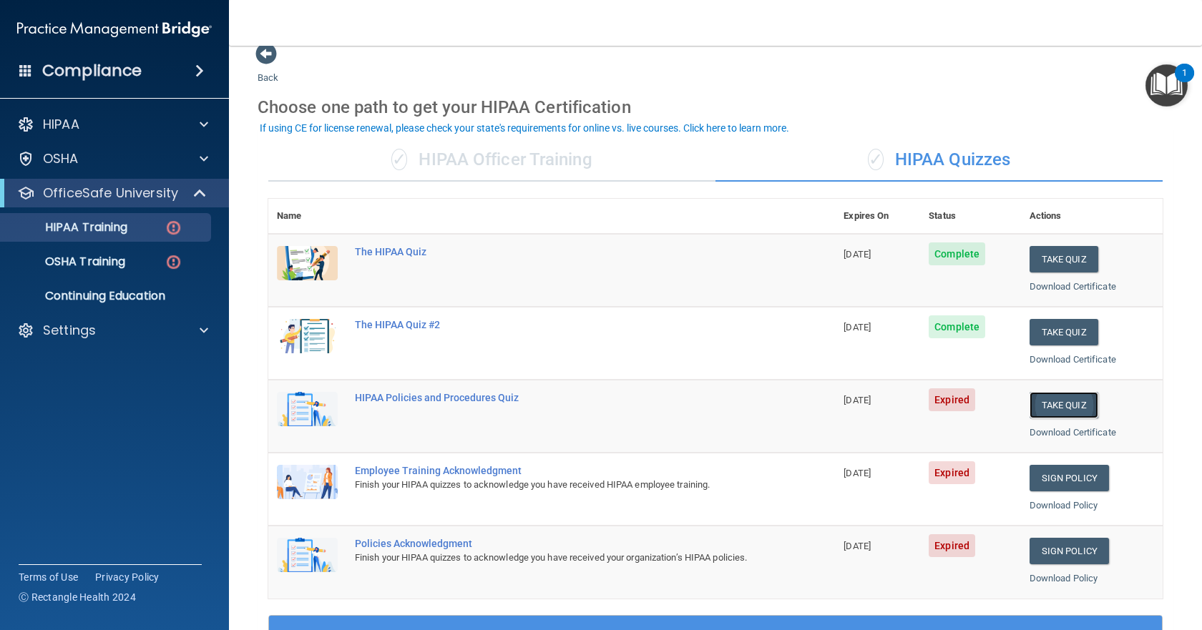
click at [1048, 403] on button "Take Quiz" at bounding box center [1064, 405] width 69 height 26
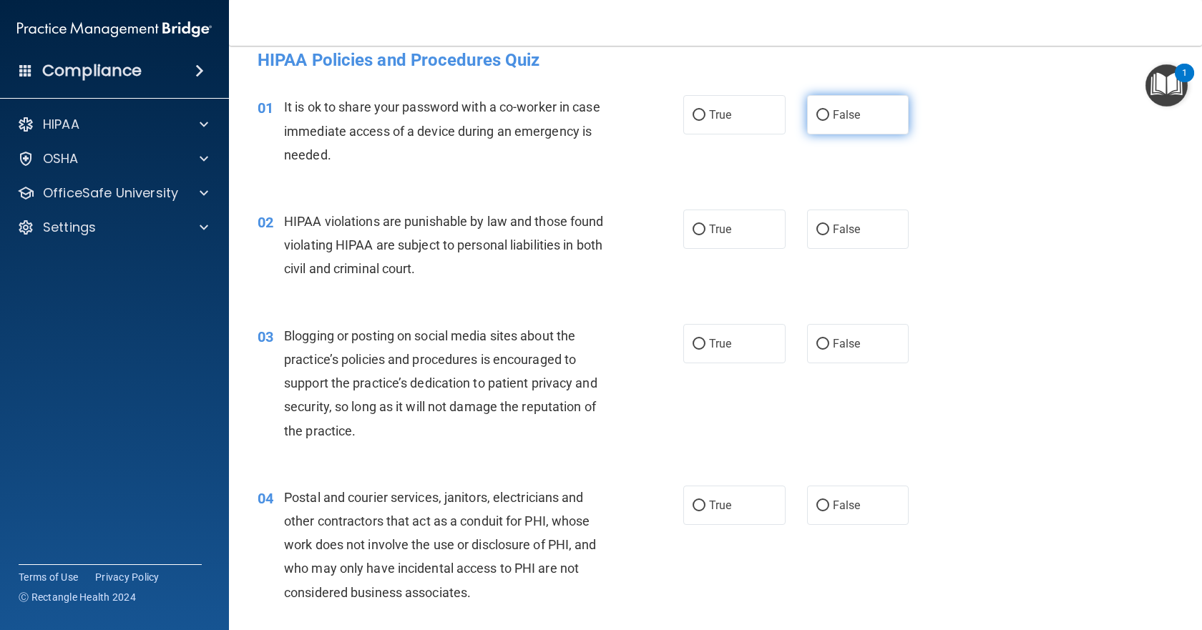
click at [821, 116] on input "False" at bounding box center [823, 115] width 13 height 11
radio input "true"
click at [696, 230] on input "True" at bounding box center [699, 230] width 13 height 11
radio input "true"
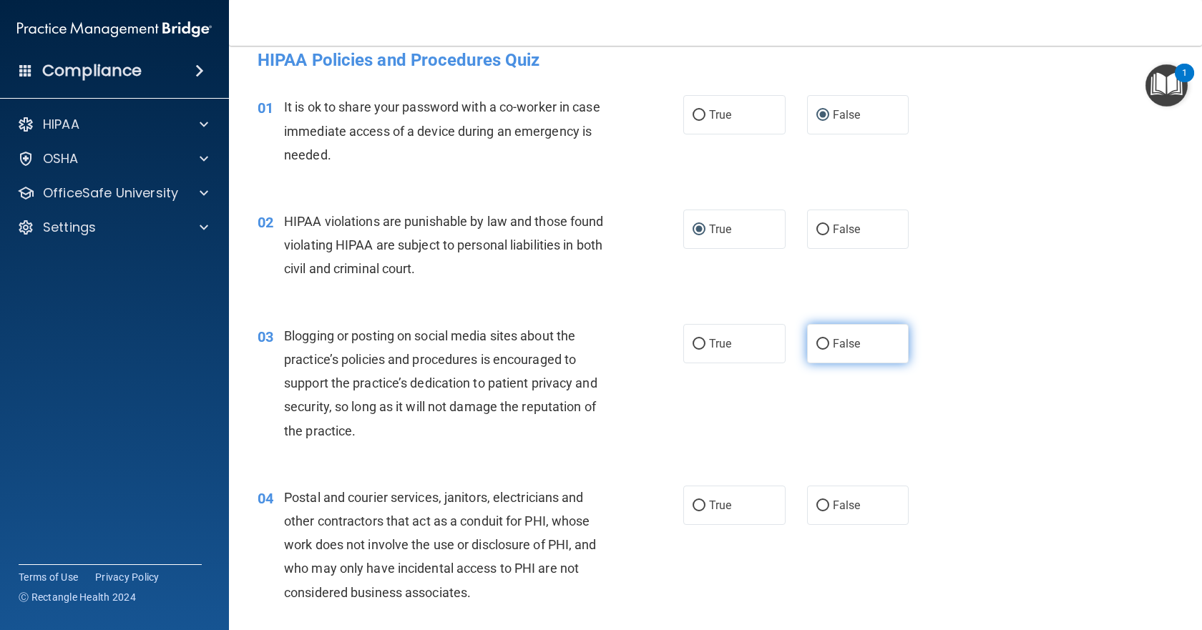
click at [817, 343] on input "False" at bounding box center [823, 344] width 13 height 11
radio input "true"
click at [693, 505] on input "True" at bounding box center [699, 506] width 13 height 11
radio input "true"
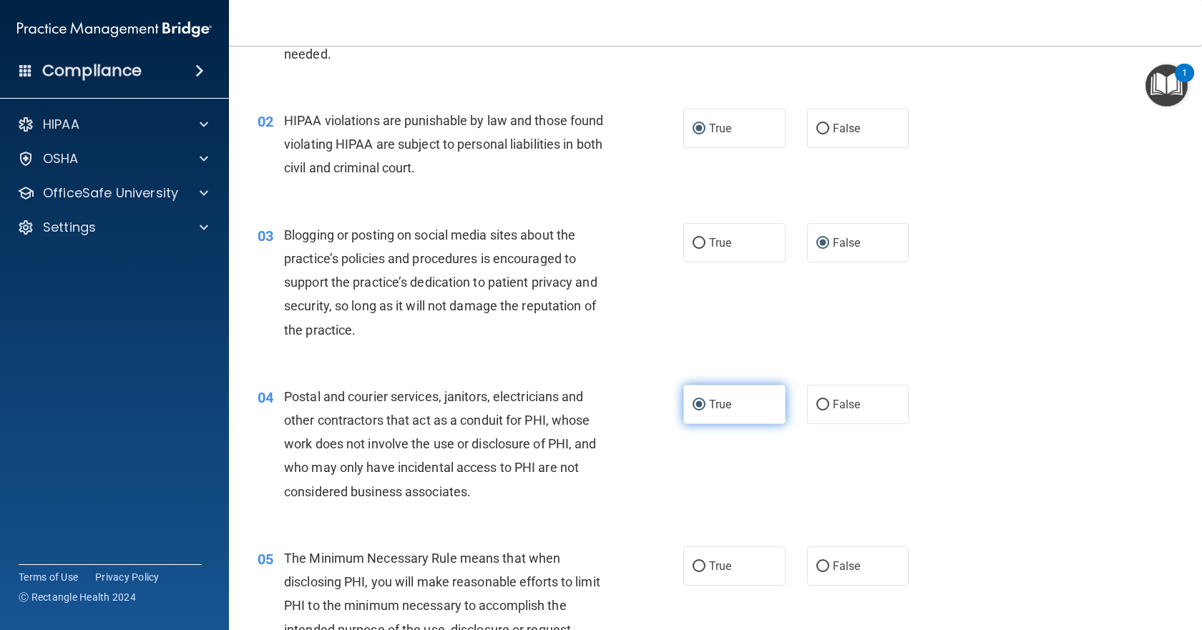
scroll to position [304, 0]
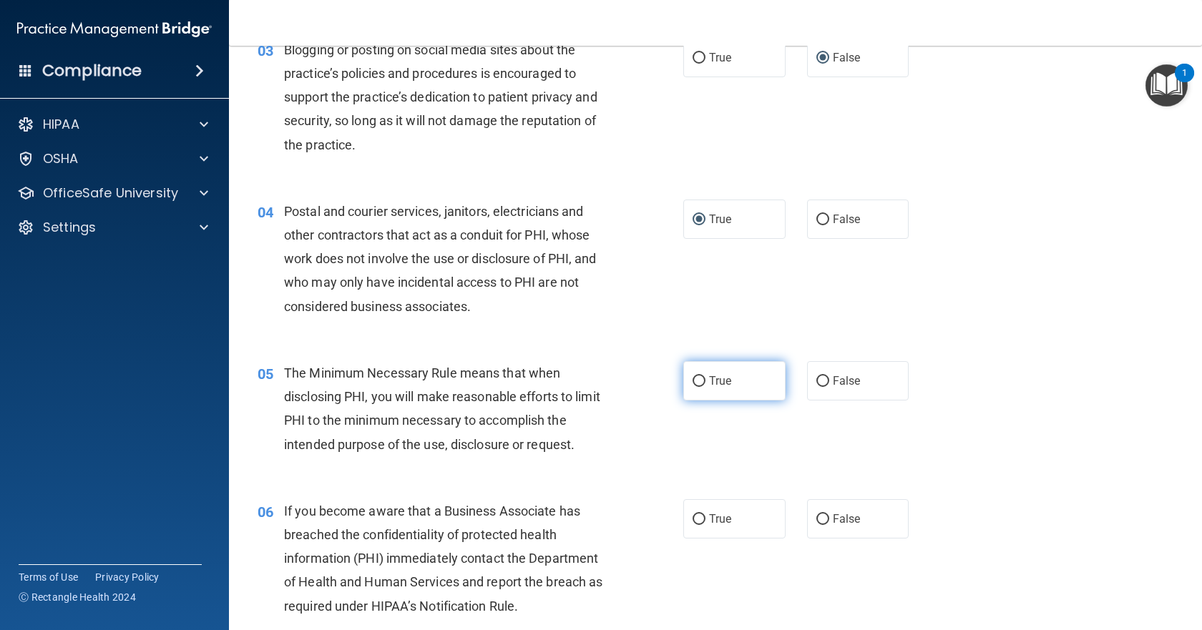
click at [698, 391] on label "True" at bounding box center [734, 380] width 102 height 39
click at [698, 387] on input "True" at bounding box center [699, 381] width 13 height 11
radio input "true"
click at [817, 520] on input "False" at bounding box center [823, 520] width 13 height 11
radio input "true"
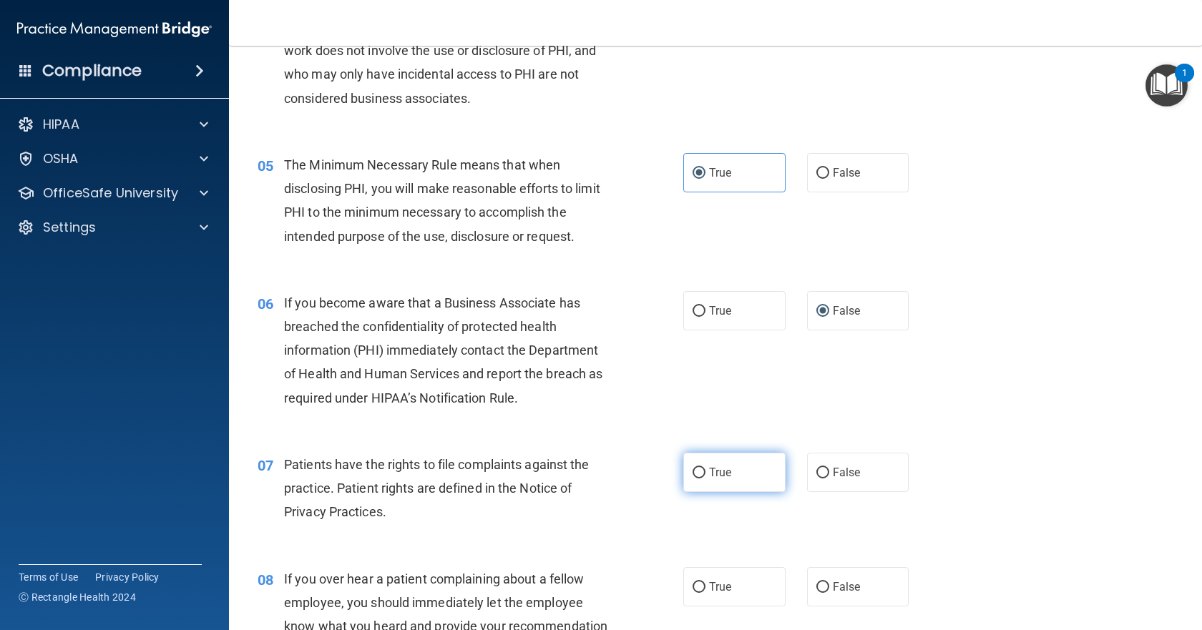
scroll to position [519, 0]
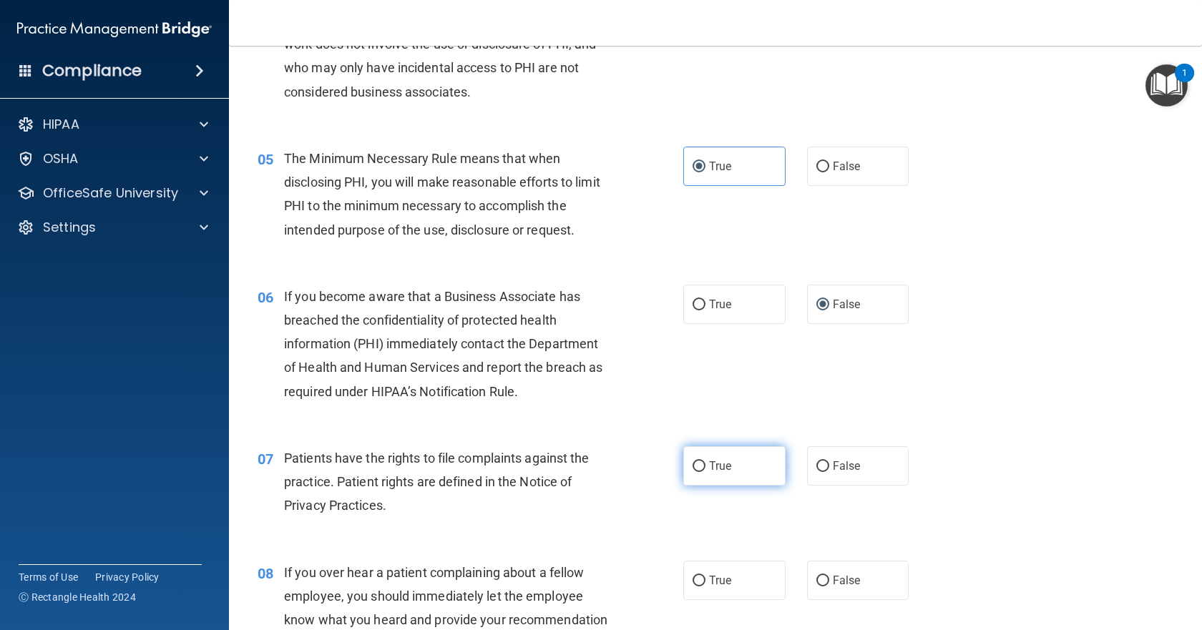
click at [693, 465] on input "True" at bounding box center [699, 467] width 13 height 11
radio input "true"
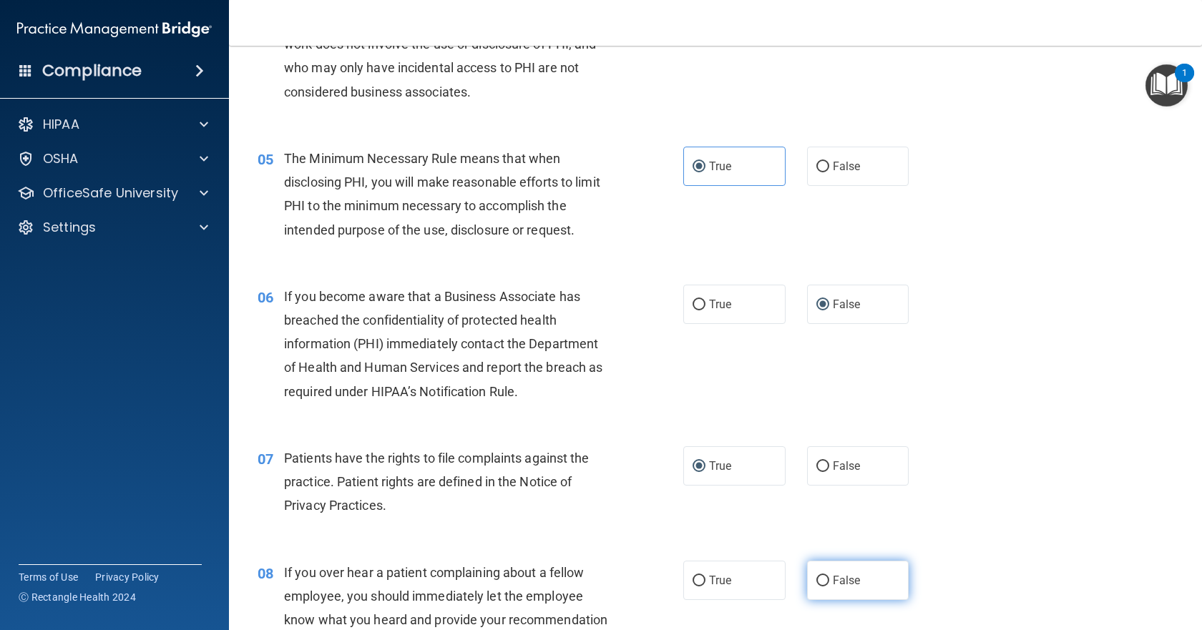
click at [817, 579] on input "False" at bounding box center [823, 581] width 13 height 11
radio input "true"
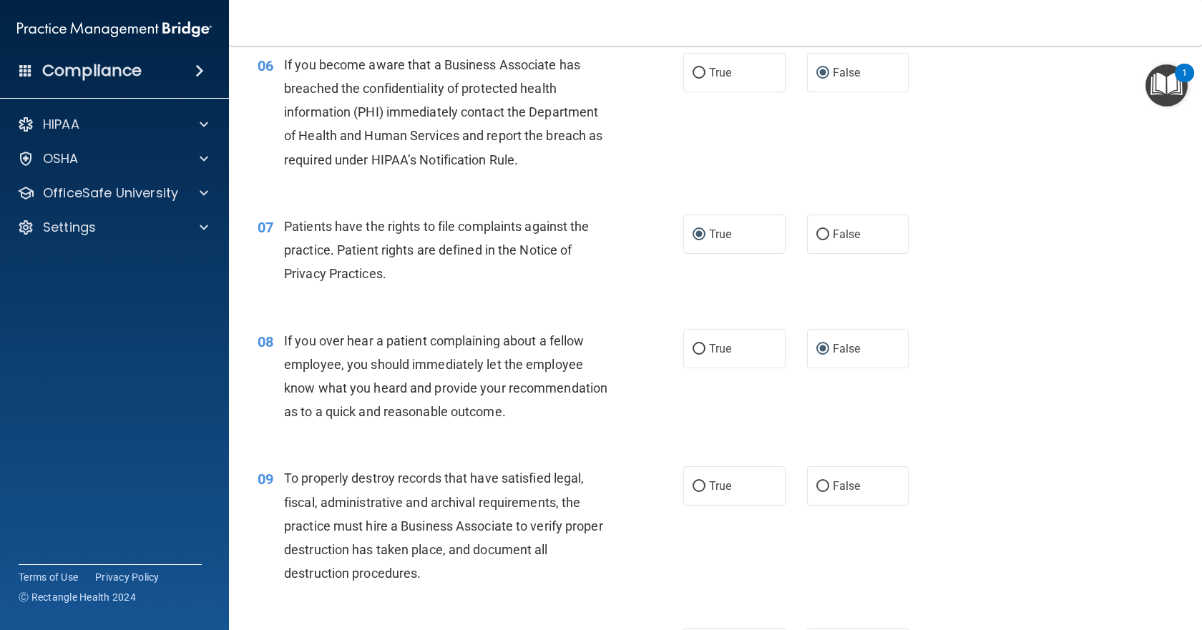
scroll to position [805, 0]
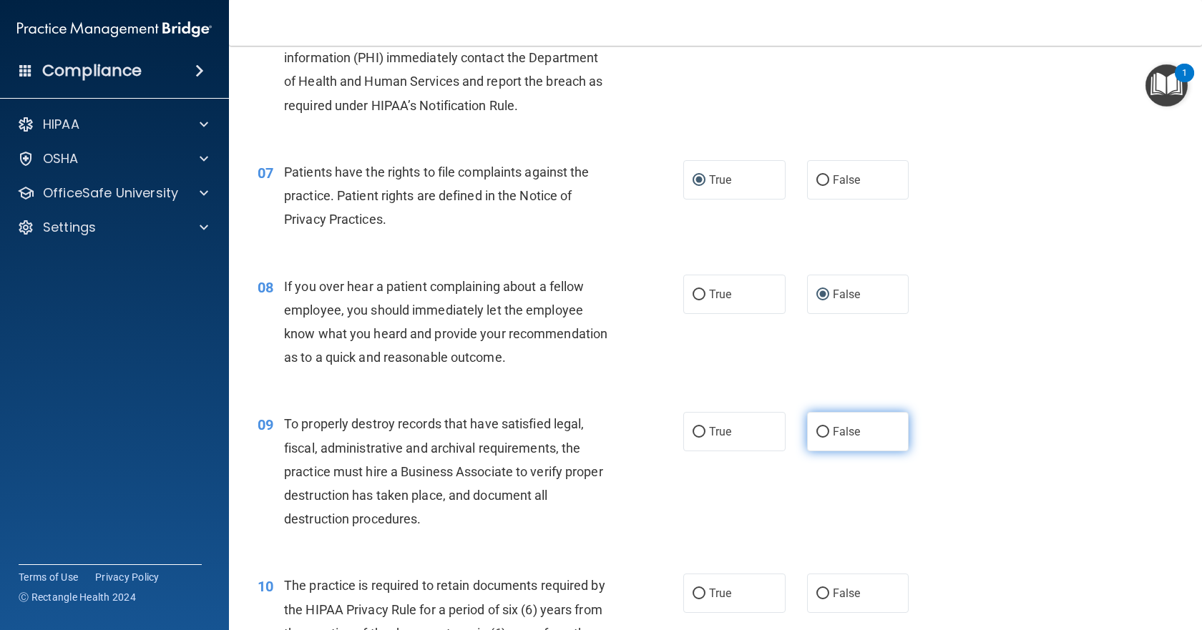
click at [817, 438] on input "False" at bounding box center [823, 432] width 13 height 11
radio input "true"
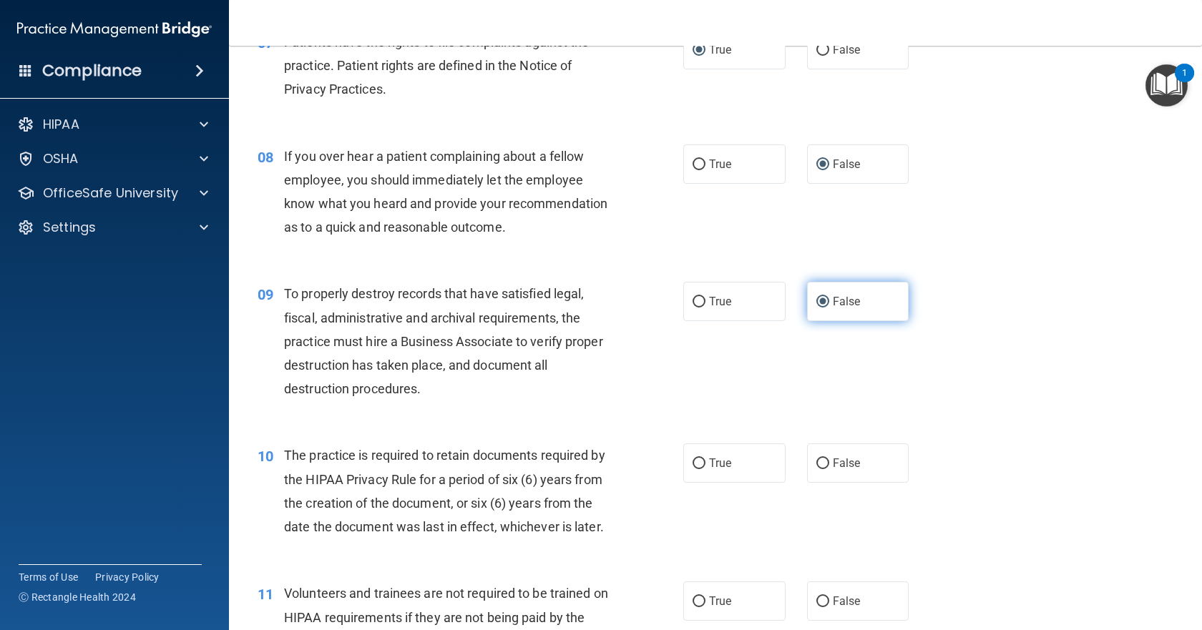
scroll to position [948, 0]
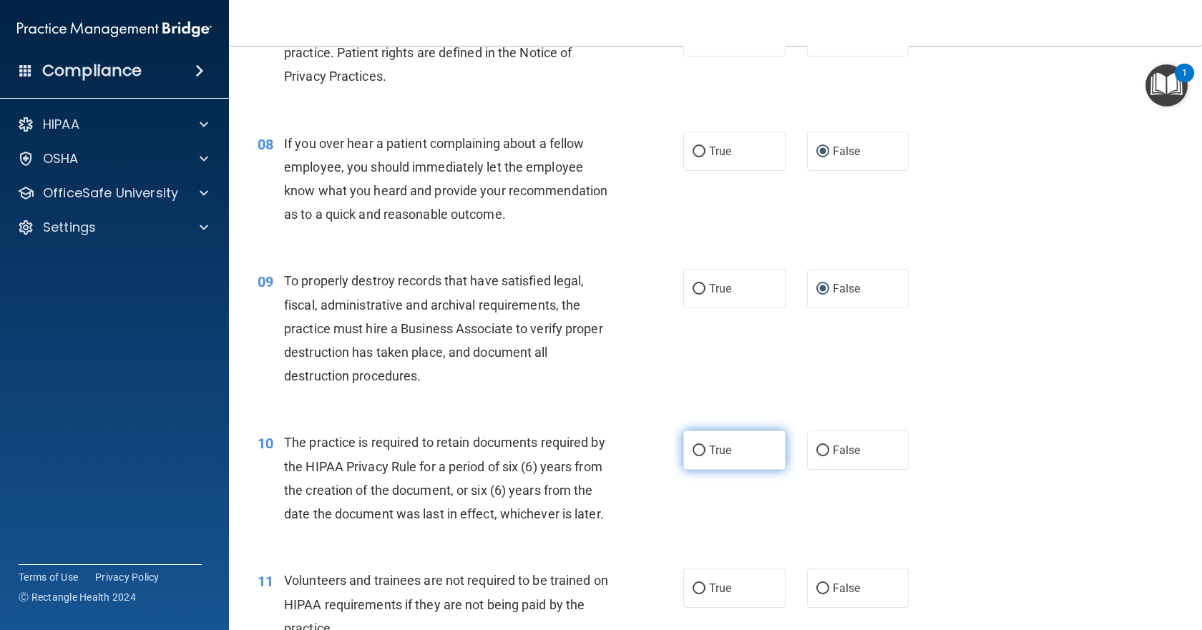
click at [699, 457] on input "True" at bounding box center [699, 451] width 13 height 11
radio input "true"
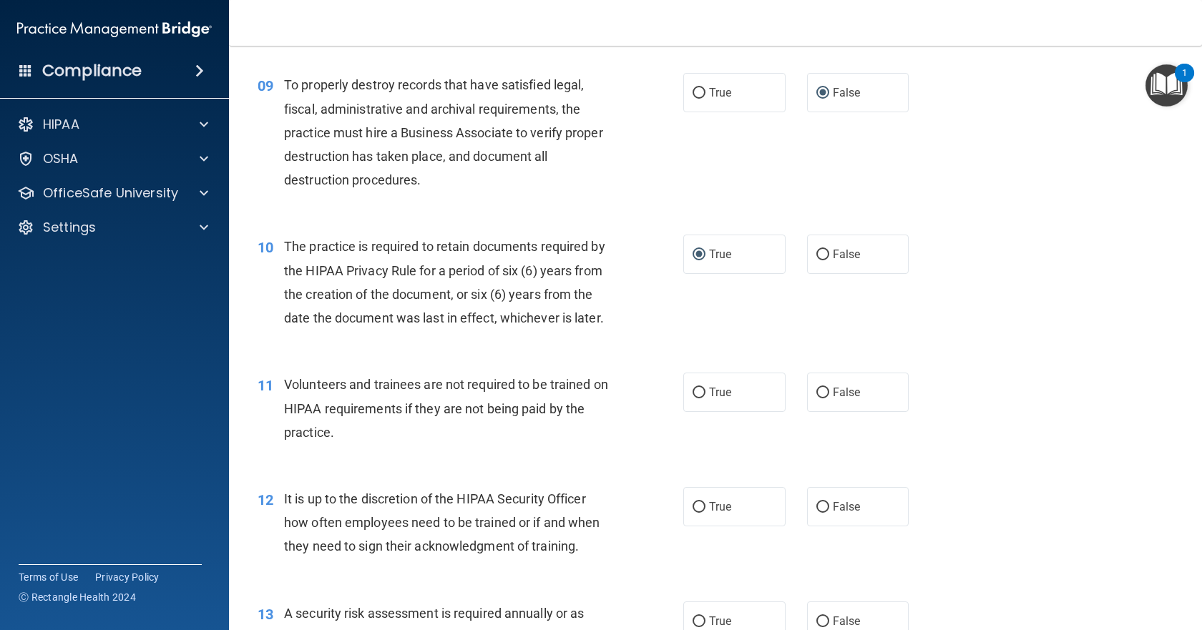
scroll to position [1163, 0]
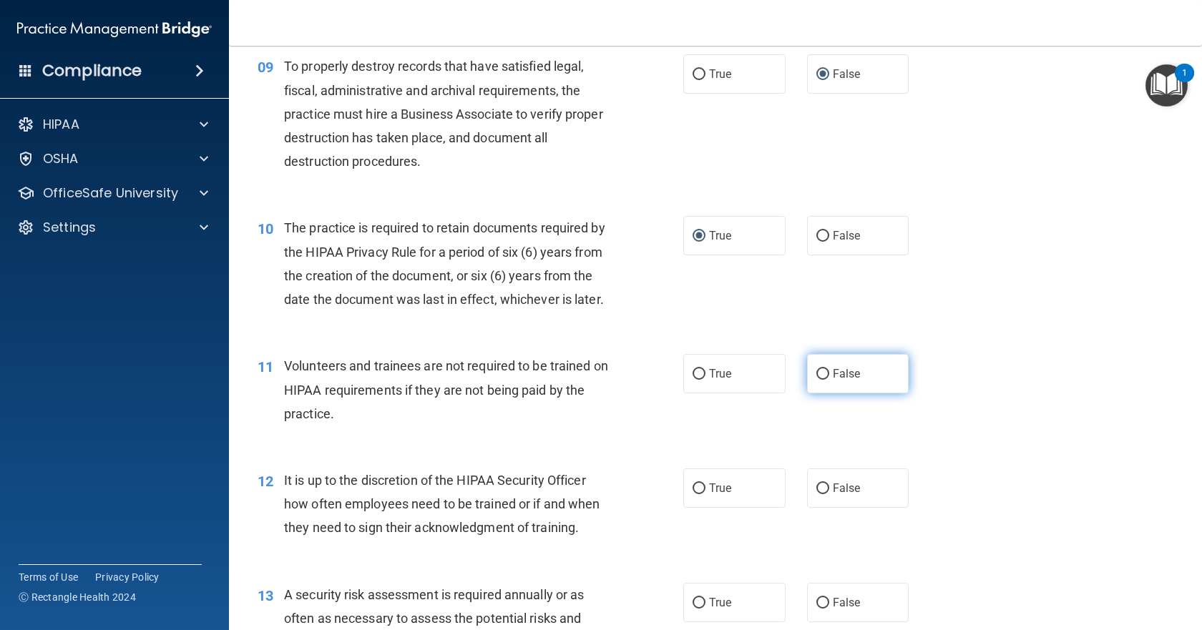
click at [817, 380] on input "False" at bounding box center [823, 374] width 13 height 11
radio input "true"
click at [819, 494] on input "False" at bounding box center [823, 489] width 13 height 11
radio input "true"
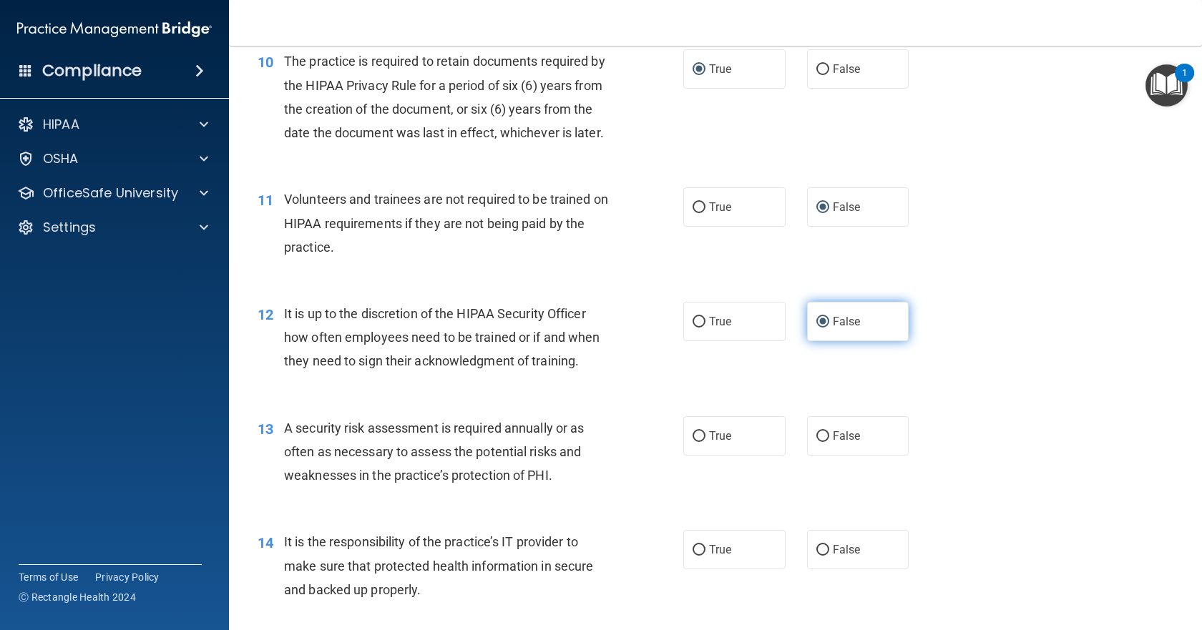
scroll to position [1449, 0]
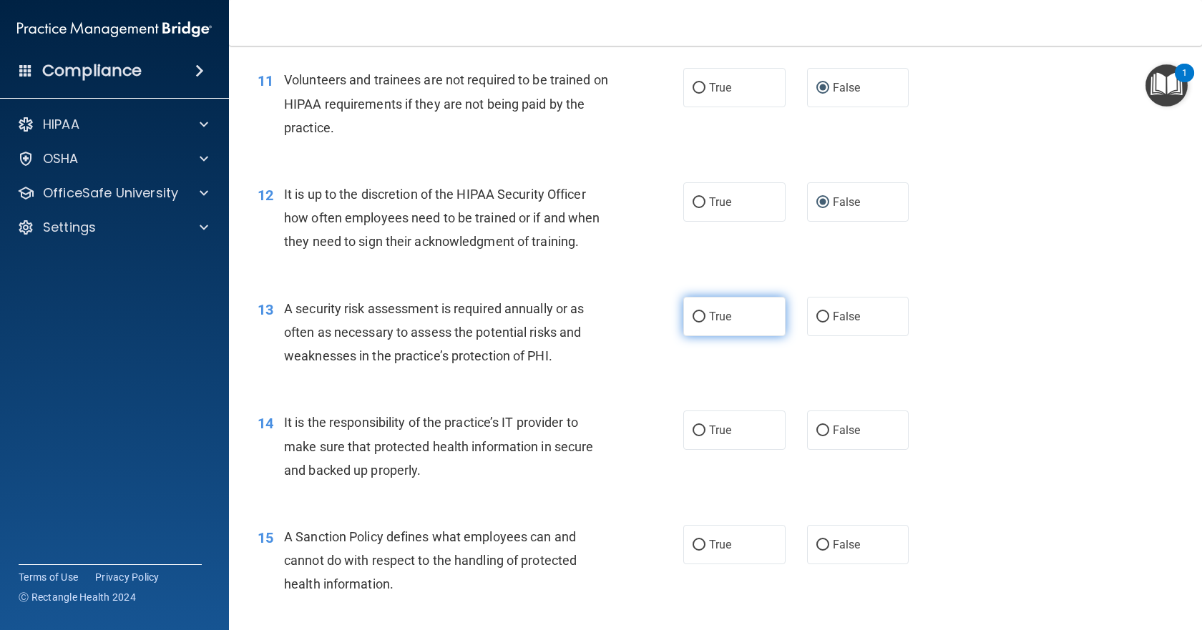
click at [693, 323] on input "True" at bounding box center [699, 317] width 13 height 11
radio input "true"
click at [817, 437] on input "False" at bounding box center [823, 431] width 13 height 11
radio input "true"
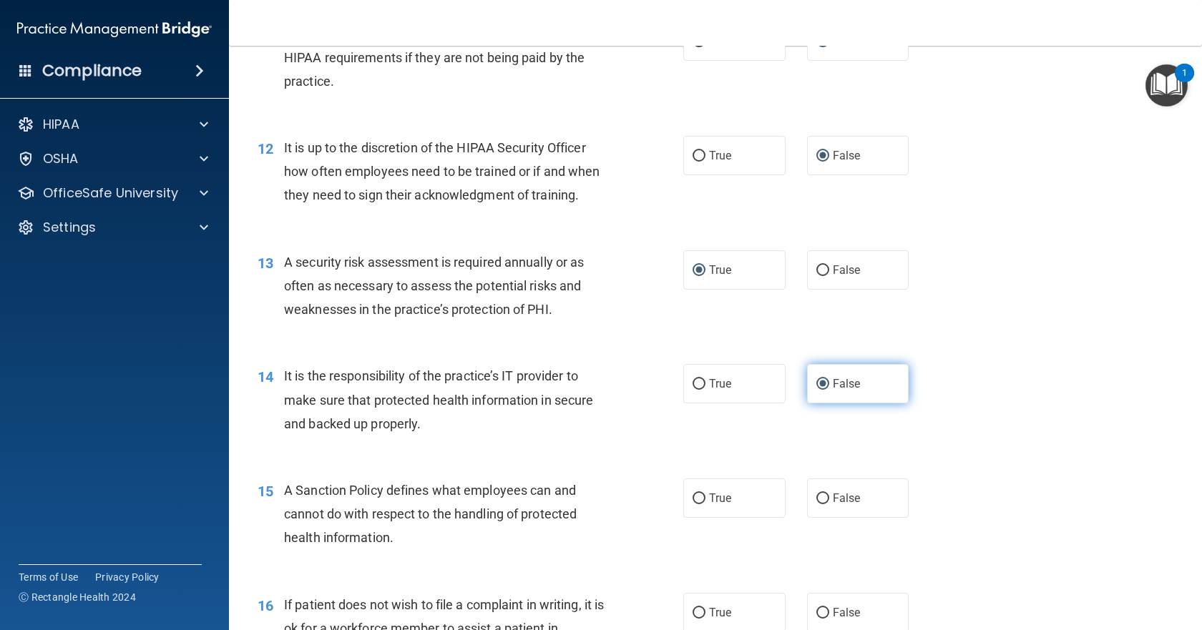
scroll to position [1521, 0]
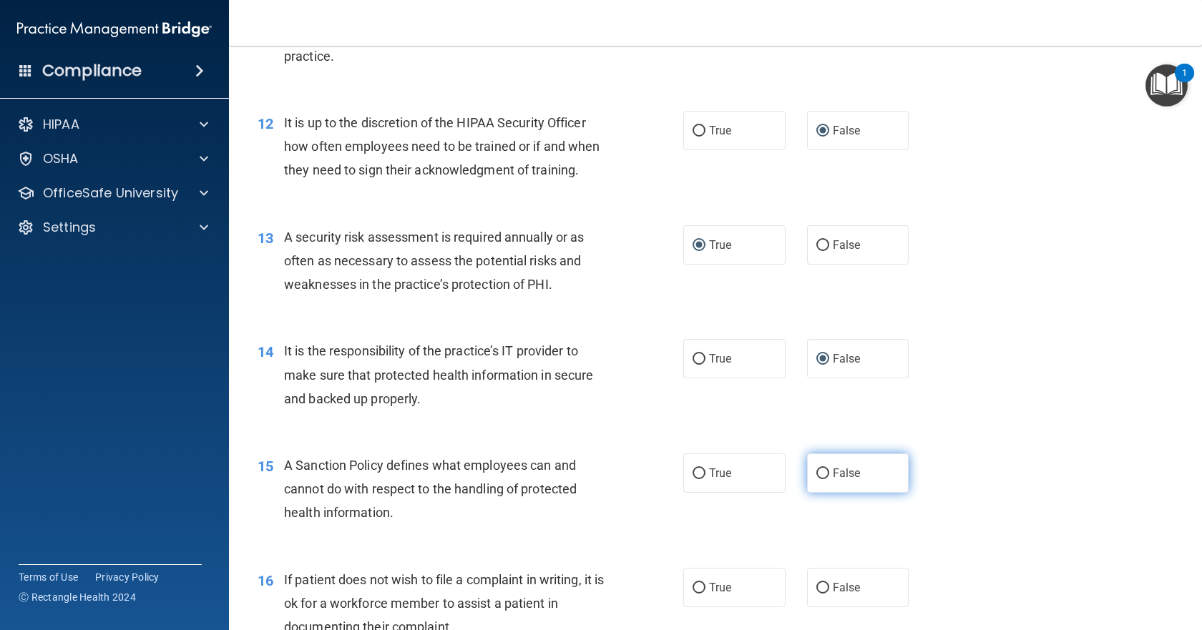
click at [819, 479] on input "False" at bounding box center [823, 474] width 13 height 11
radio input "true"
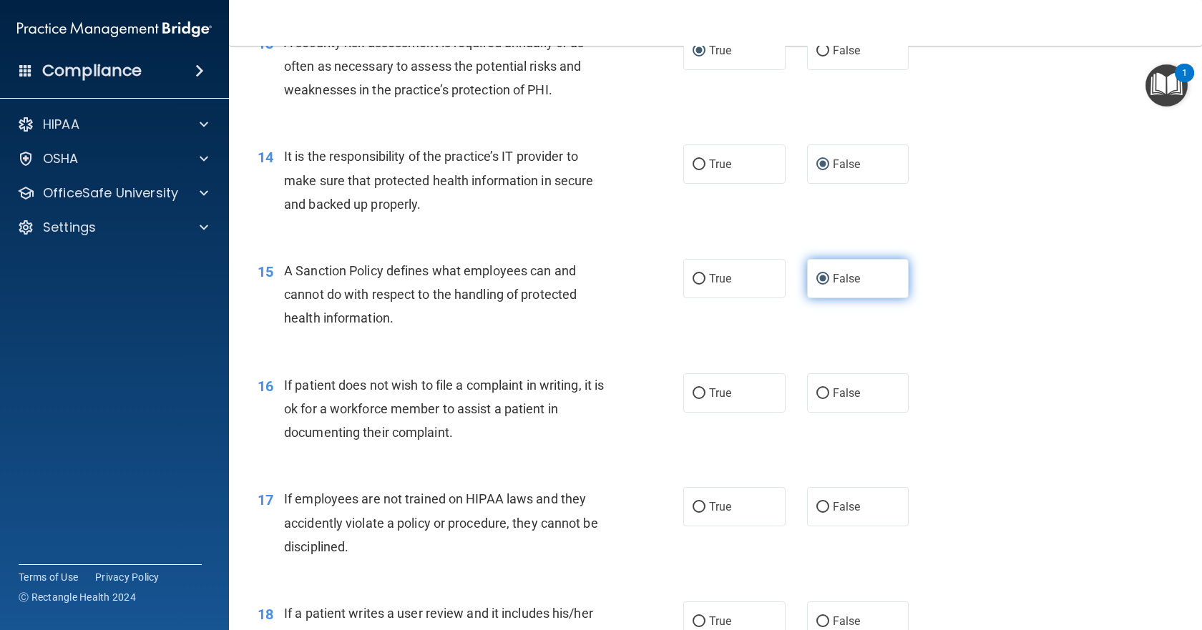
scroll to position [1735, 0]
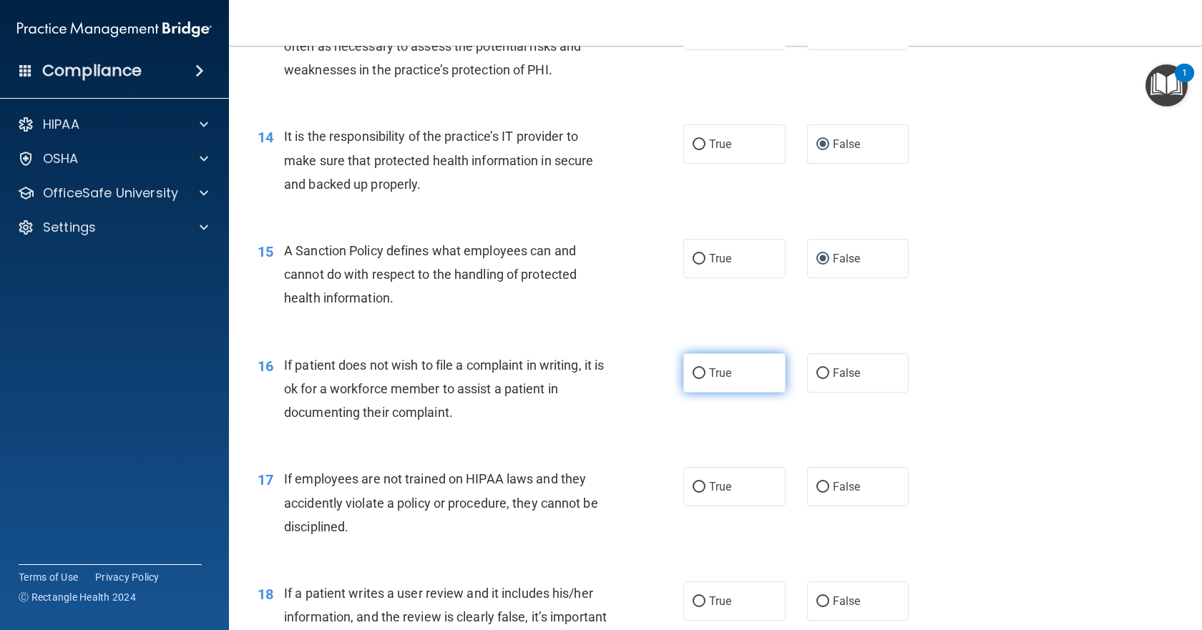
click at [696, 379] on input "True" at bounding box center [699, 374] width 13 height 11
radio input "true"
click at [817, 493] on input "False" at bounding box center [823, 487] width 13 height 11
radio input "true"
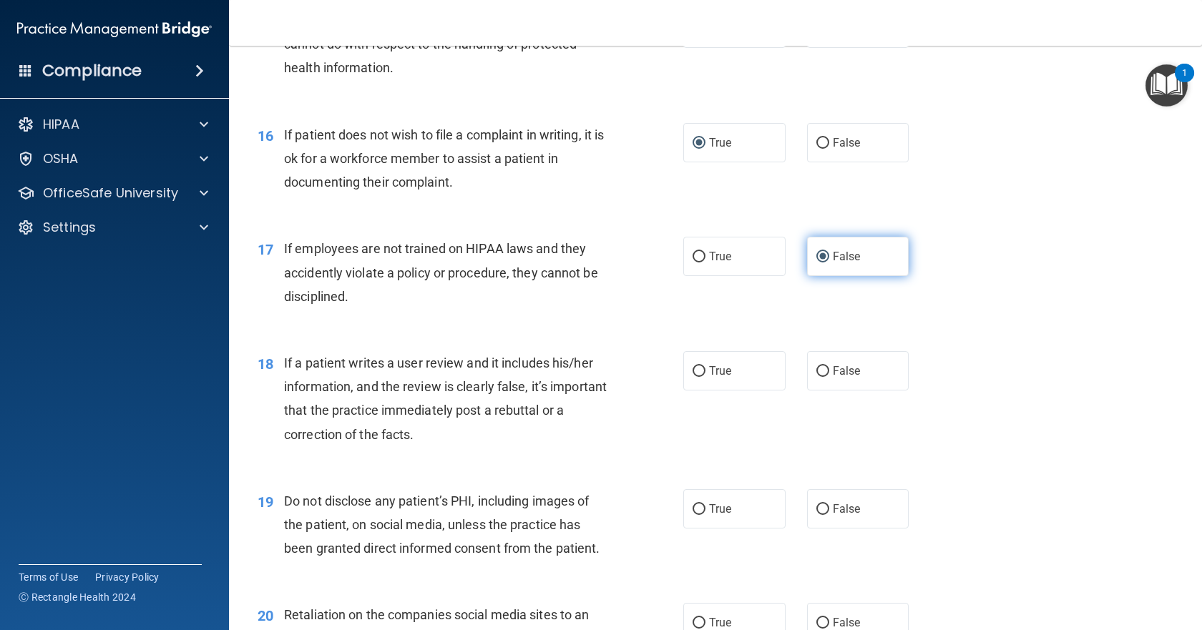
scroll to position [2022, 0]
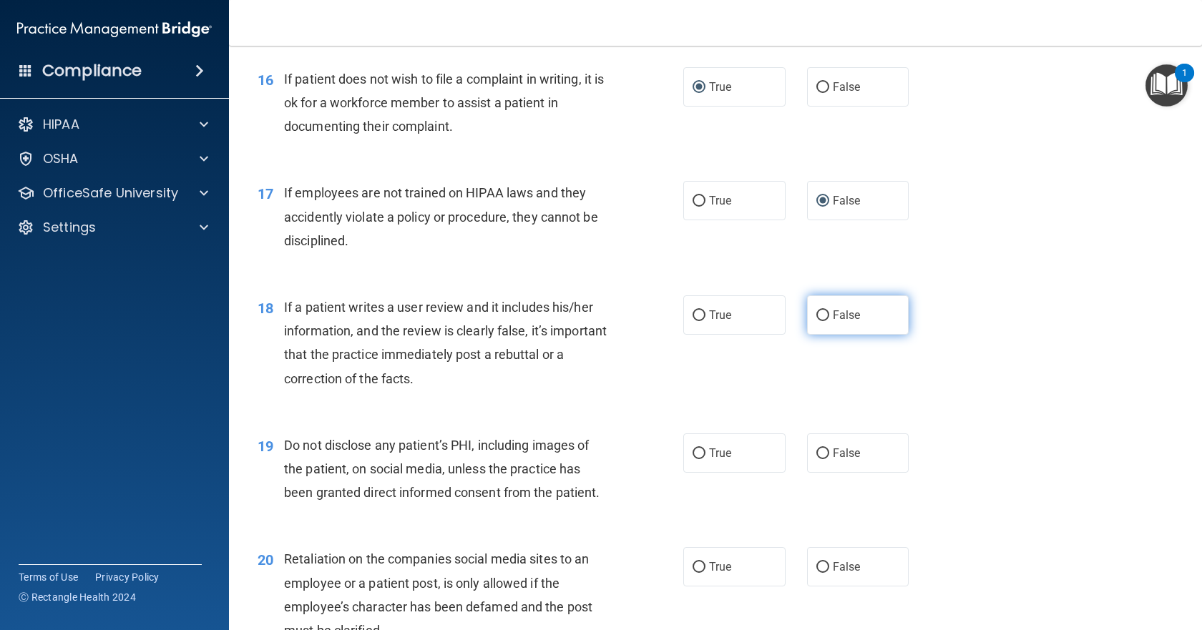
click at [817, 321] on input "False" at bounding box center [823, 316] width 13 height 11
radio input "true"
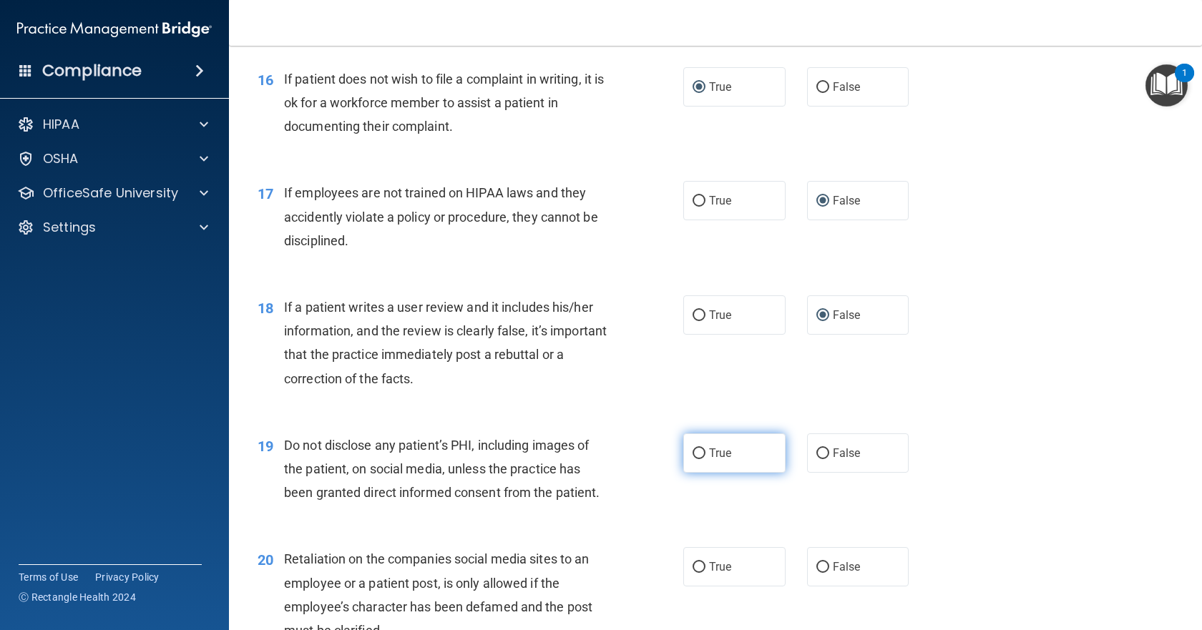
click at [693, 459] on input "True" at bounding box center [699, 454] width 13 height 11
radio input "true"
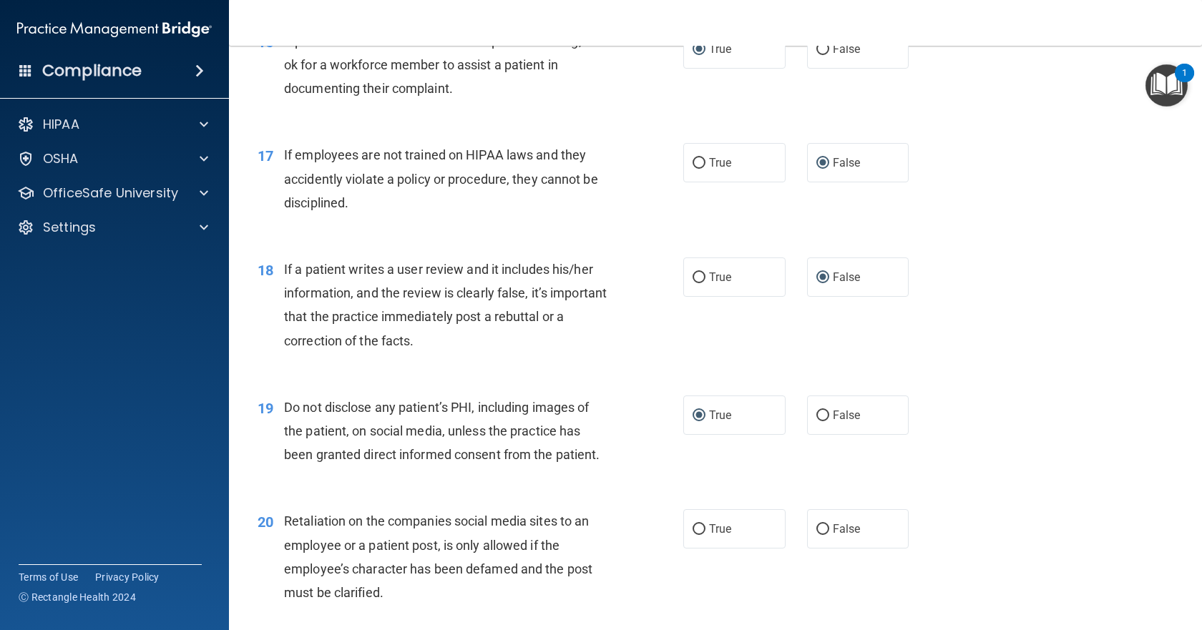
scroll to position [2093, 0]
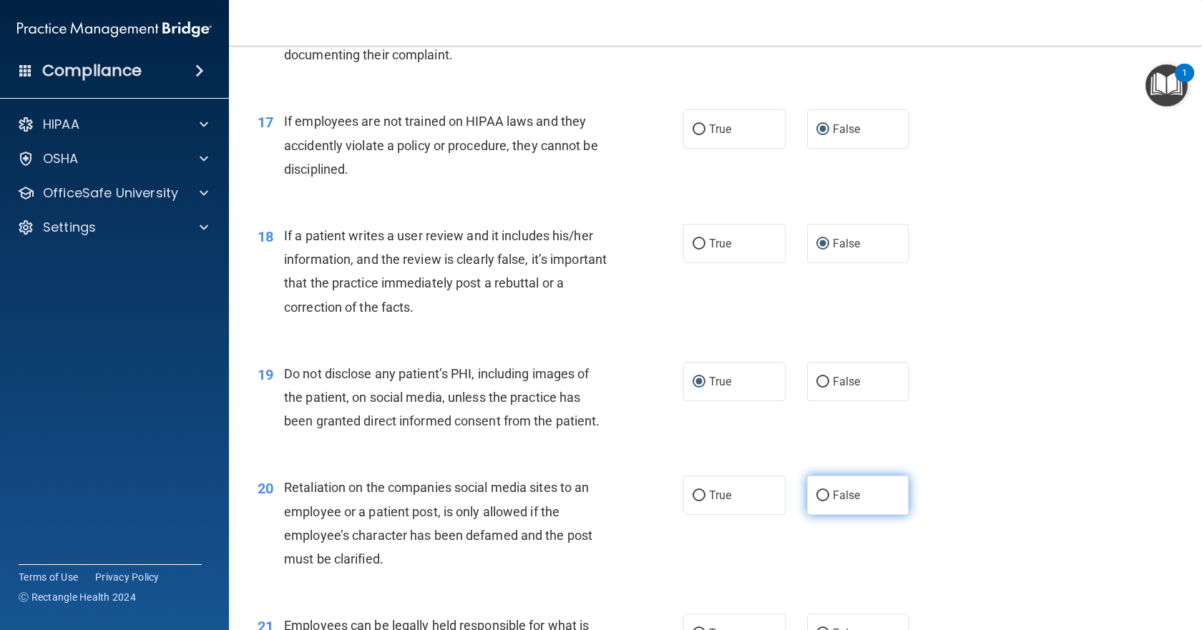
click at [817, 502] on input "False" at bounding box center [823, 496] width 13 height 11
radio input "true"
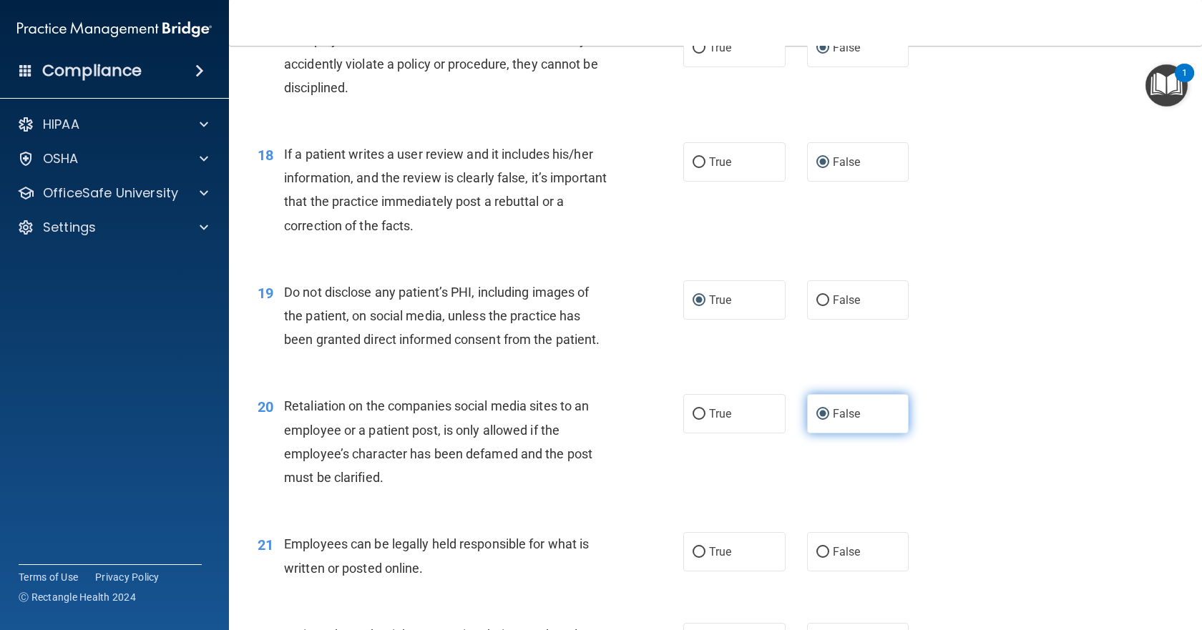
scroll to position [2236, 0]
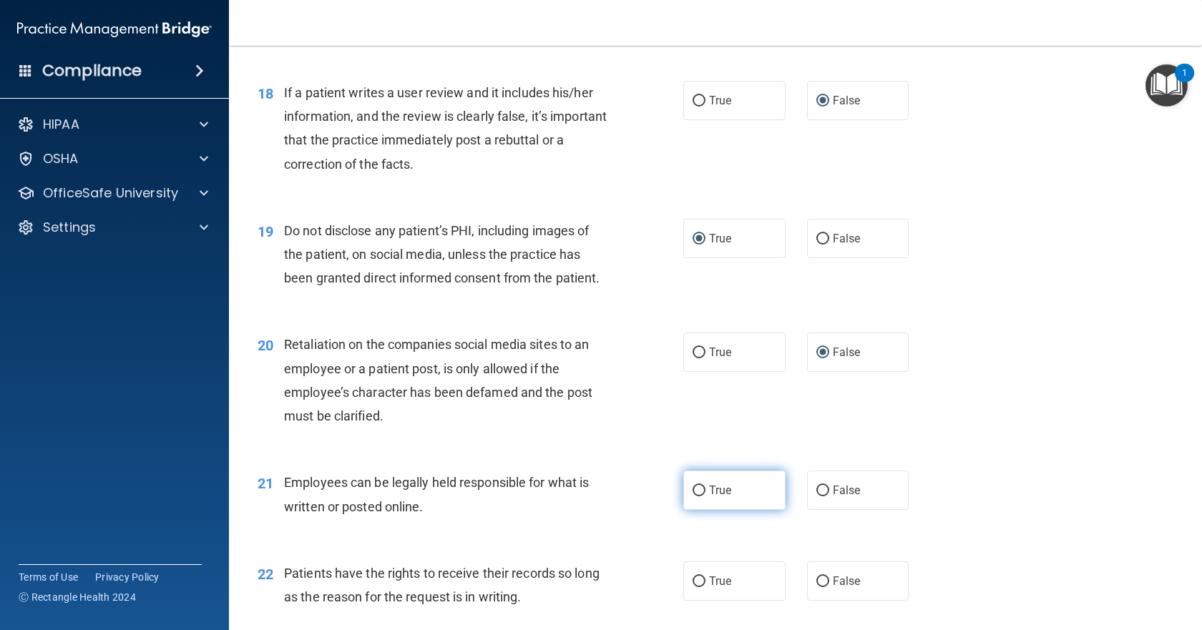
click at [693, 497] on input "True" at bounding box center [699, 491] width 13 height 11
radio input "true"
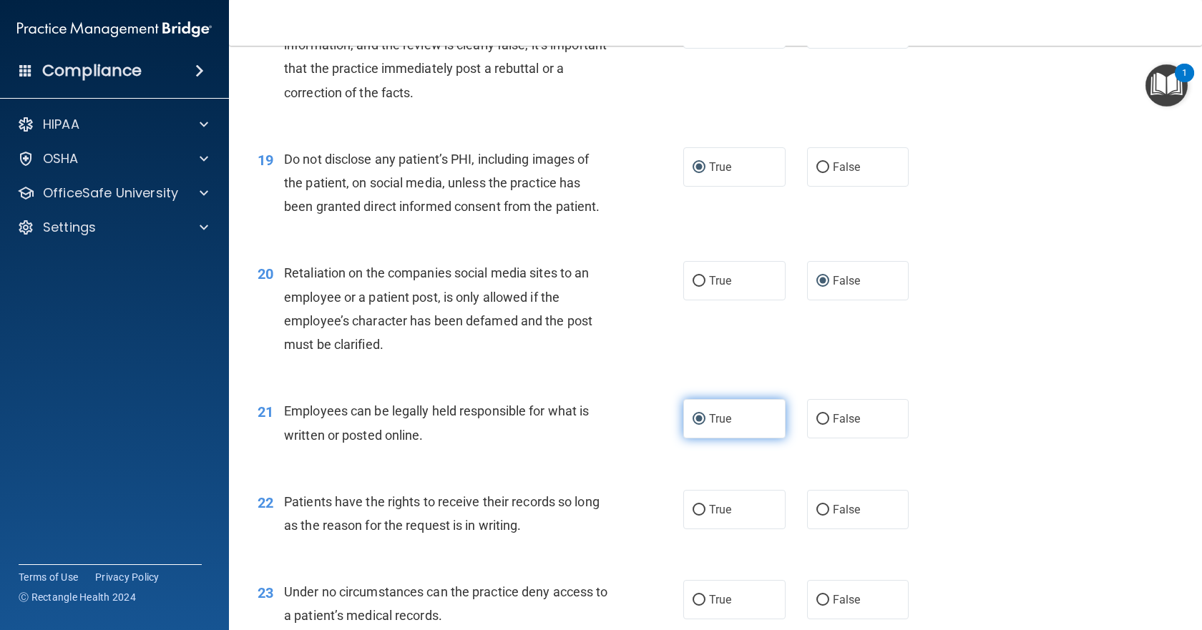
scroll to position [2379, 0]
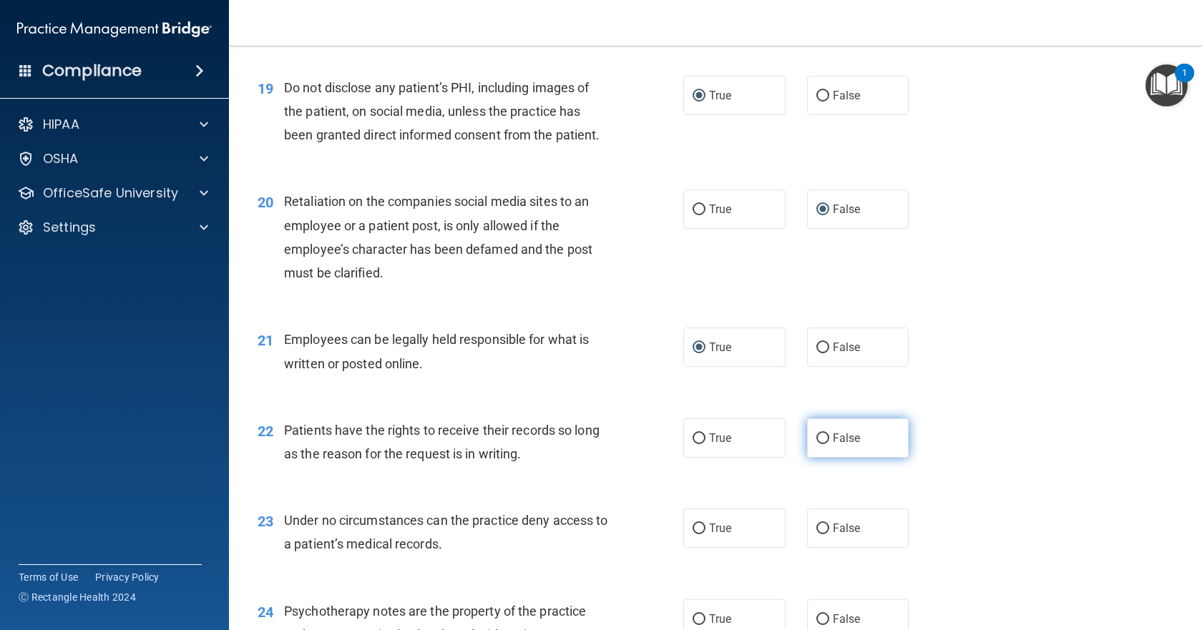
click at [812, 458] on label "False" at bounding box center [858, 438] width 102 height 39
click at [817, 444] on input "False" at bounding box center [823, 439] width 13 height 11
radio input "true"
click at [817, 535] on input "False" at bounding box center [823, 529] width 13 height 11
radio input "true"
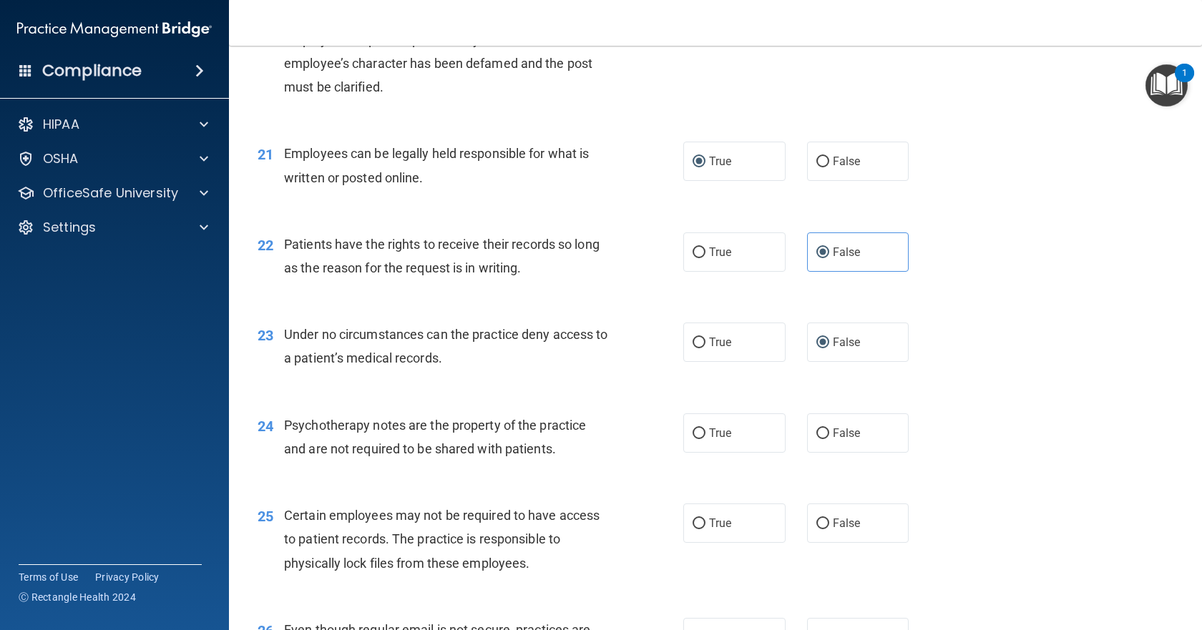
scroll to position [2594, 0]
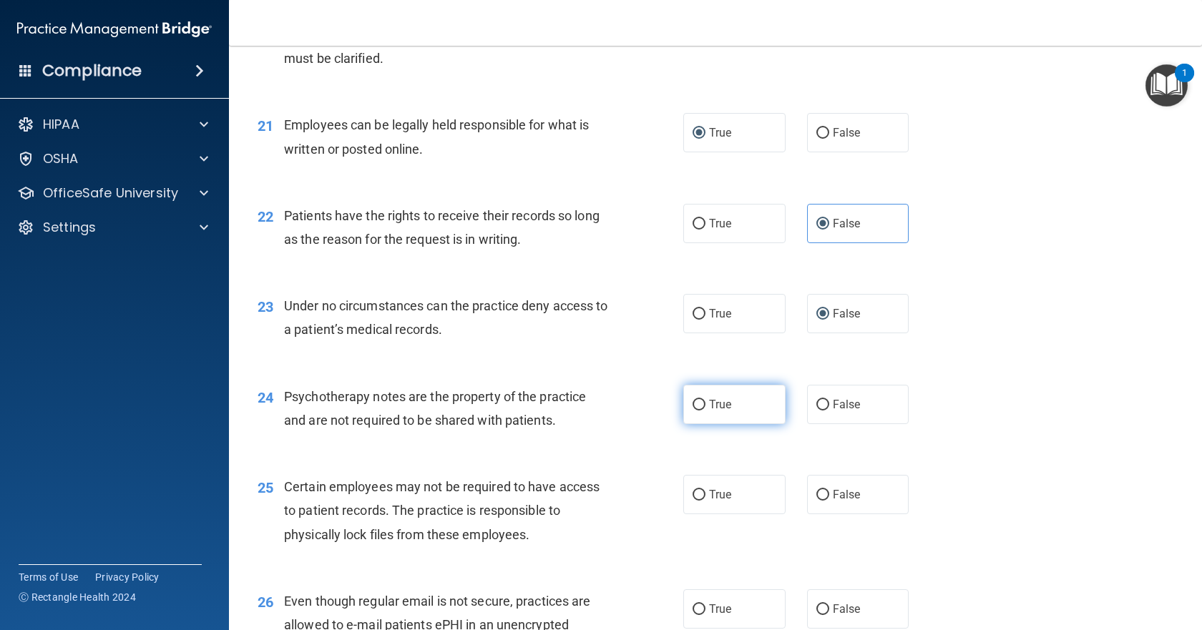
click at [695, 424] on label "True" at bounding box center [734, 404] width 102 height 39
click at [695, 411] on input "True" at bounding box center [699, 405] width 13 height 11
radio input "true"
click at [697, 515] on label "True" at bounding box center [734, 494] width 102 height 39
click at [697, 501] on input "True" at bounding box center [699, 495] width 13 height 11
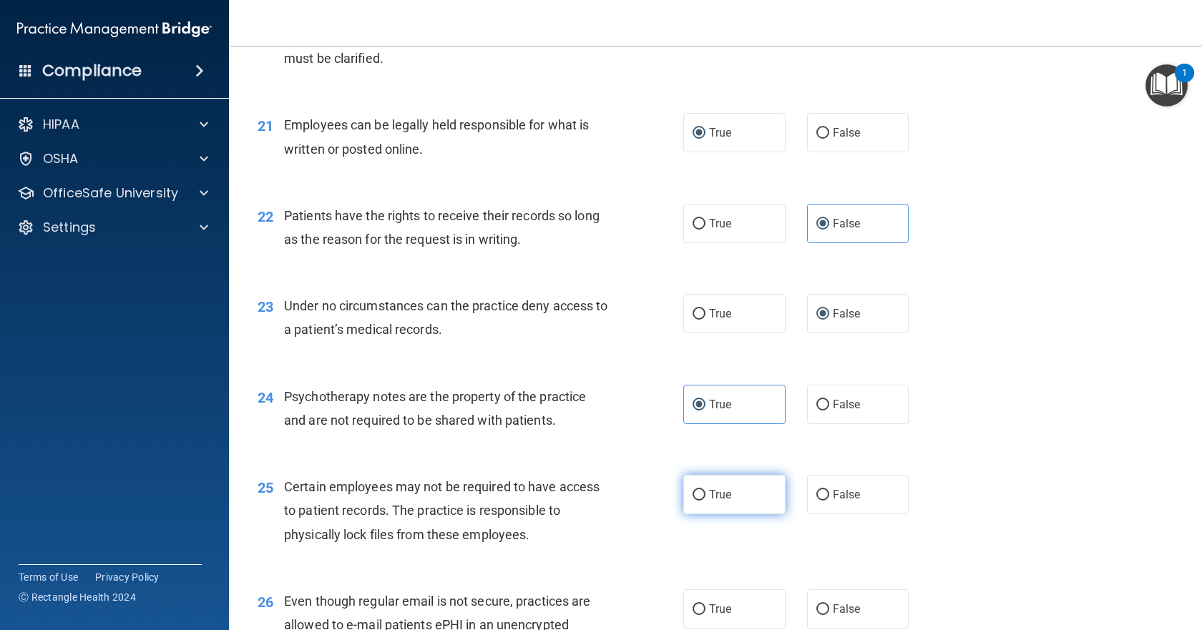
radio input "true"
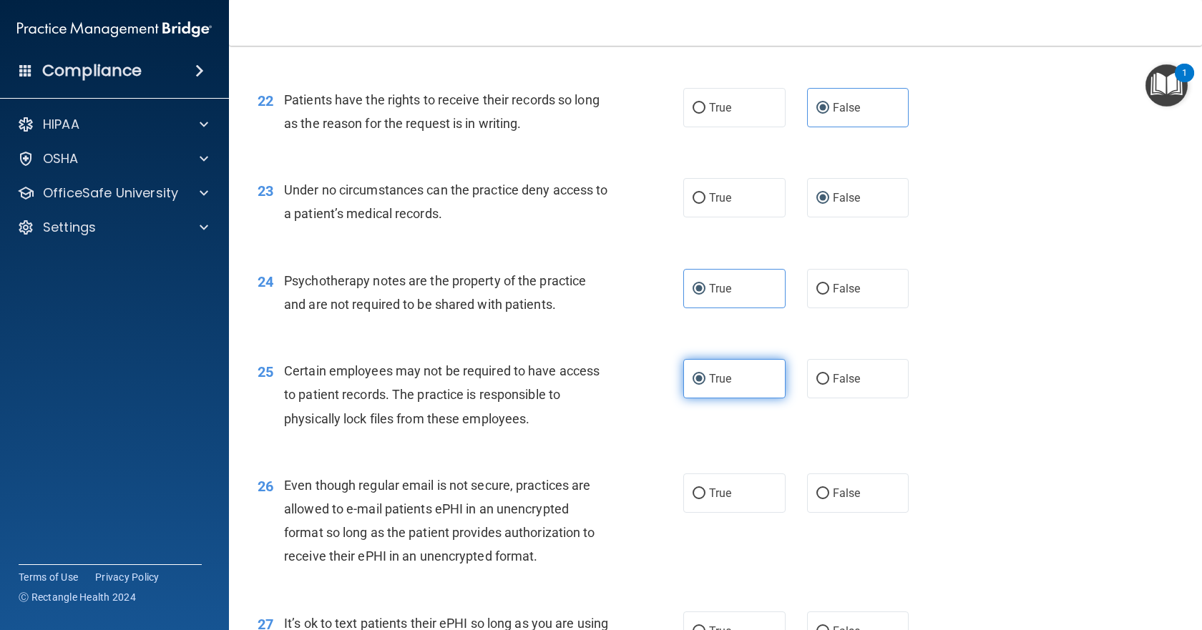
scroll to position [2737, 0]
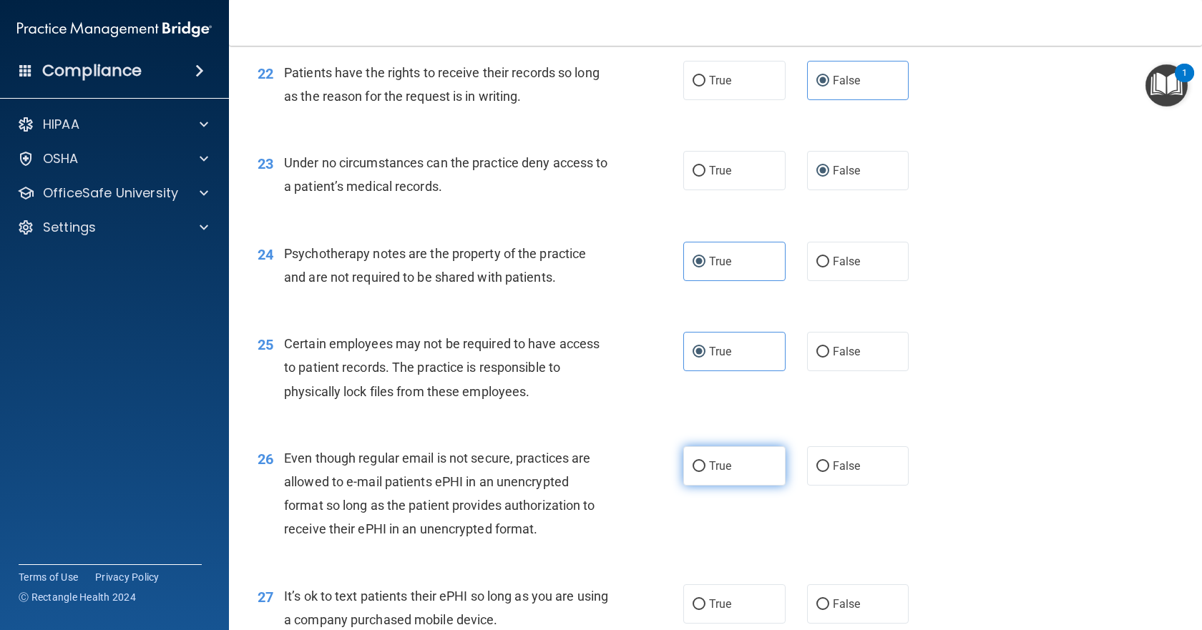
click at [693, 472] on input "True" at bounding box center [699, 467] width 13 height 11
radio input "true"
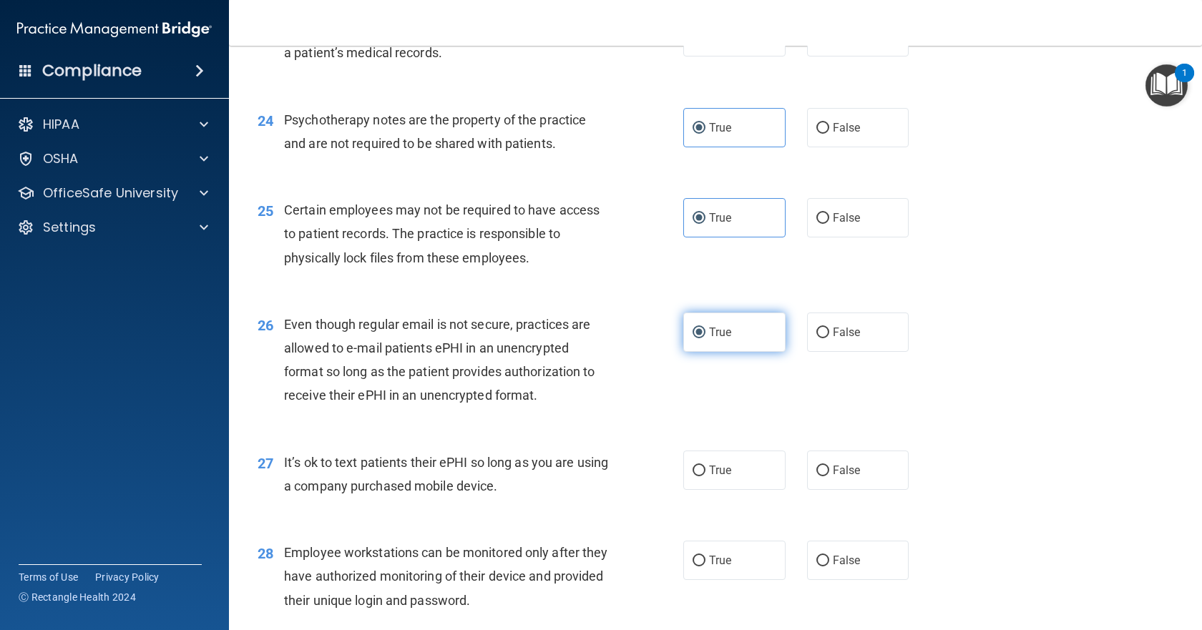
scroll to position [2952, 0]
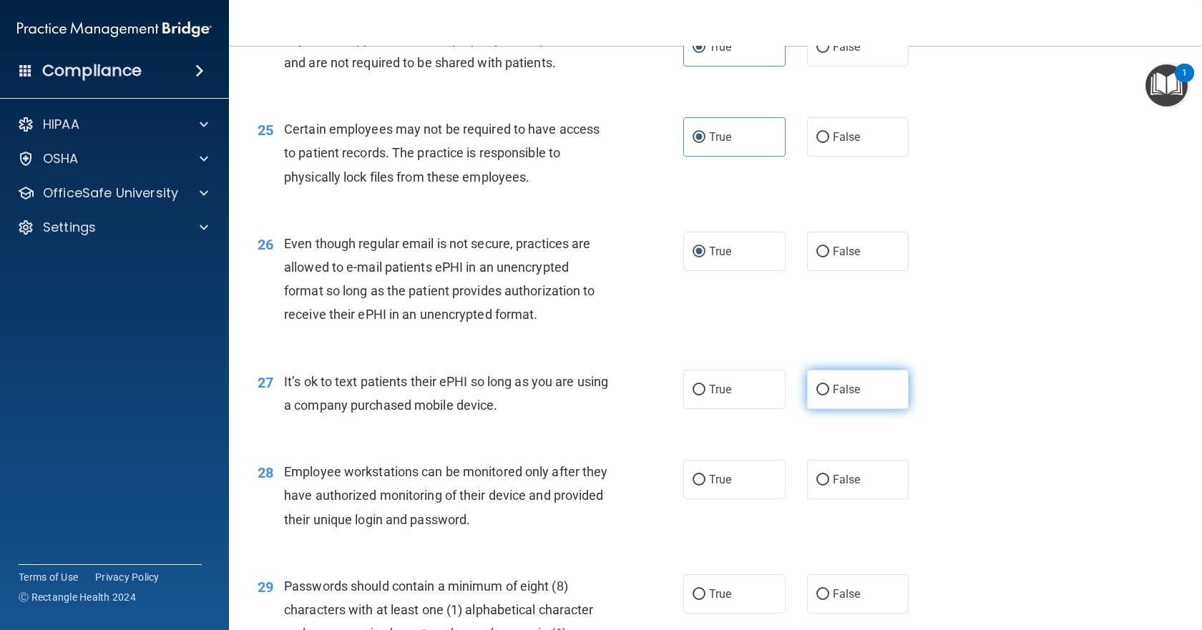
click at [822, 396] on input "False" at bounding box center [823, 390] width 13 height 11
radio input "true"
click at [817, 486] on input "False" at bounding box center [823, 480] width 13 height 11
radio input "true"
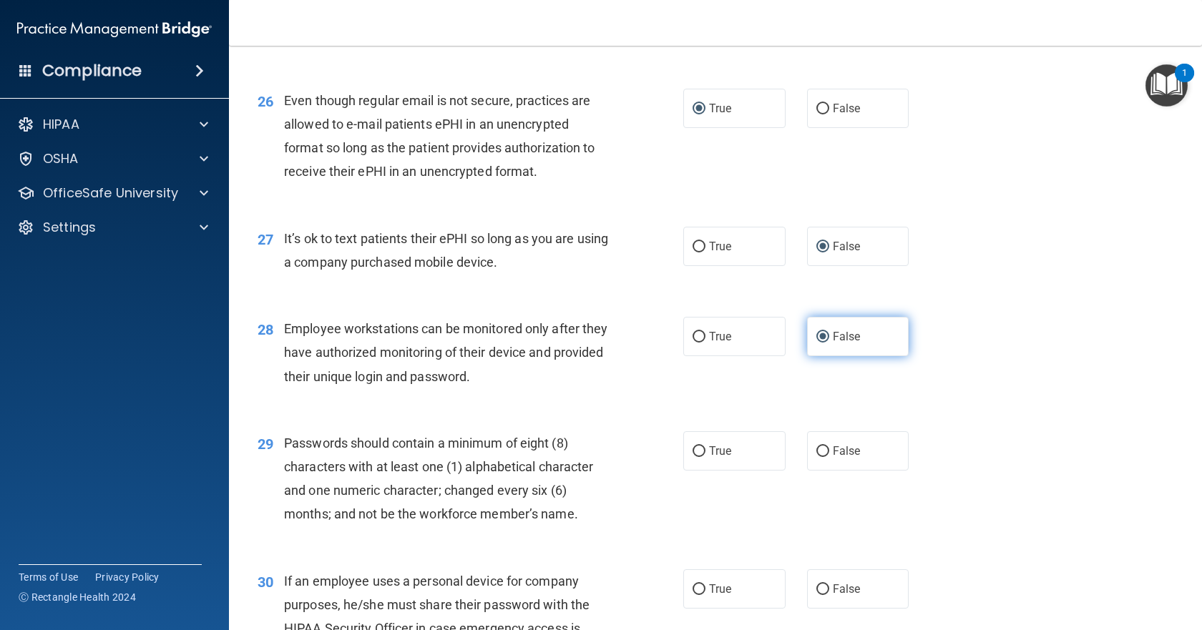
scroll to position [3167, 0]
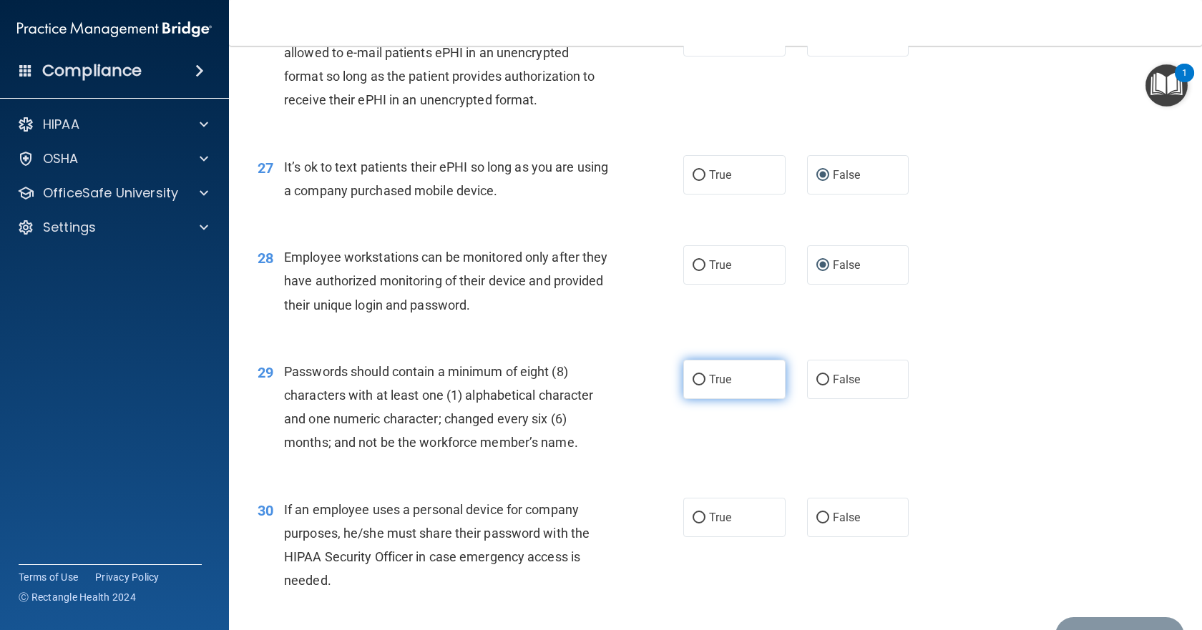
click at [693, 386] on input "True" at bounding box center [699, 380] width 13 height 11
radio input "true"
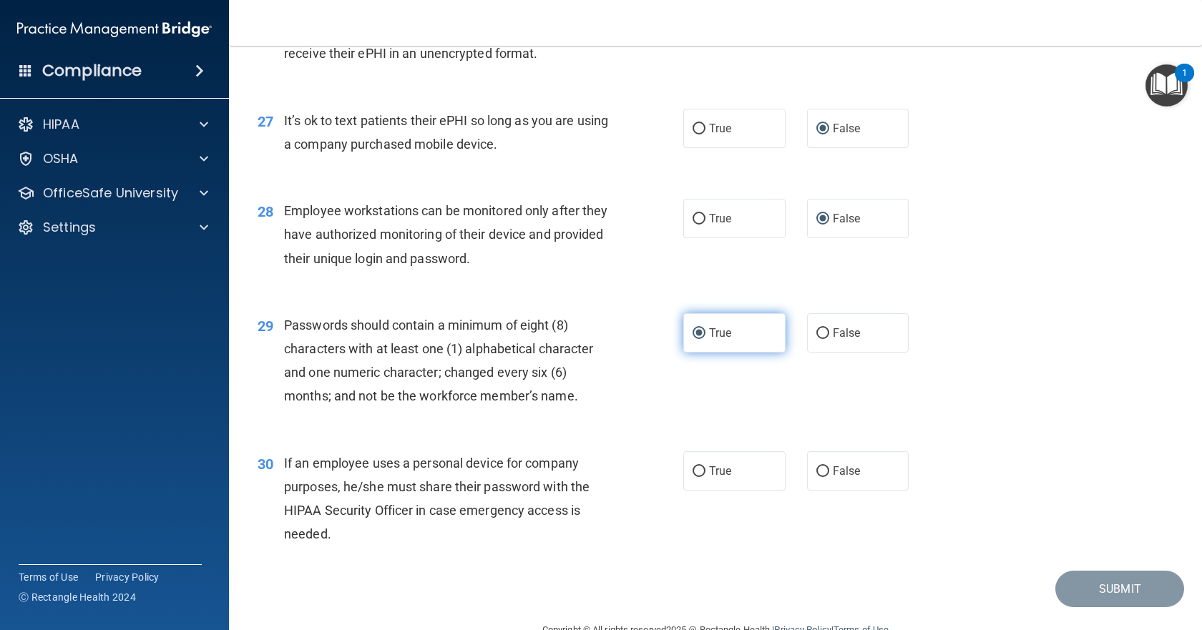
scroll to position [3238, 0]
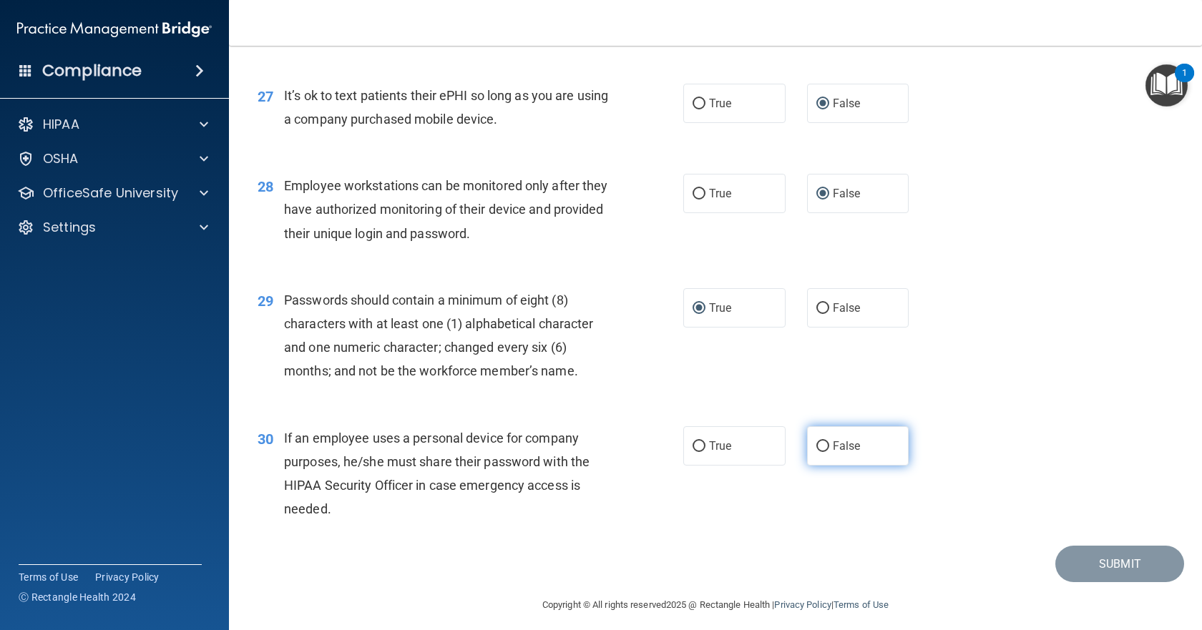
click at [821, 452] on input "False" at bounding box center [823, 447] width 13 height 11
radio input "true"
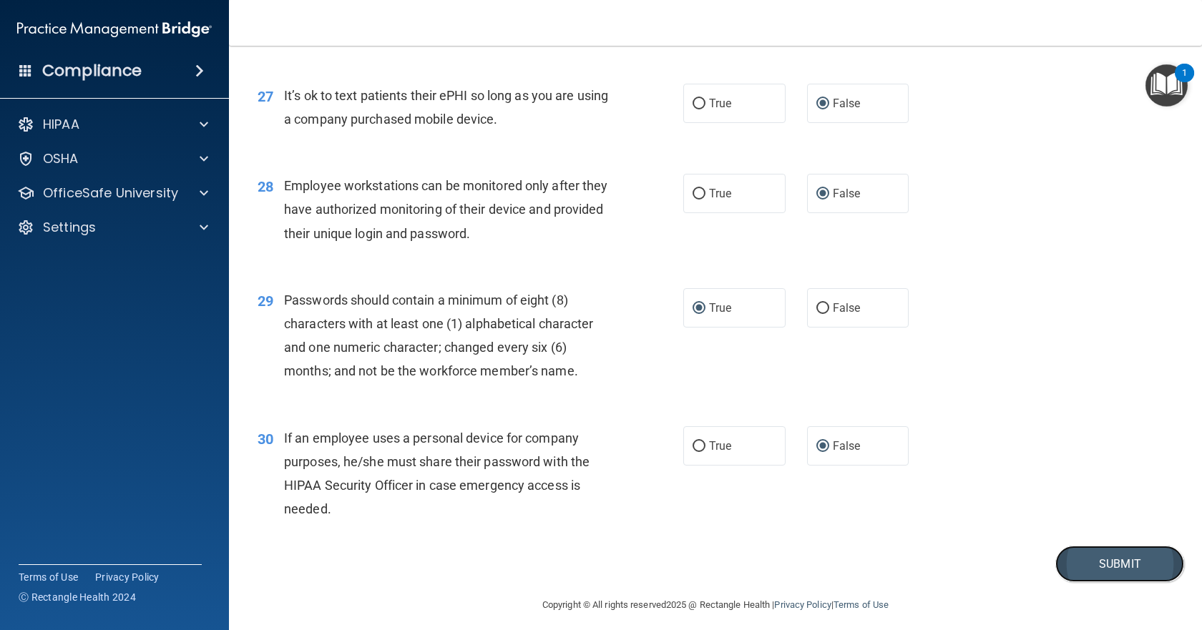
click at [1126, 583] on button "Submit" at bounding box center [1120, 564] width 129 height 36
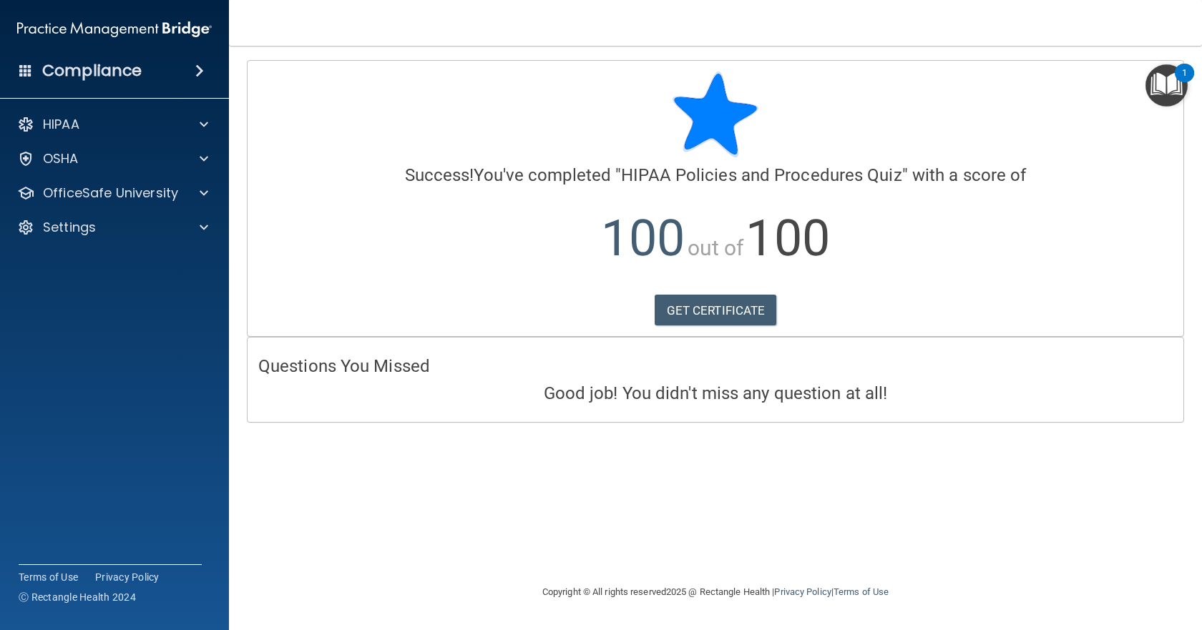
click at [454, 522] on div "Calculating your score.... Success! You've completed " HIPAA Policies and Proce…" at bounding box center [716, 315] width 916 height 510
click at [52, 126] on p "HIPAA" at bounding box center [61, 124] width 36 height 17
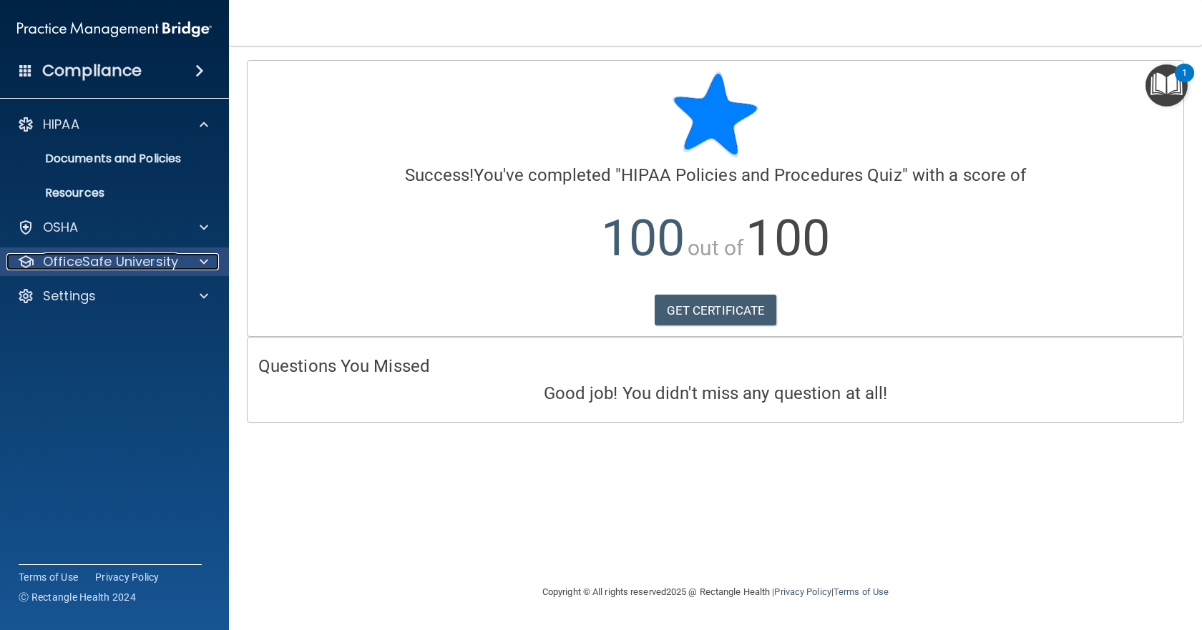
click at [100, 254] on p "OfficeSafe University" at bounding box center [110, 261] width 135 height 17
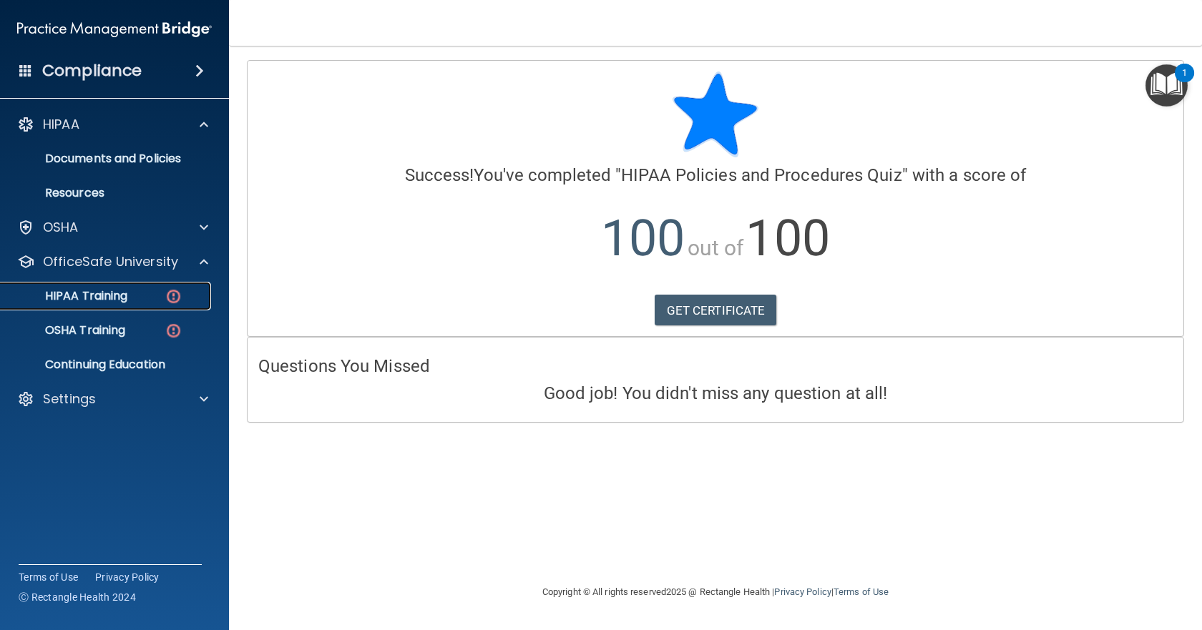
click at [100, 289] on p "HIPAA Training" at bounding box center [68, 296] width 118 height 14
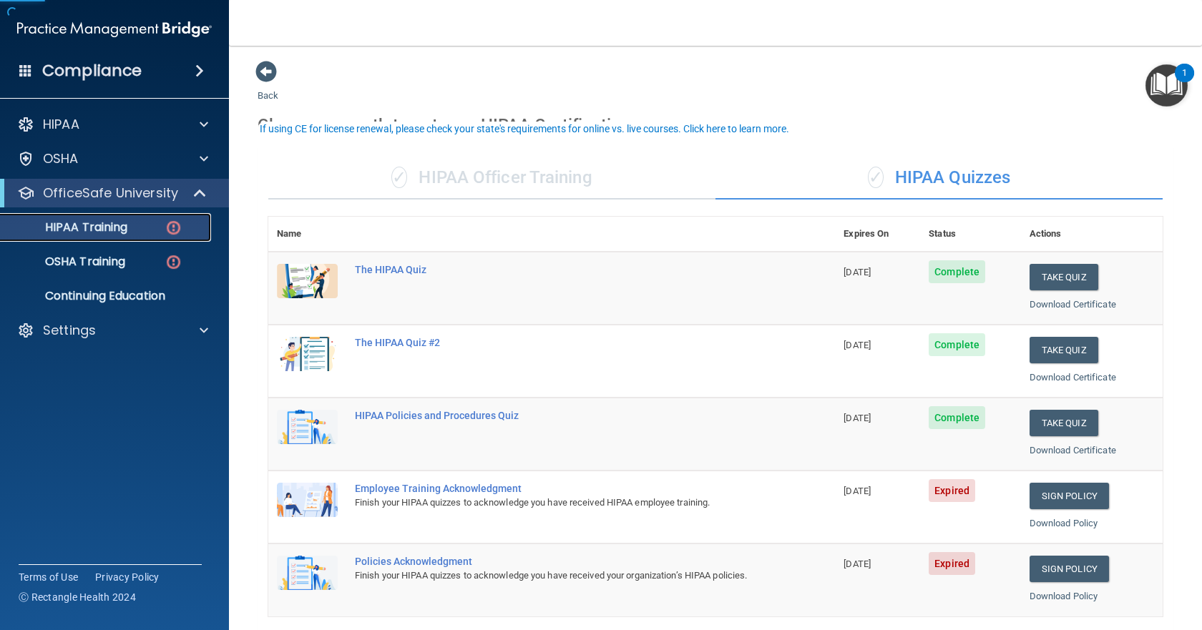
scroll to position [72, 0]
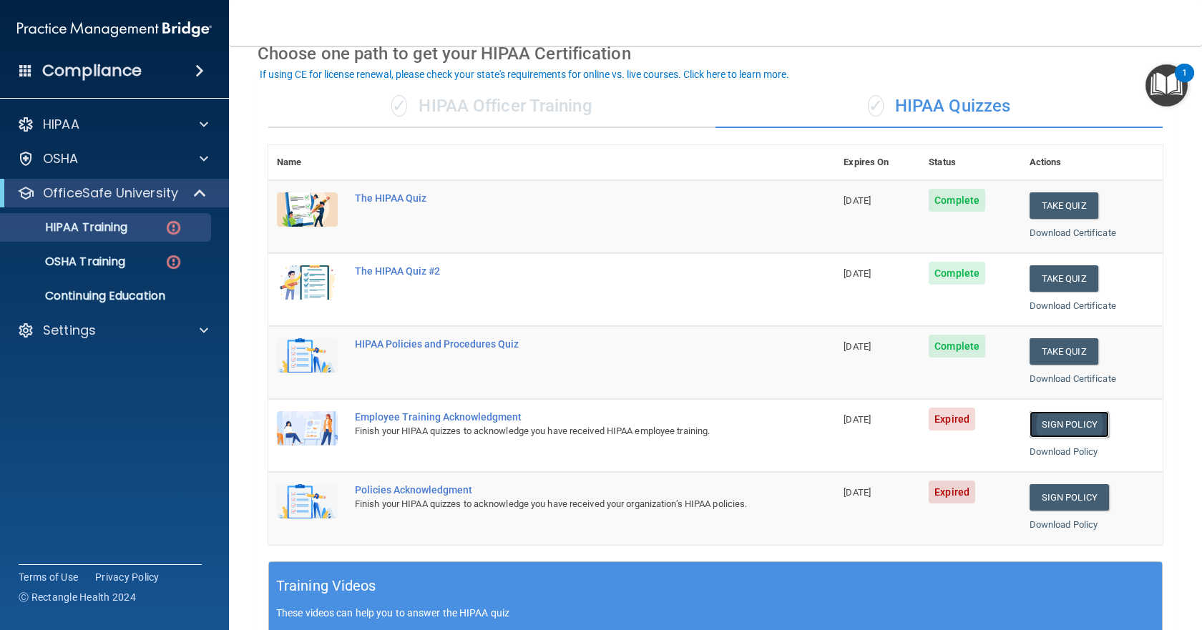
click at [1035, 428] on link "Sign Policy" at bounding box center [1069, 424] width 79 height 26
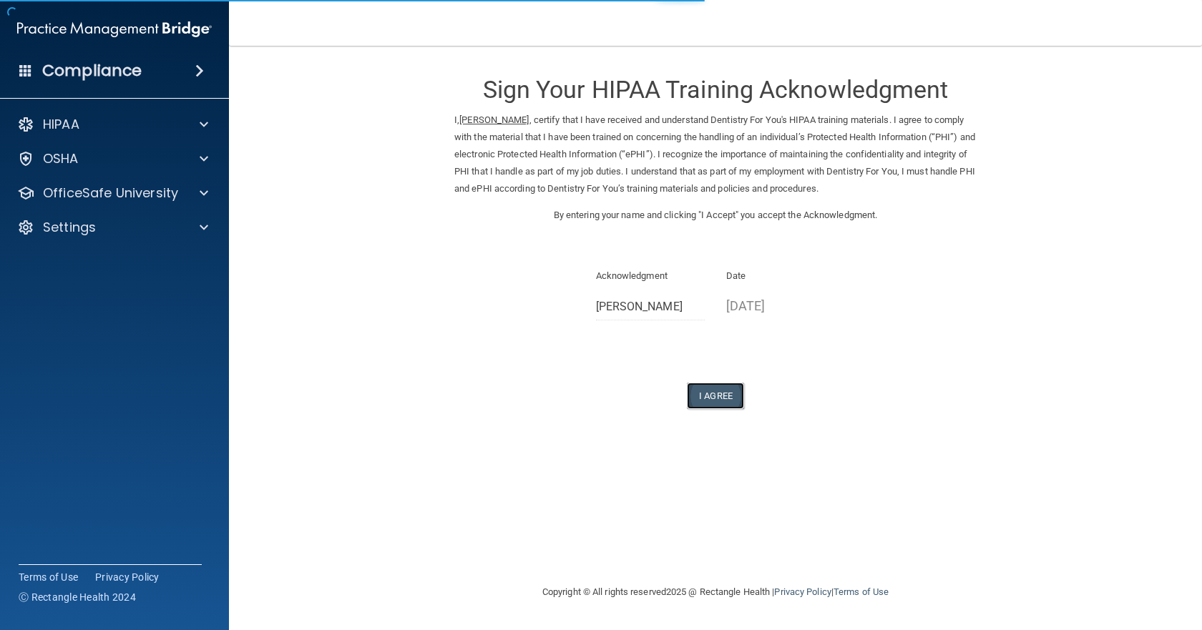
click at [700, 399] on button "I Agree" at bounding box center [715, 396] width 57 height 26
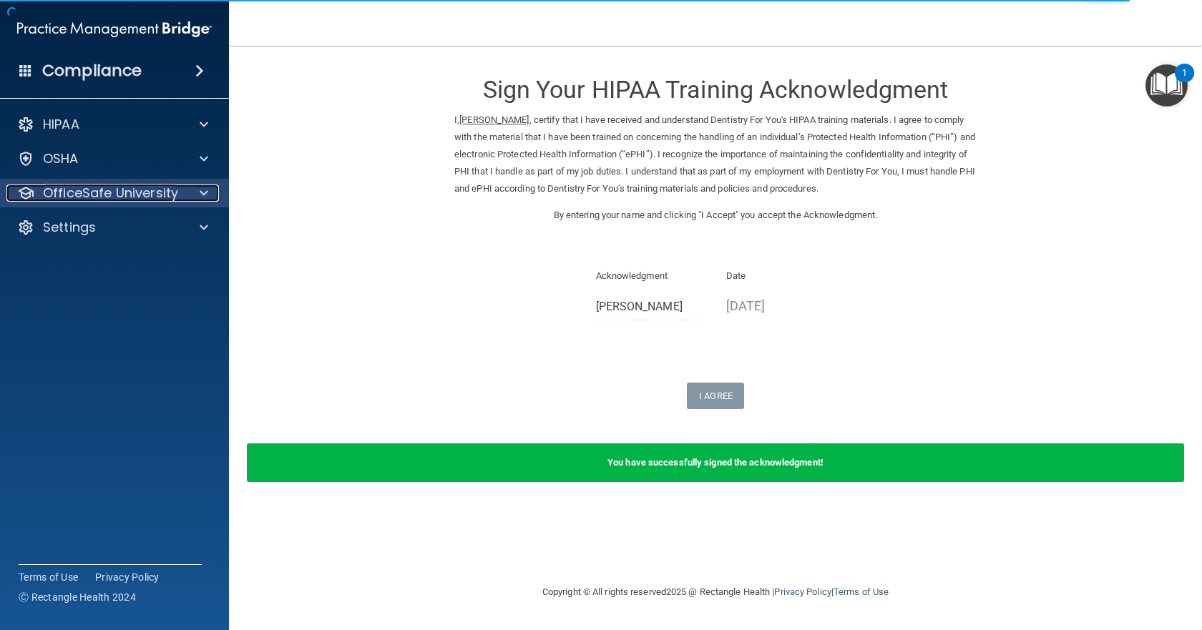
click at [88, 195] on p "OfficeSafe University" at bounding box center [110, 193] width 135 height 17
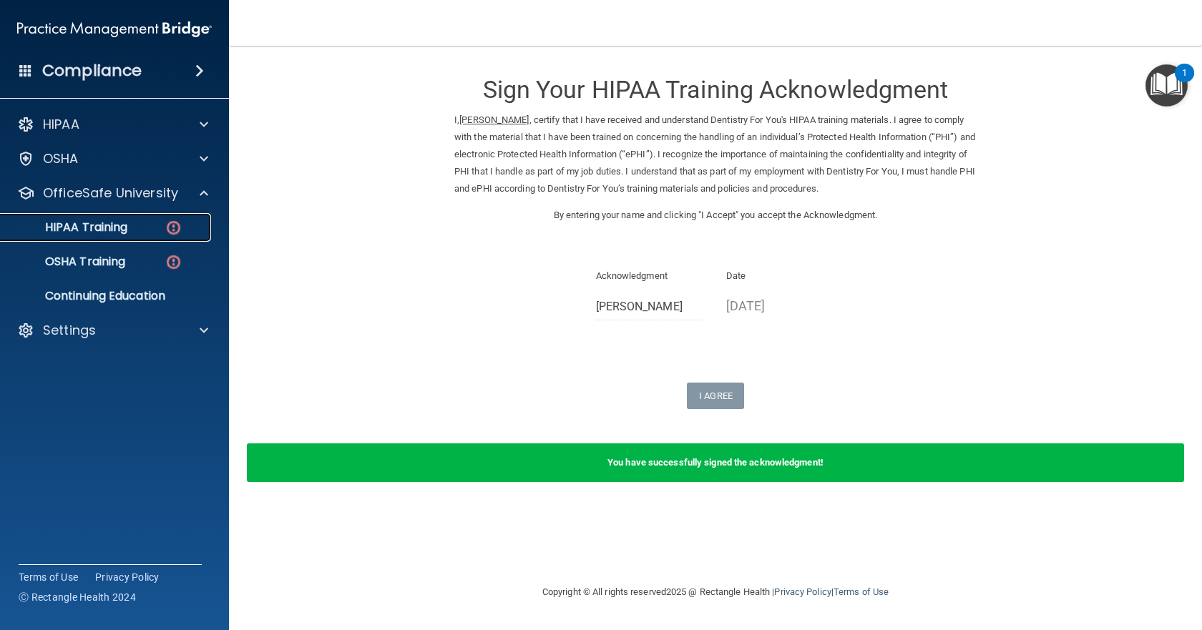
click at [87, 226] on p "HIPAA Training" at bounding box center [68, 227] width 118 height 14
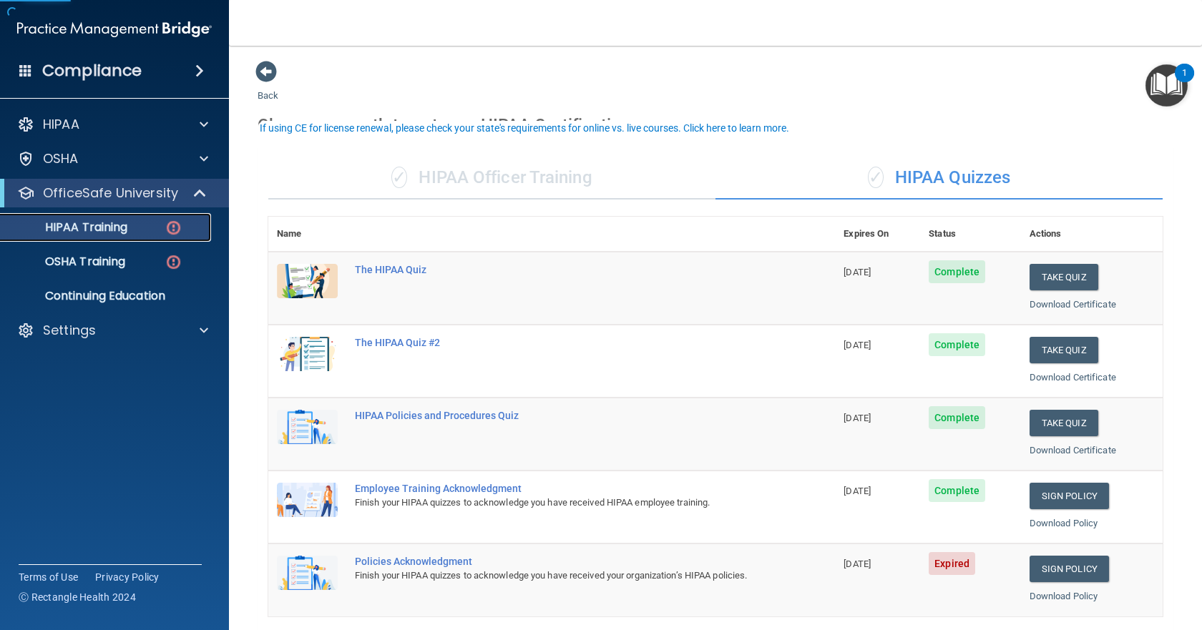
scroll to position [143, 0]
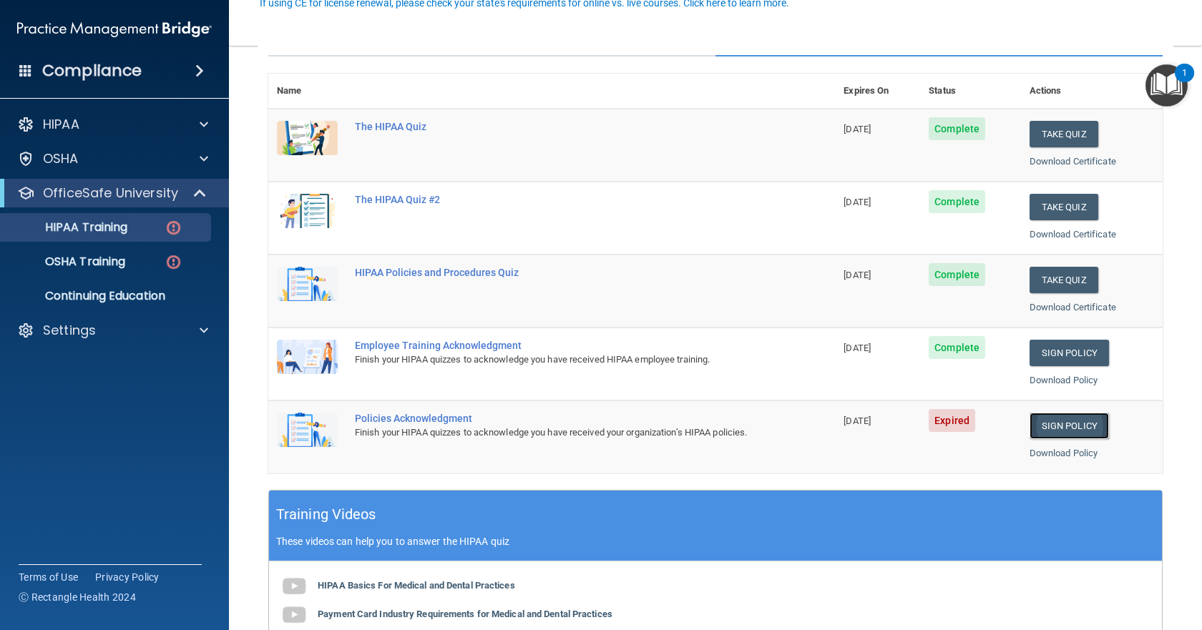
click at [1052, 419] on link "Sign Policy" at bounding box center [1069, 426] width 79 height 26
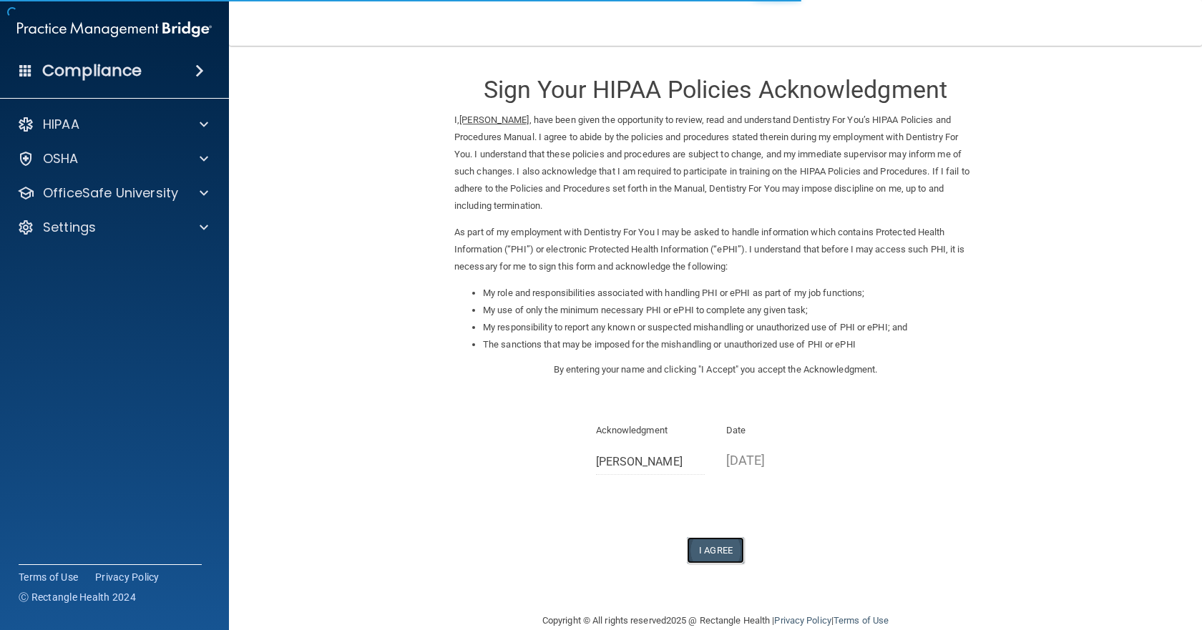
click at [703, 545] on button "I Agree" at bounding box center [715, 550] width 57 height 26
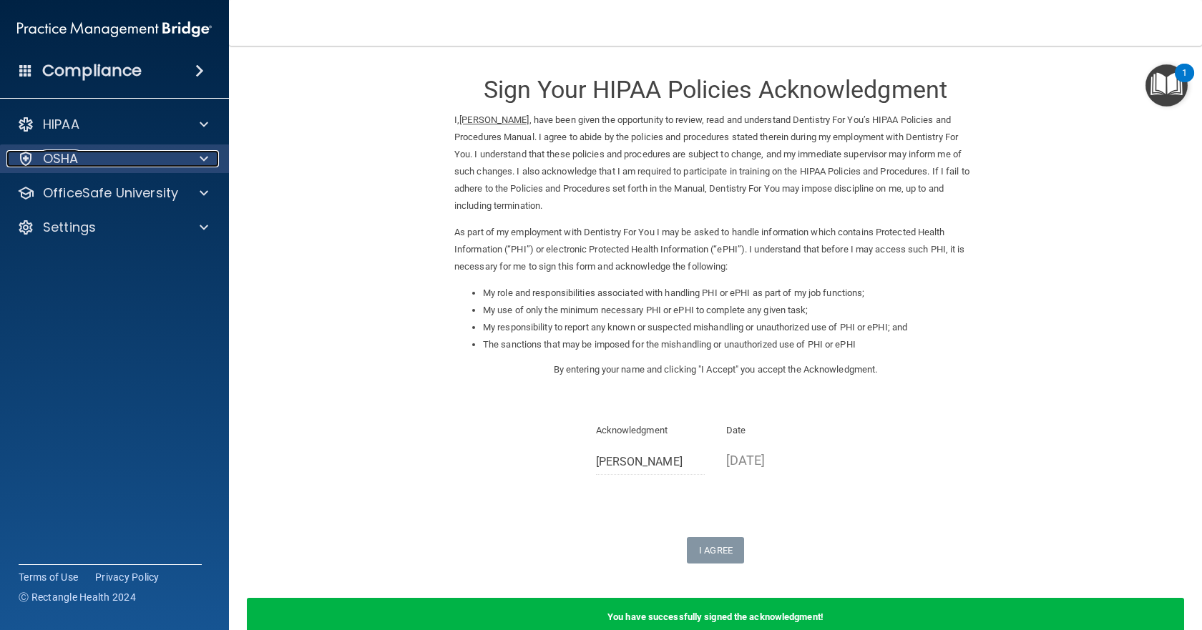
click at [95, 157] on div "OSHA" at bounding box center [94, 158] width 177 height 17
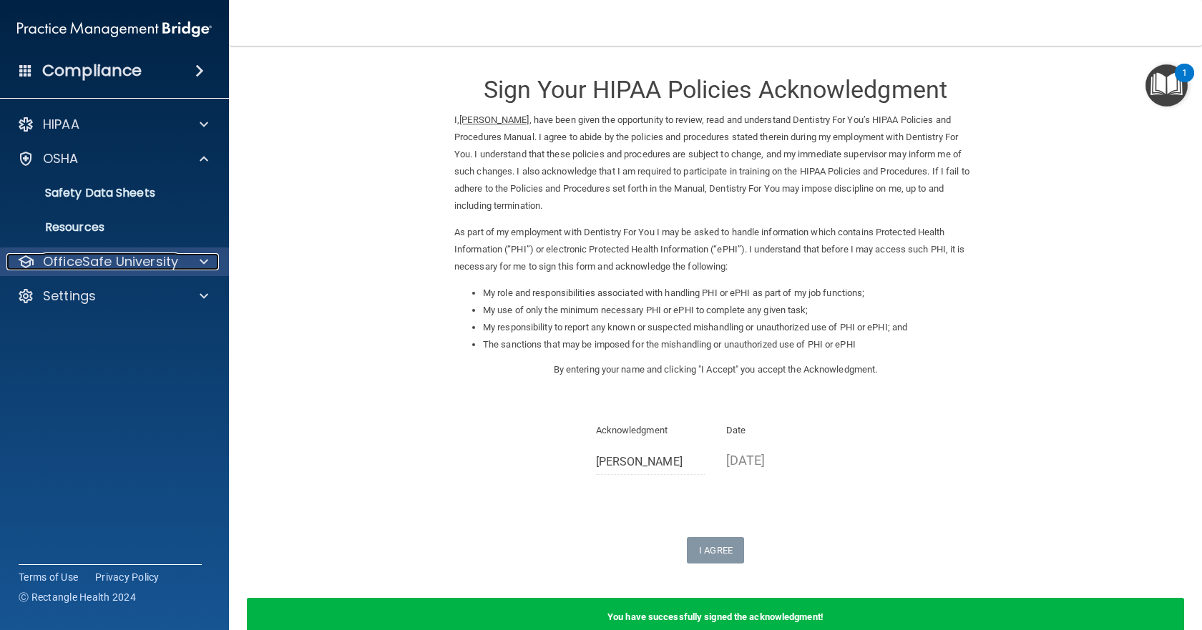
click at [102, 260] on p "OfficeSafe University" at bounding box center [110, 261] width 135 height 17
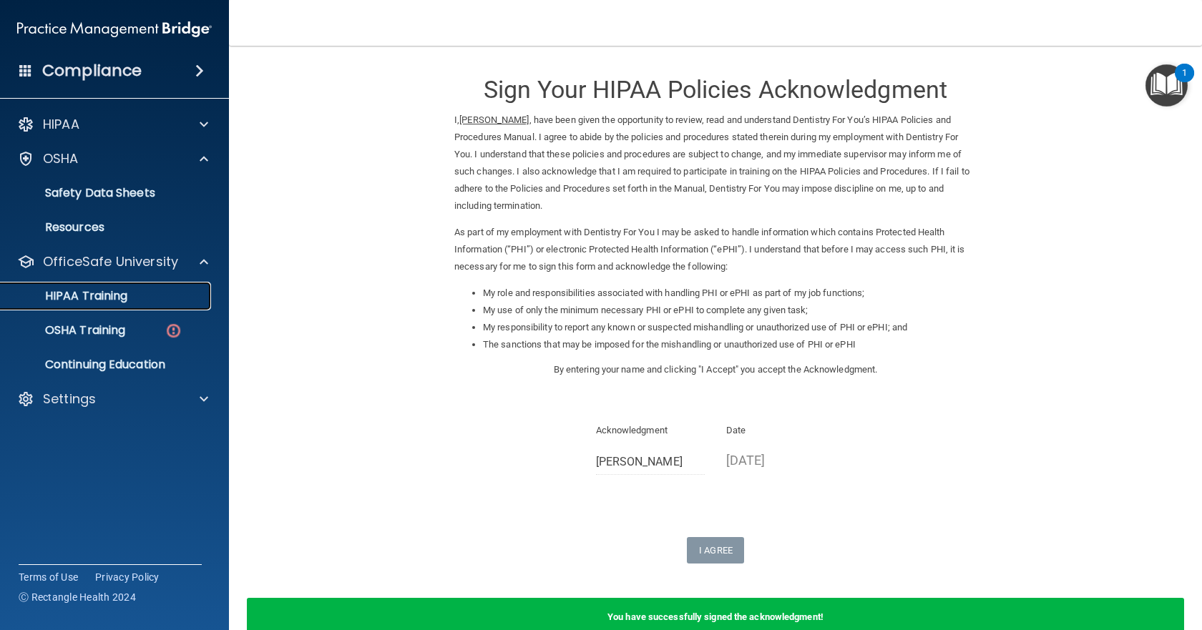
click at [99, 298] on p "HIPAA Training" at bounding box center [68, 296] width 118 height 14
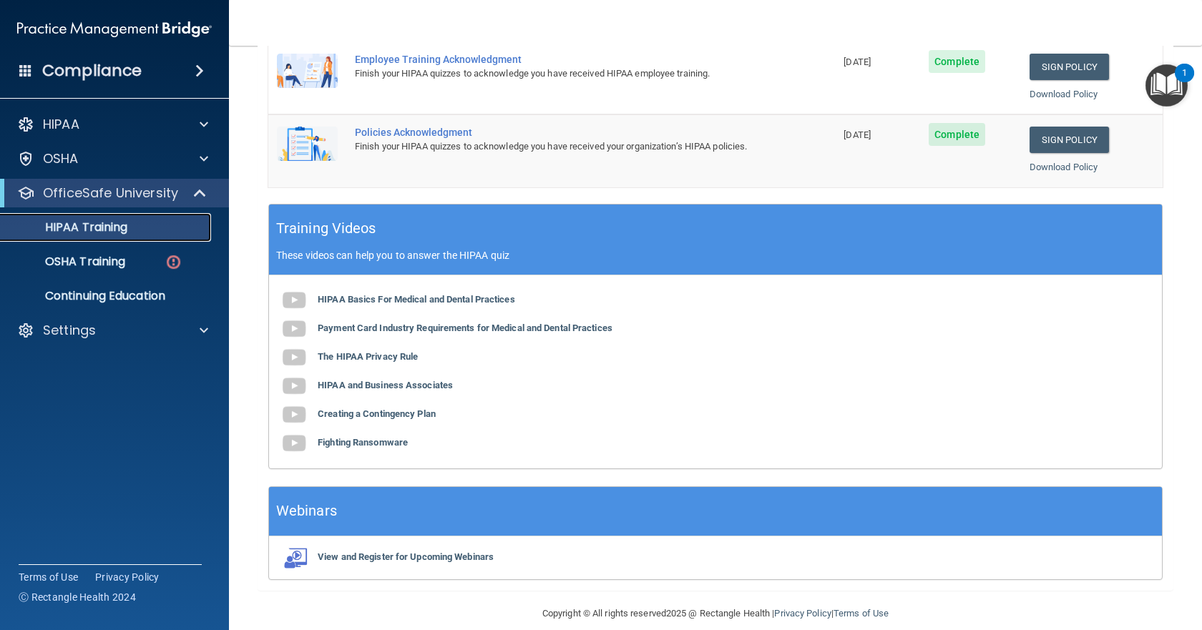
scroll to position [447, 0]
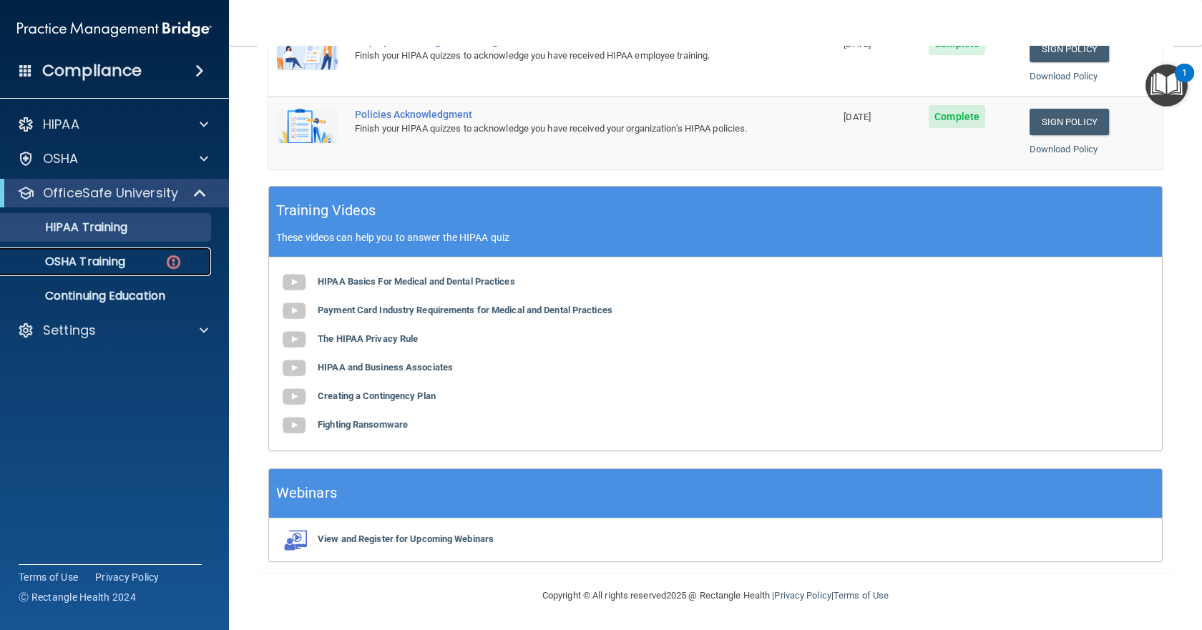
click at [131, 265] on div "OSHA Training" at bounding box center [106, 262] width 195 height 14
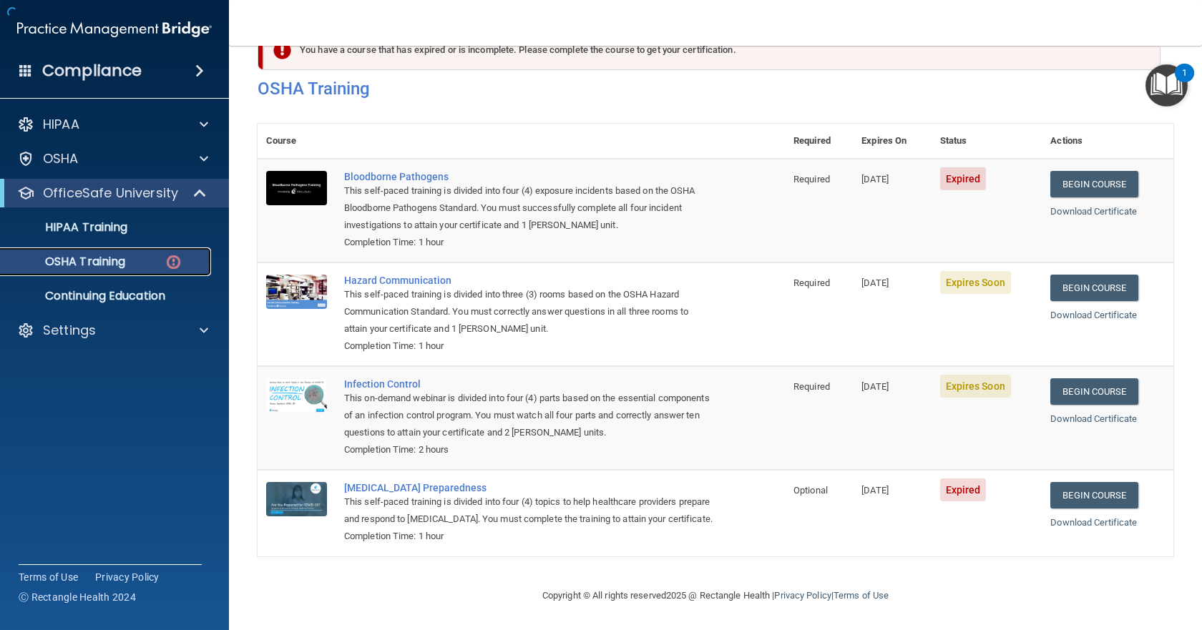
scroll to position [62, 0]
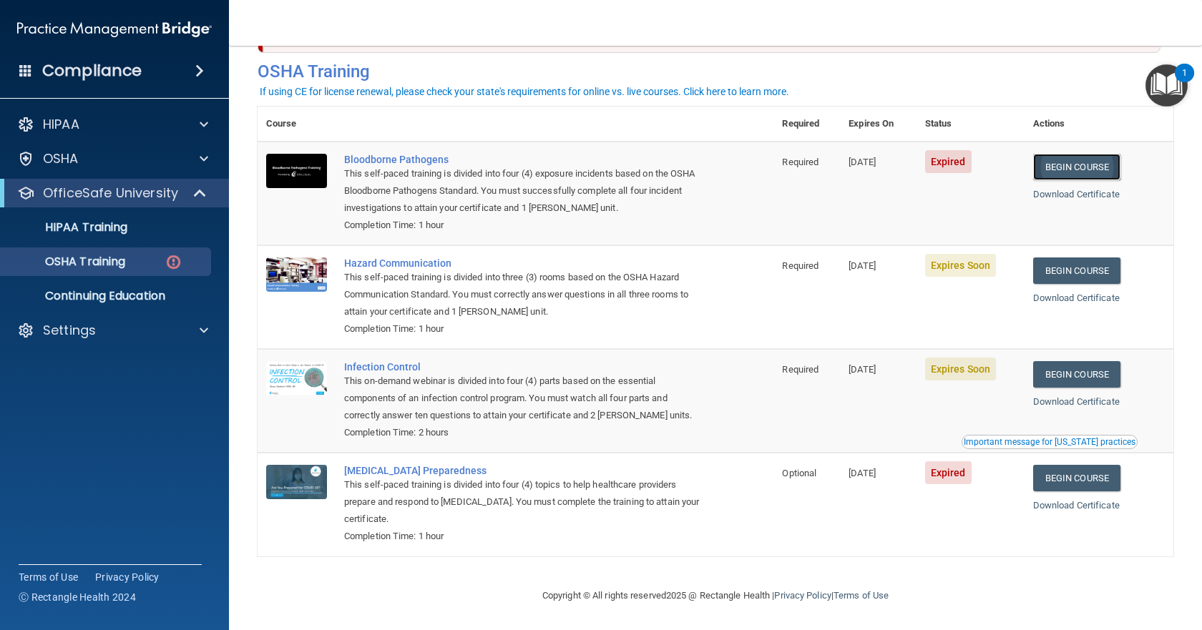
click at [1063, 157] on link "Begin Course" at bounding box center [1076, 167] width 87 height 26
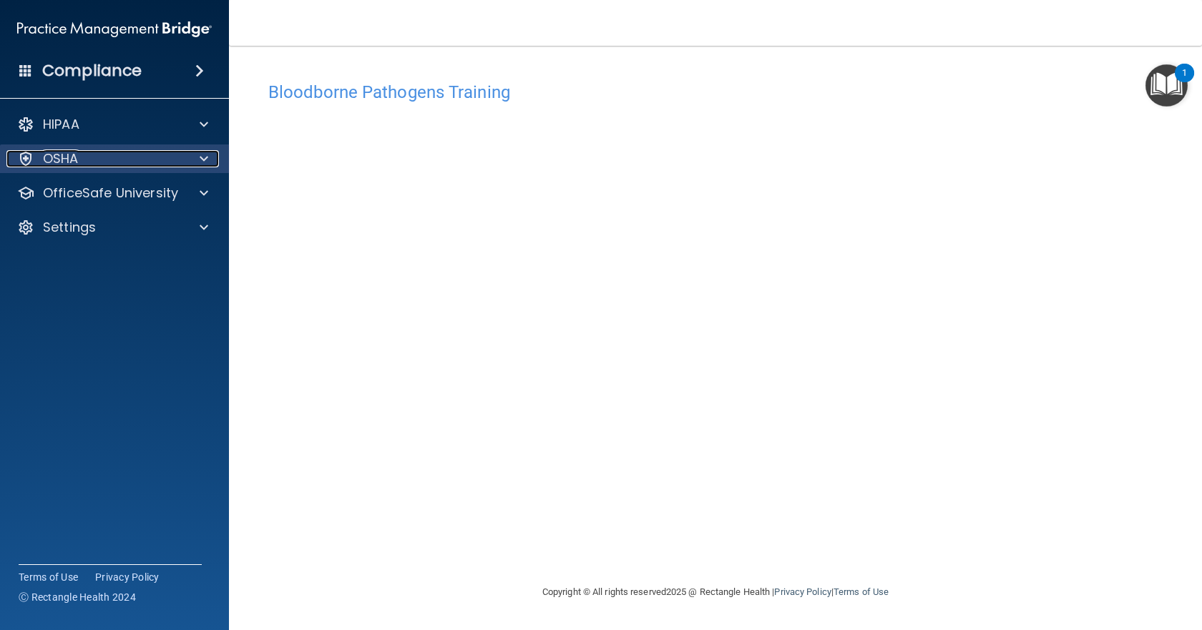
click at [92, 165] on div "OSHA" at bounding box center [94, 158] width 177 height 17
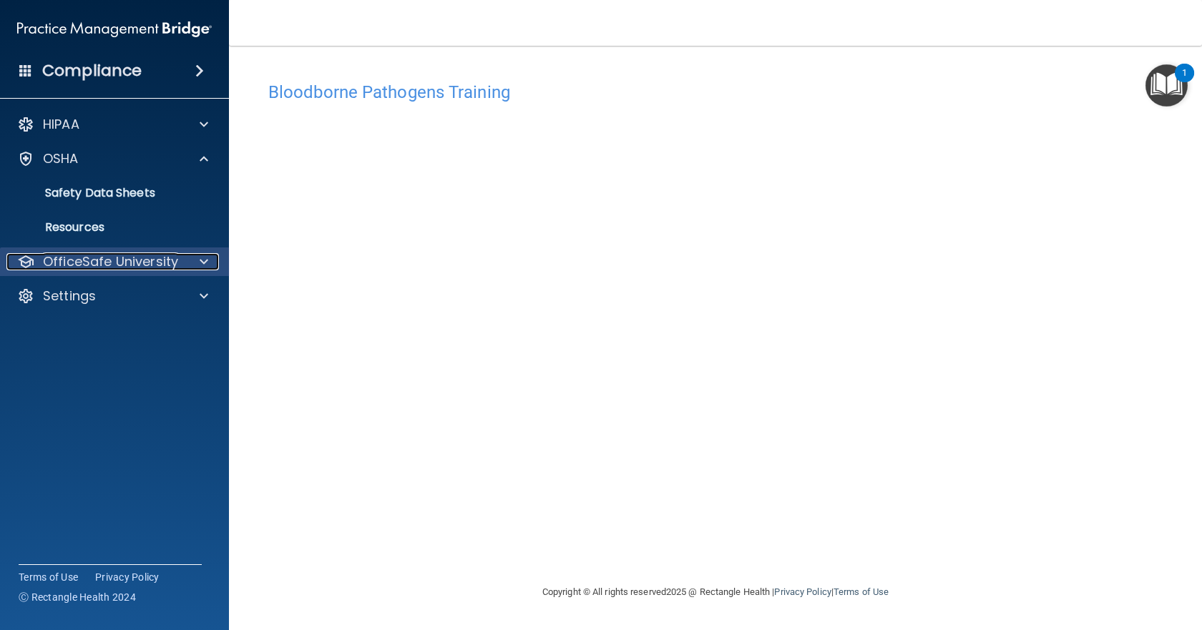
click at [90, 263] on p "OfficeSafe University" at bounding box center [110, 261] width 135 height 17
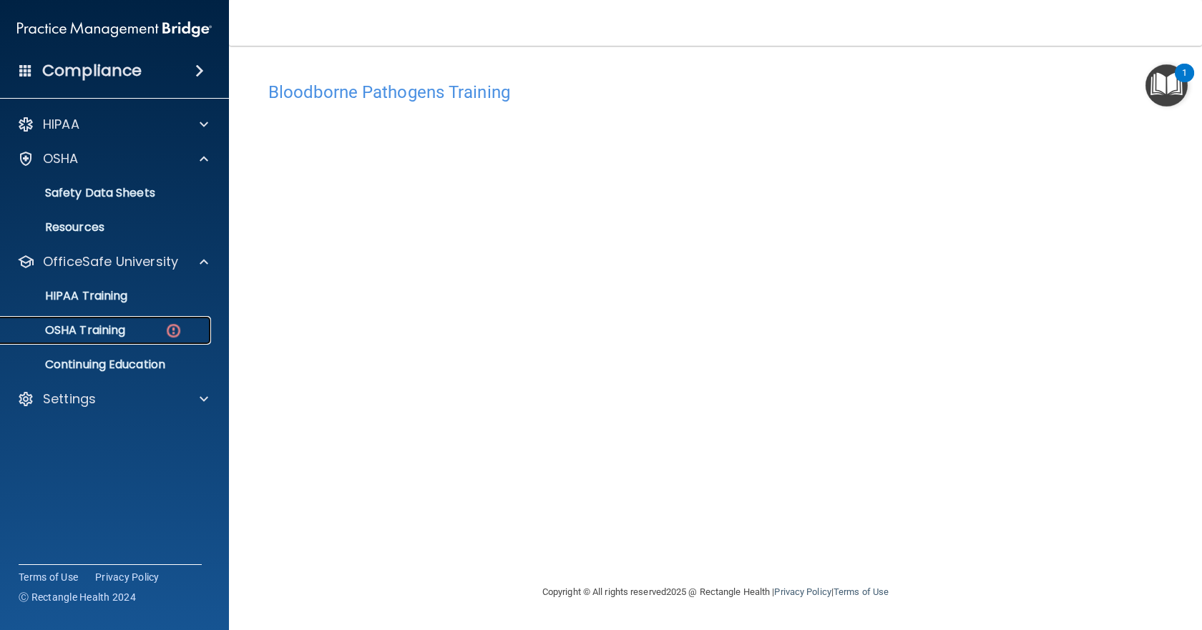
click at [84, 329] on p "OSHA Training" at bounding box center [67, 330] width 116 height 14
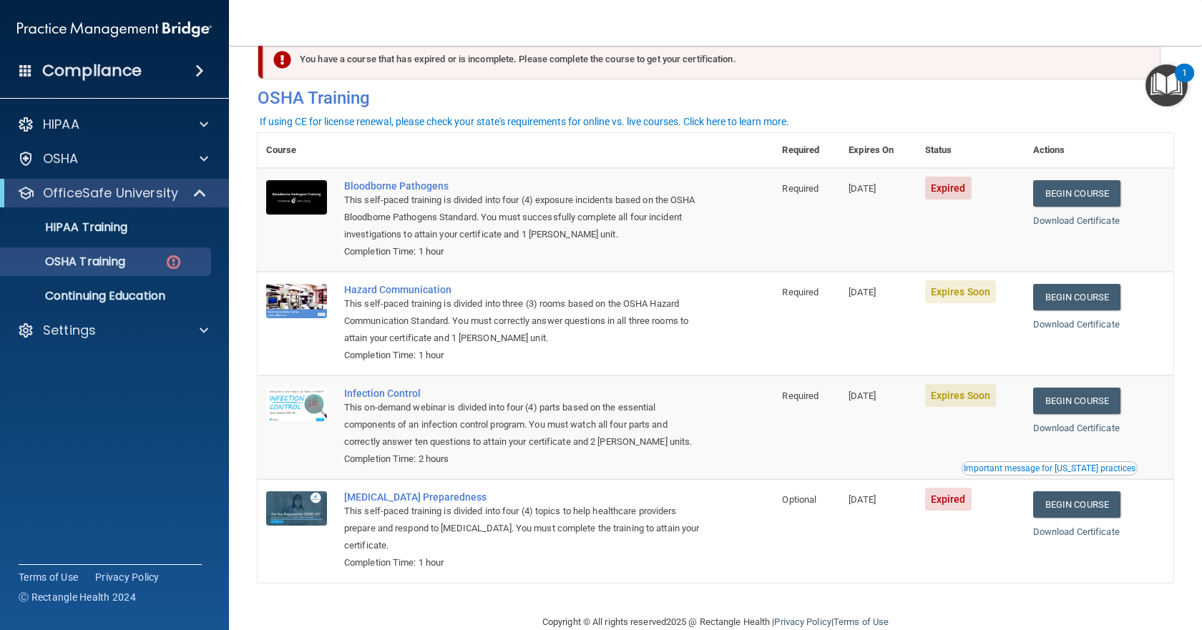
scroll to position [62, 0]
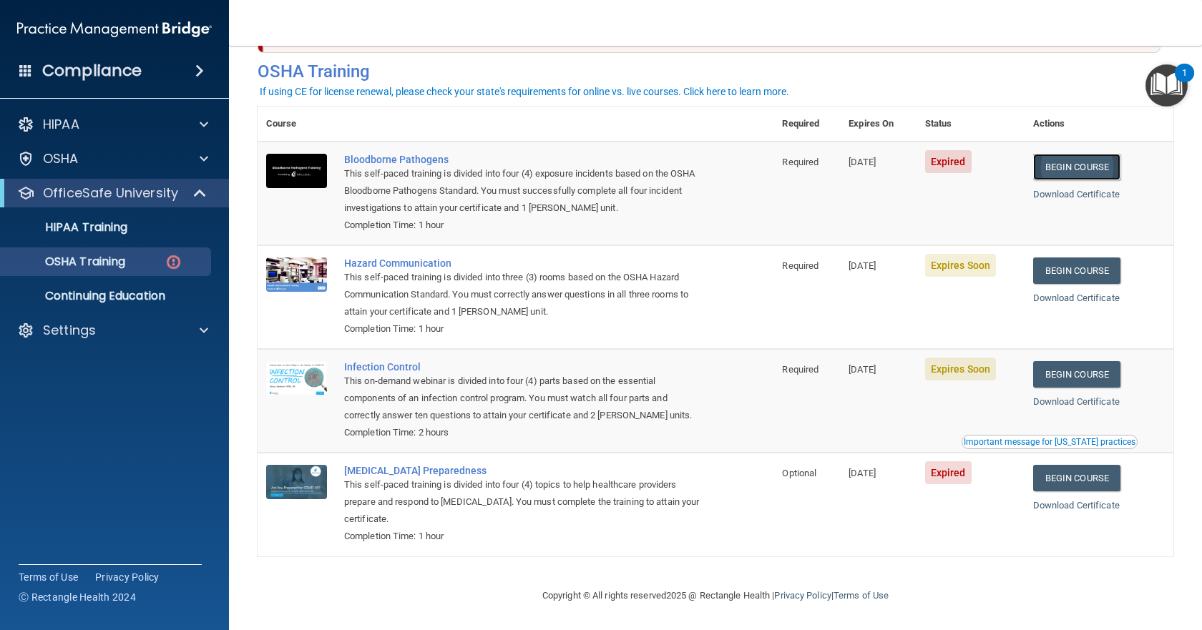
click at [1050, 167] on link "Begin Course" at bounding box center [1076, 167] width 87 height 26
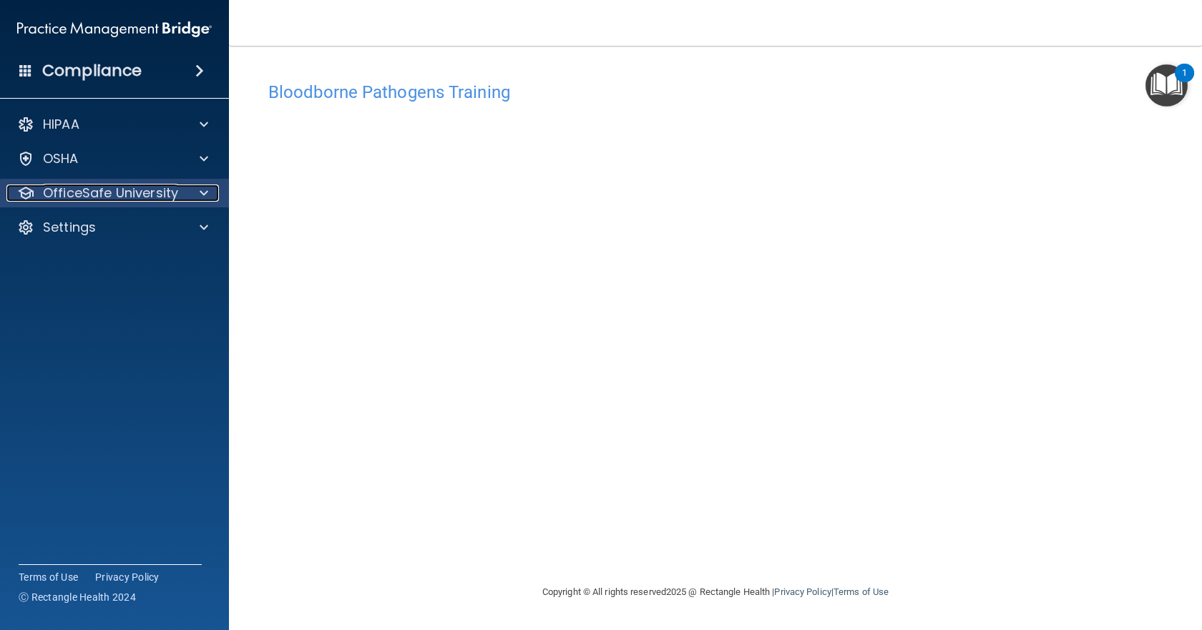
click at [190, 190] on div at bounding box center [202, 193] width 36 height 17
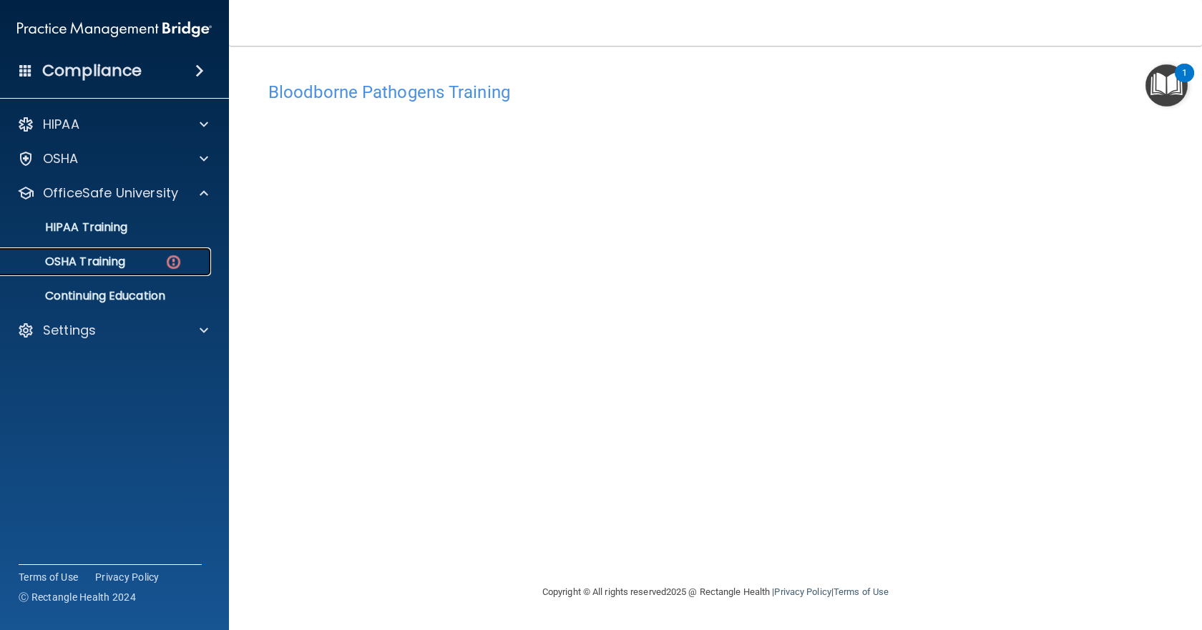
click at [130, 258] on div "OSHA Training" at bounding box center [106, 262] width 195 height 14
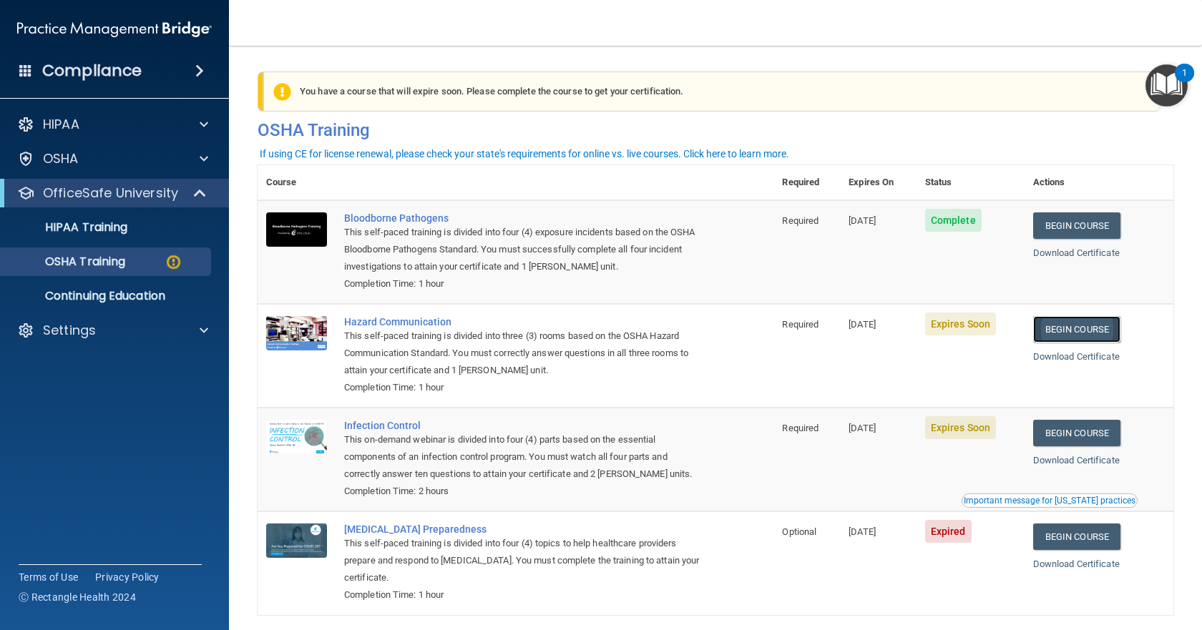
click at [1082, 331] on link "Begin Course" at bounding box center [1076, 329] width 87 height 26
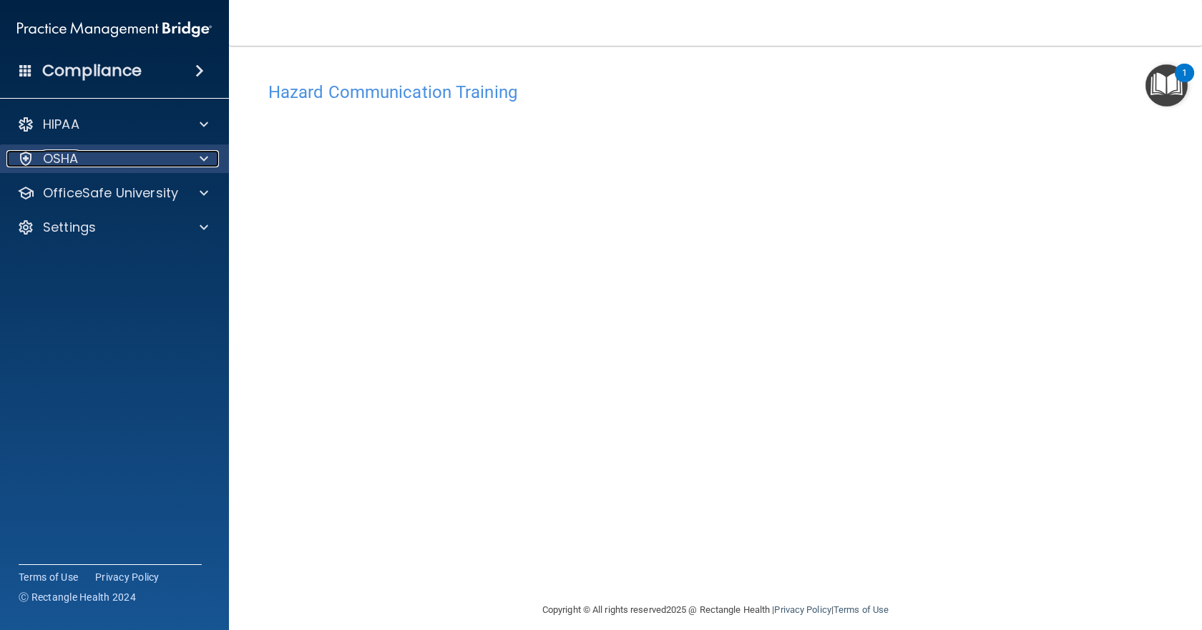
click at [74, 165] on p "OSHA" at bounding box center [61, 158] width 36 height 17
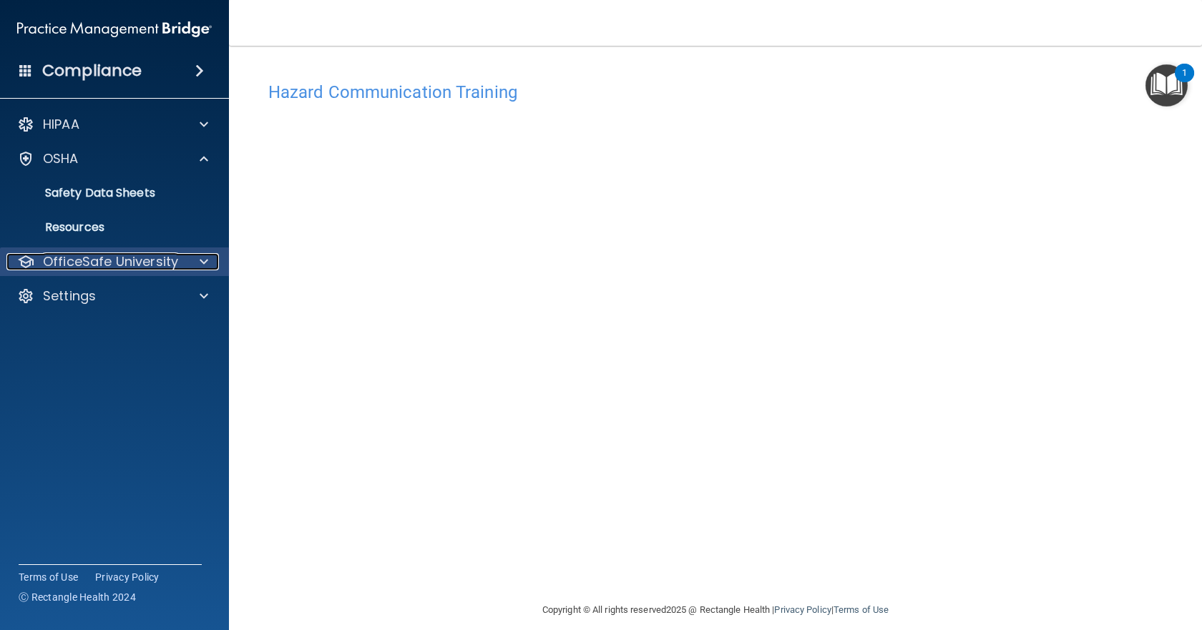
click at [70, 263] on p "OfficeSafe University" at bounding box center [110, 261] width 135 height 17
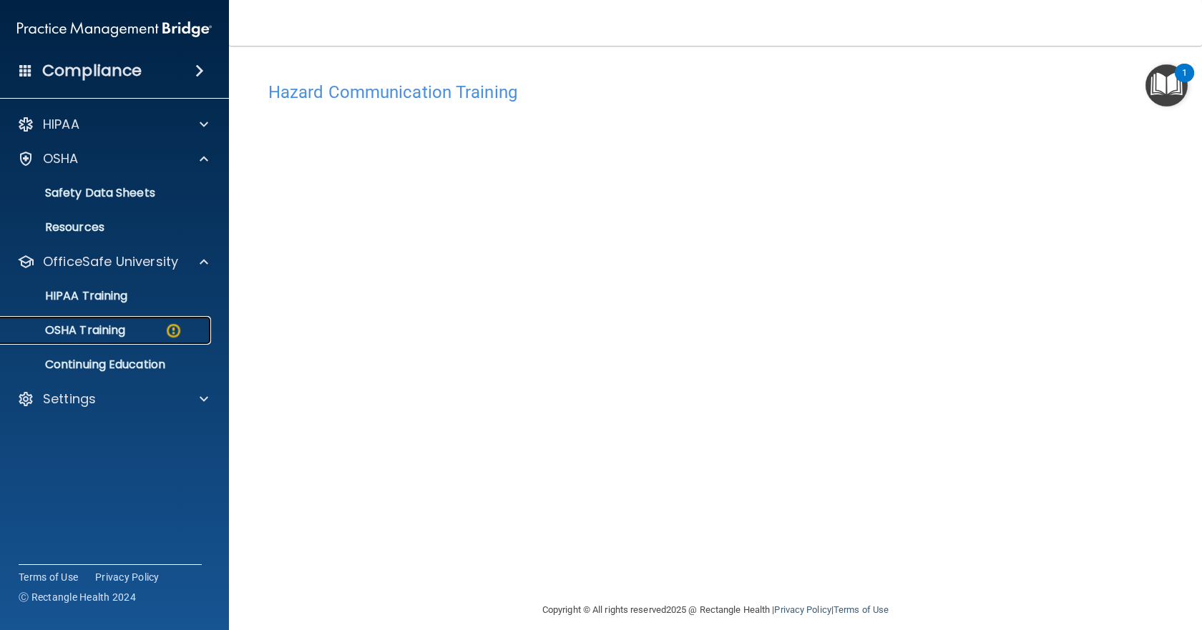
click at [67, 324] on p "OSHA Training" at bounding box center [67, 330] width 116 height 14
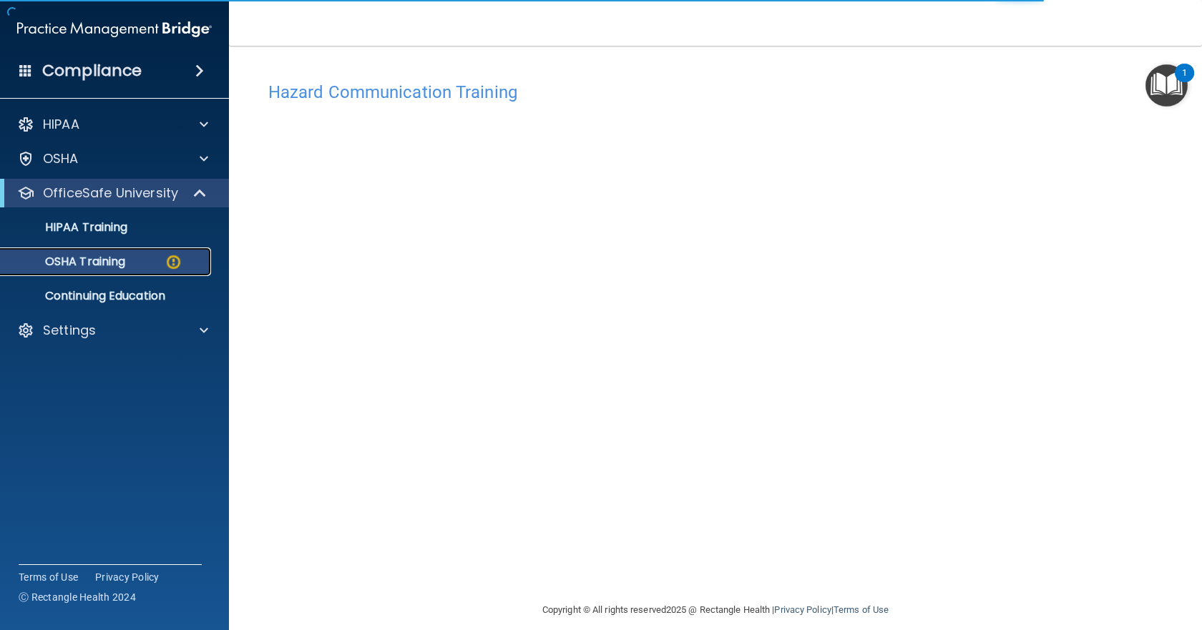
click at [81, 263] on p "OSHA Training" at bounding box center [67, 262] width 116 height 14
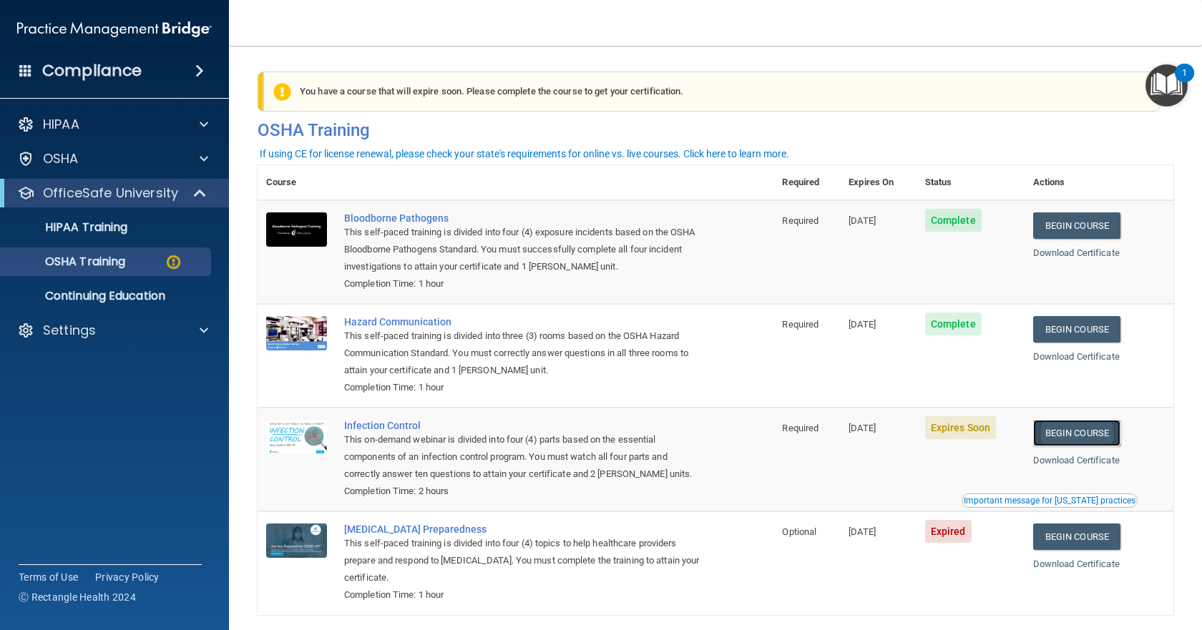
click at [1062, 429] on link "Begin Course" at bounding box center [1076, 433] width 87 height 26
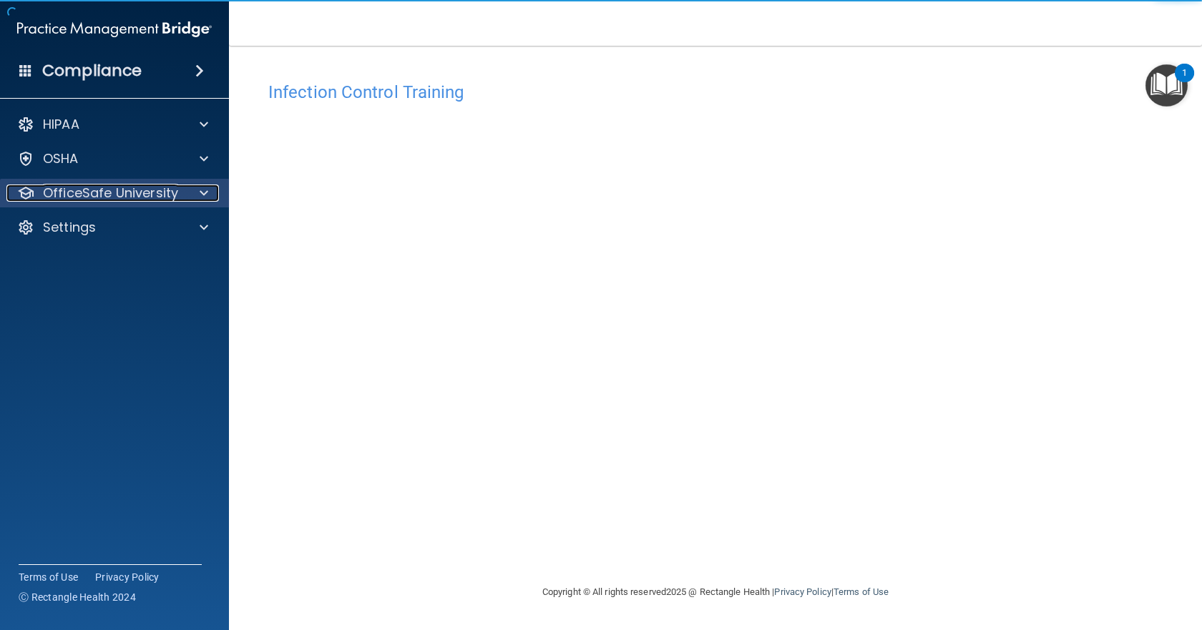
click at [52, 190] on p "OfficeSafe University" at bounding box center [110, 193] width 135 height 17
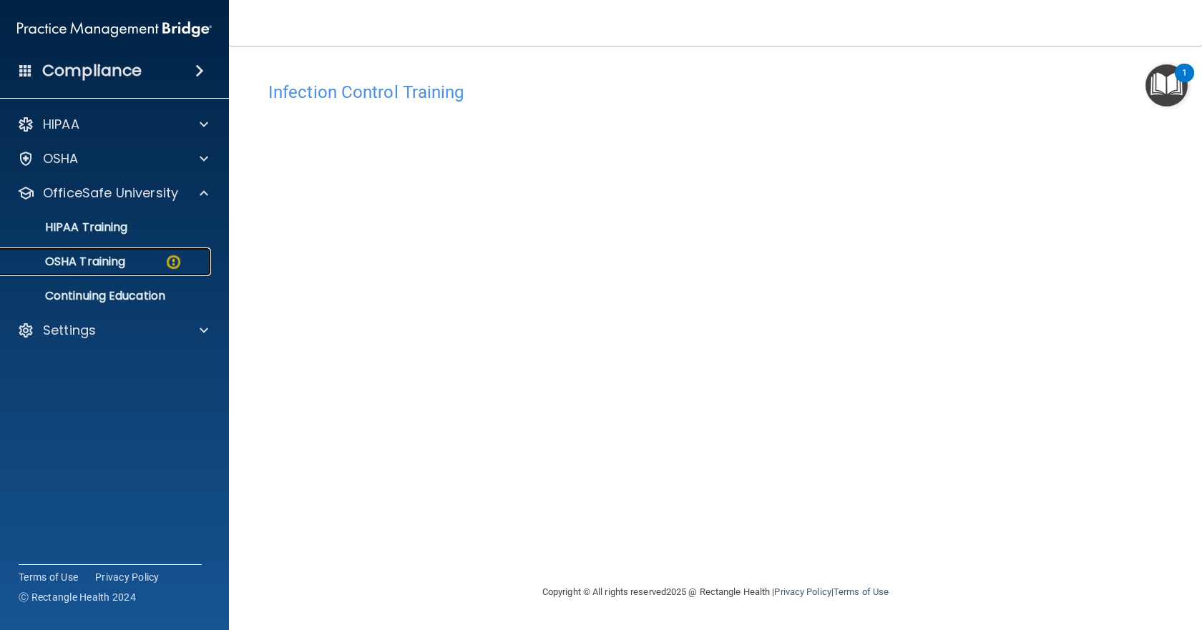
click at [69, 260] on p "OSHA Training" at bounding box center [67, 262] width 116 height 14
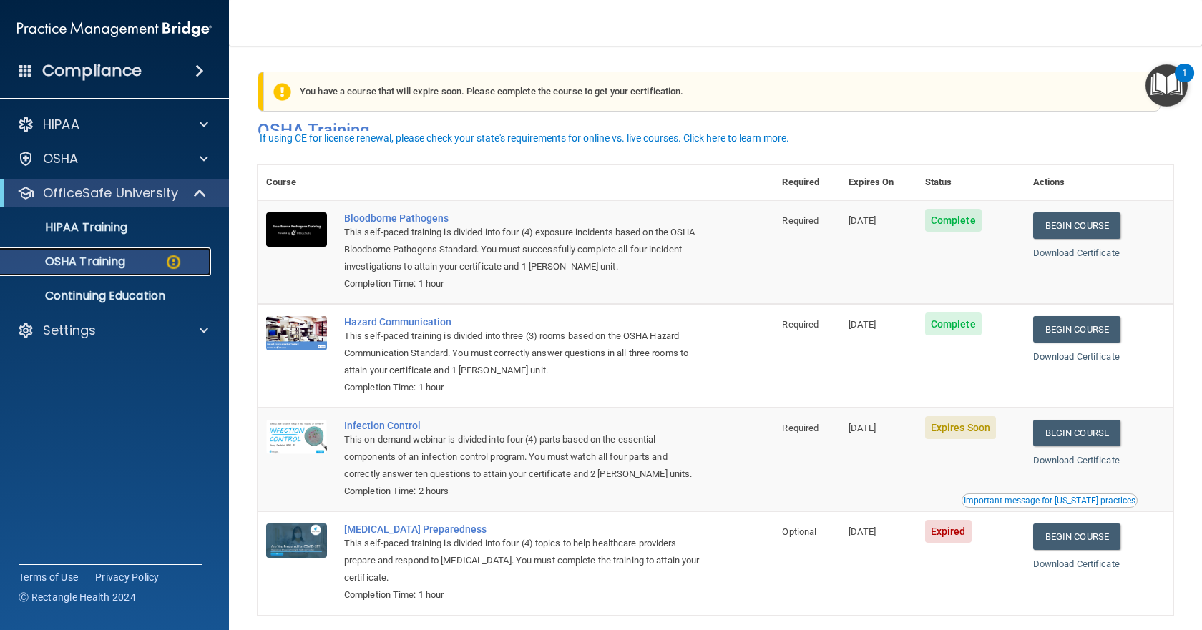
scroll to position [62, 0]
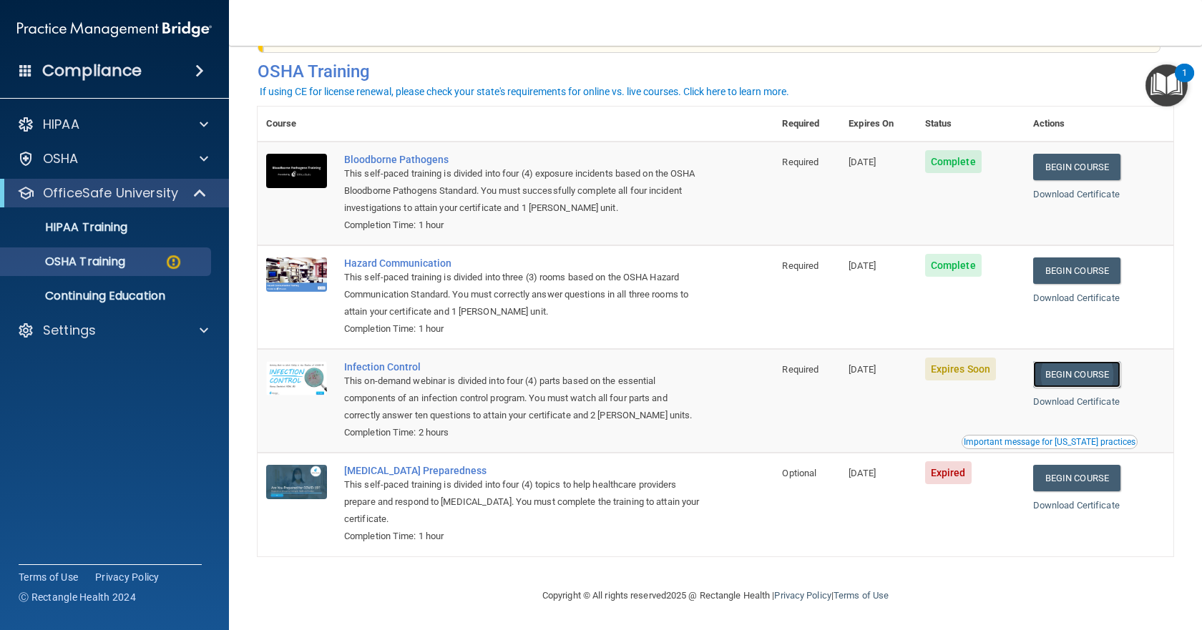
click at [1069, 373] on link "Begin Course" at bounding box center [1076, 374] width 87 height 26
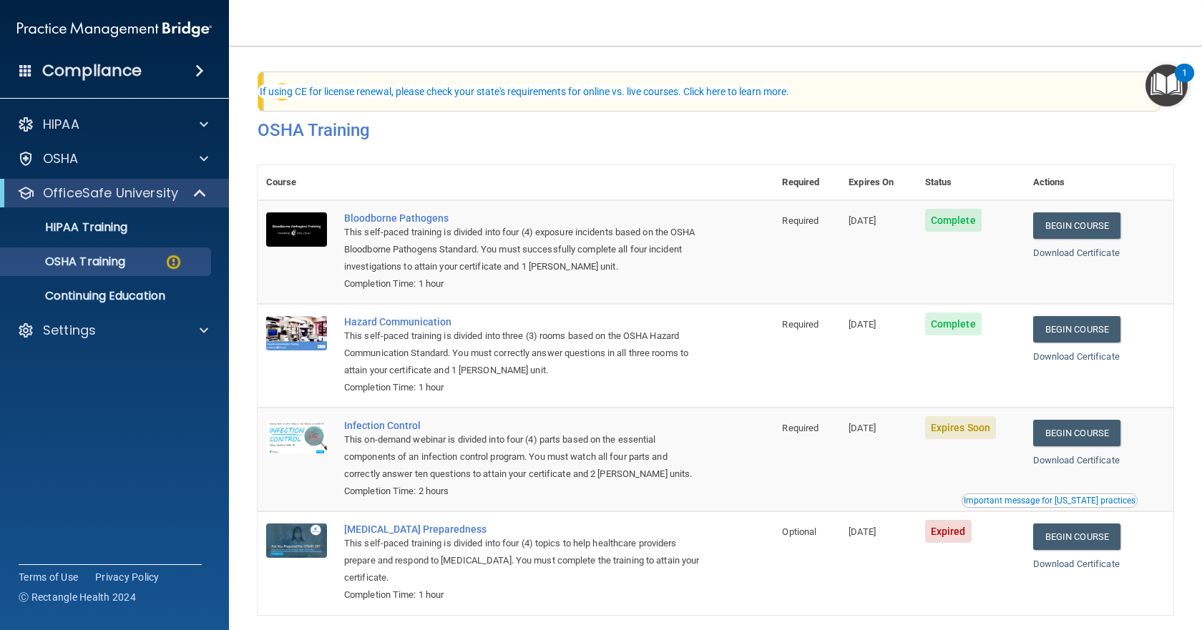
scroll to position [62, 0]
